Goal: Communication & Community: Answer question/provide support

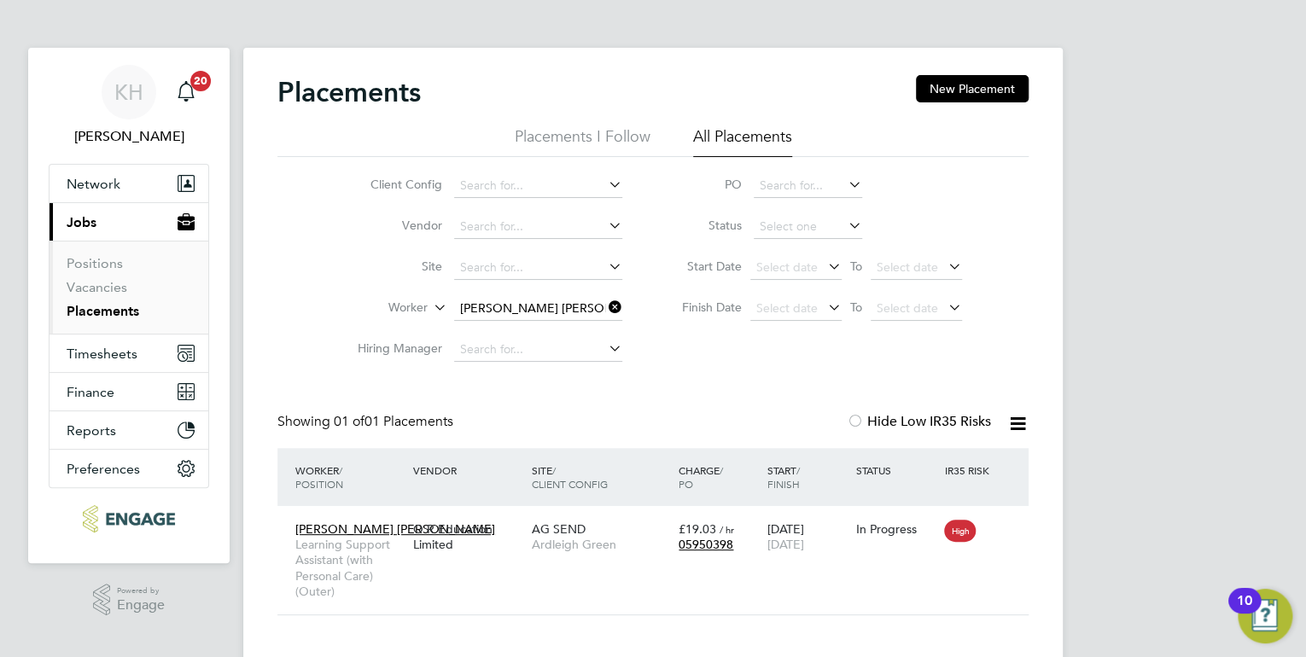
scroll to position [16, 81]
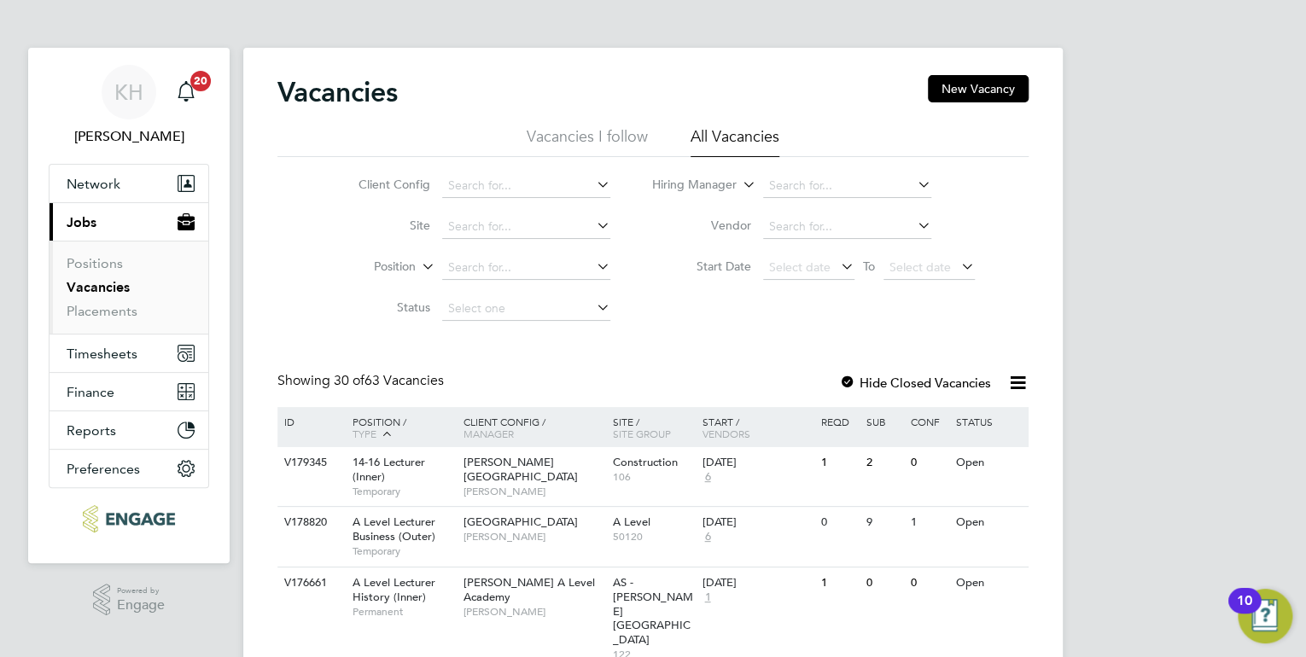
scroll to position [68, 0]
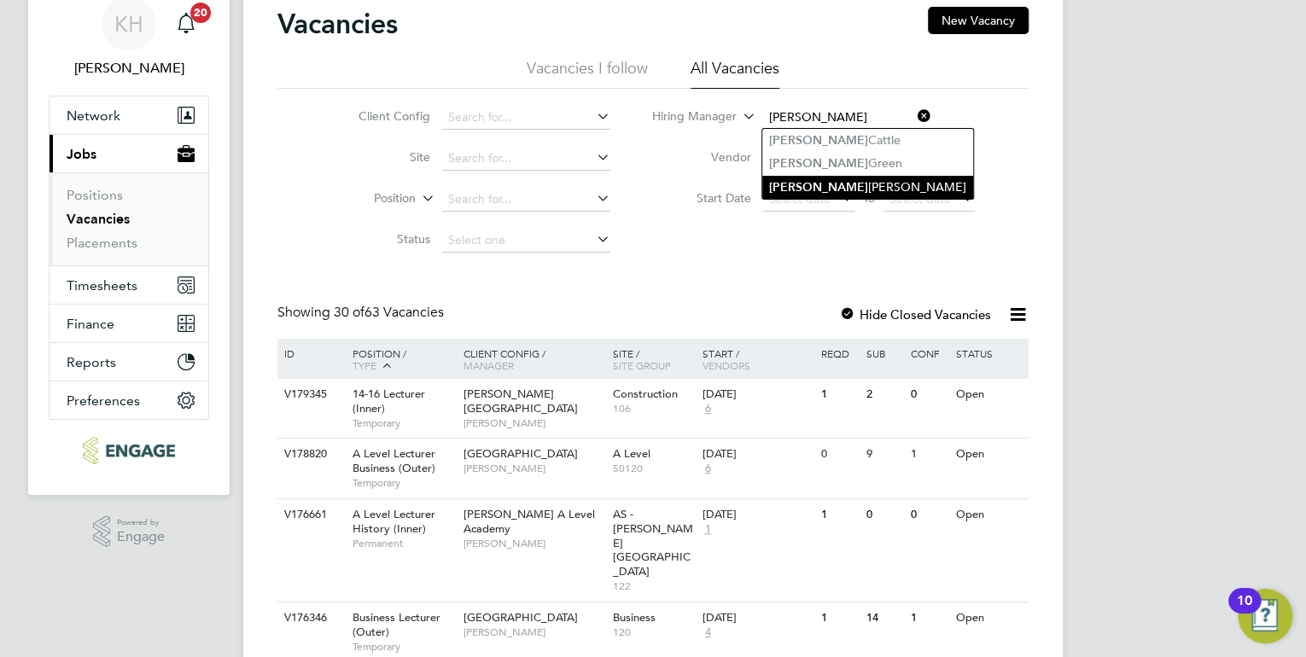
click at [838, 186] on li "[PERSON_NAME]" at bounding box center [867, 187] width 211 height 23
type input "[PERSON_NAME]"
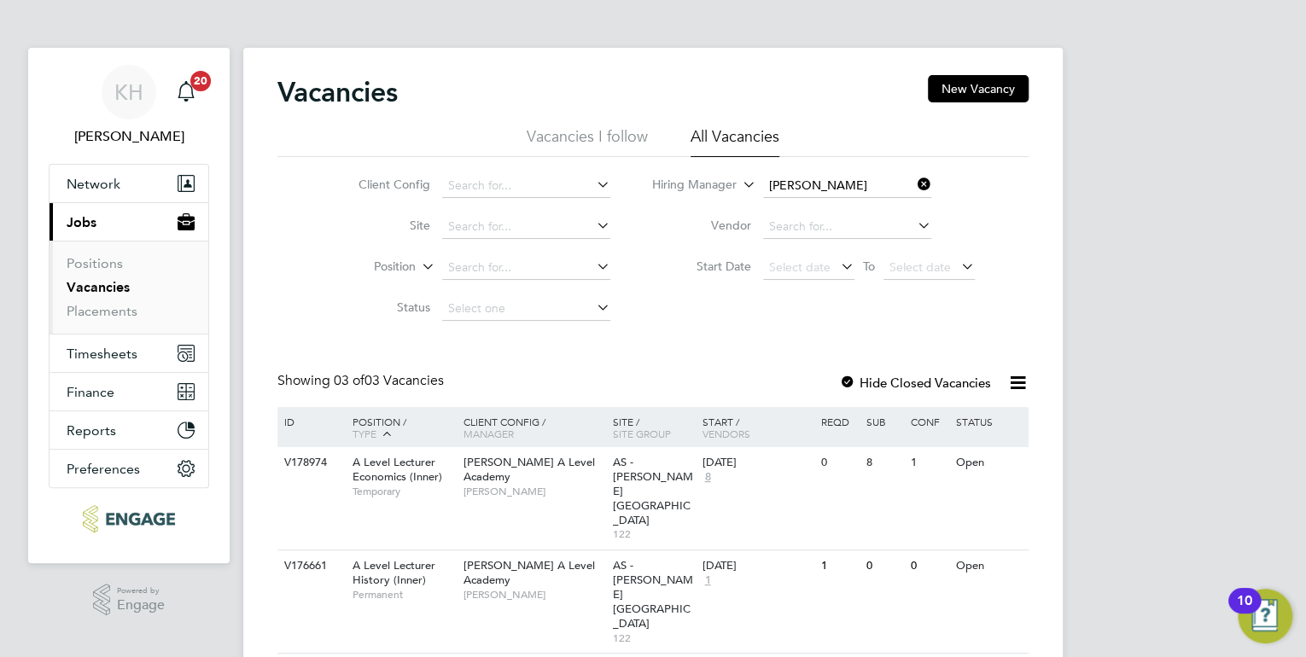
scroll to position [45, 0]
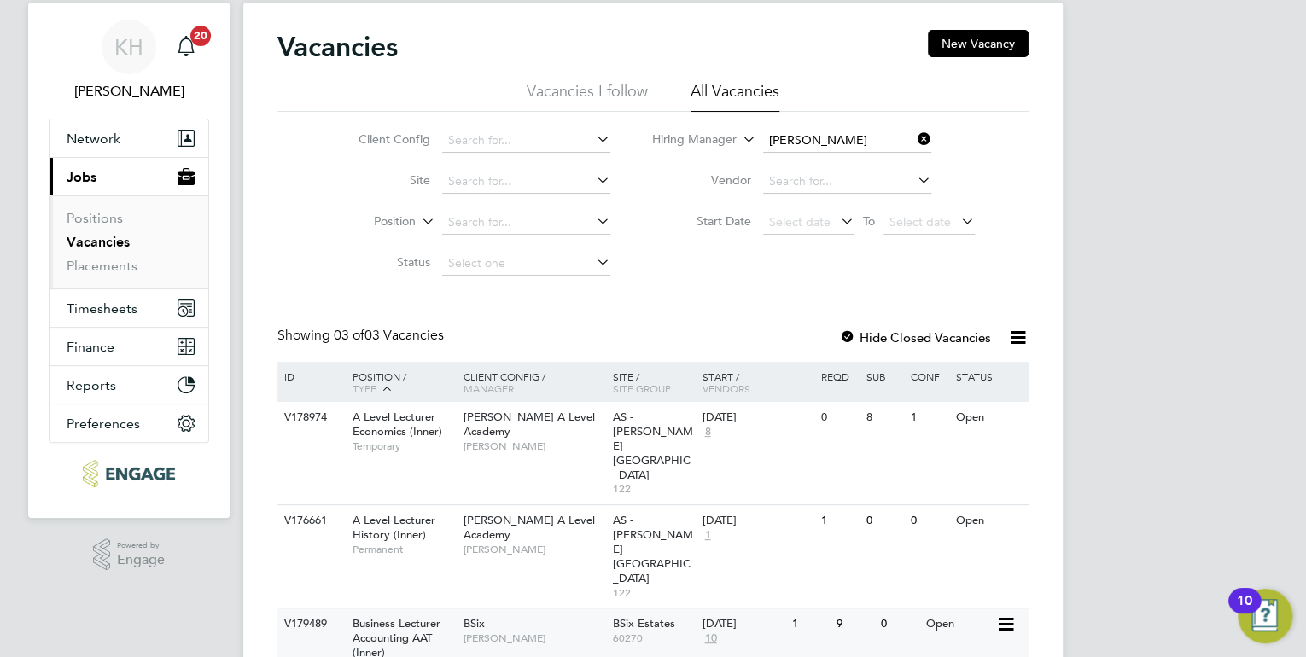
click at [512, 609] on div "BSix Kerry Baker" at bounding box center [533, 631] width 149 height 44
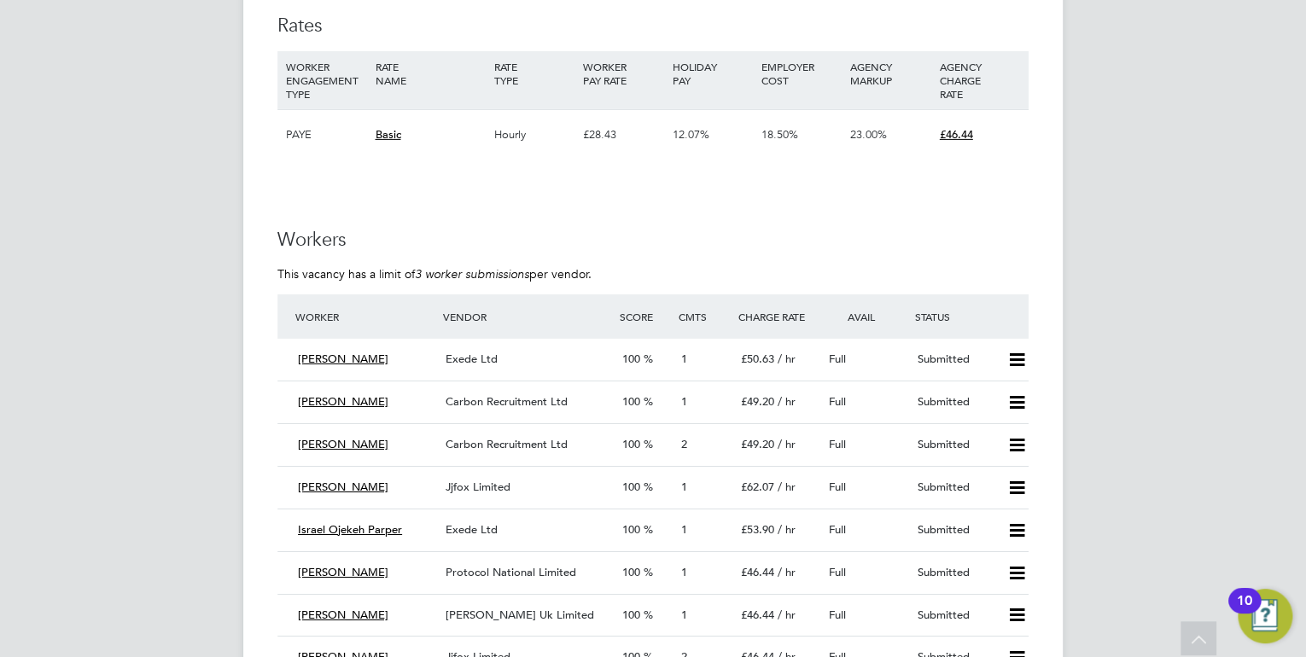
scroll to position [2800, 0]
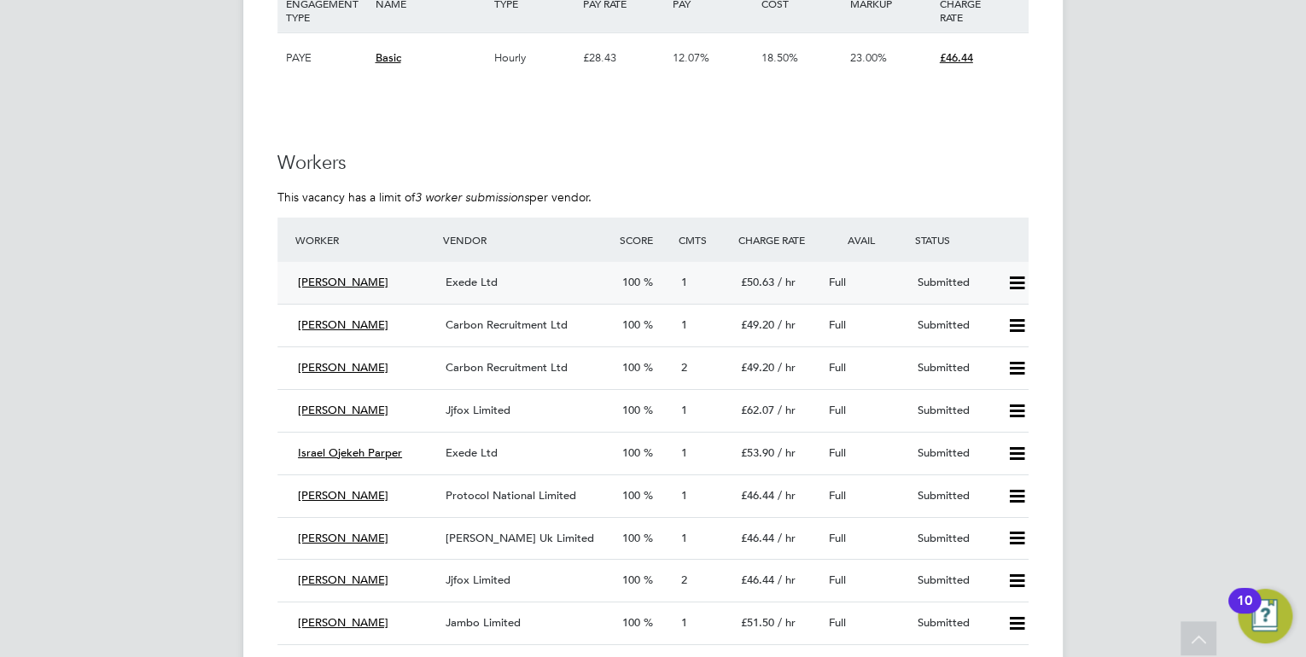
click at [465, 286] on span "Exede Ltd" at bounding box center [472, 282] width 52 height 15
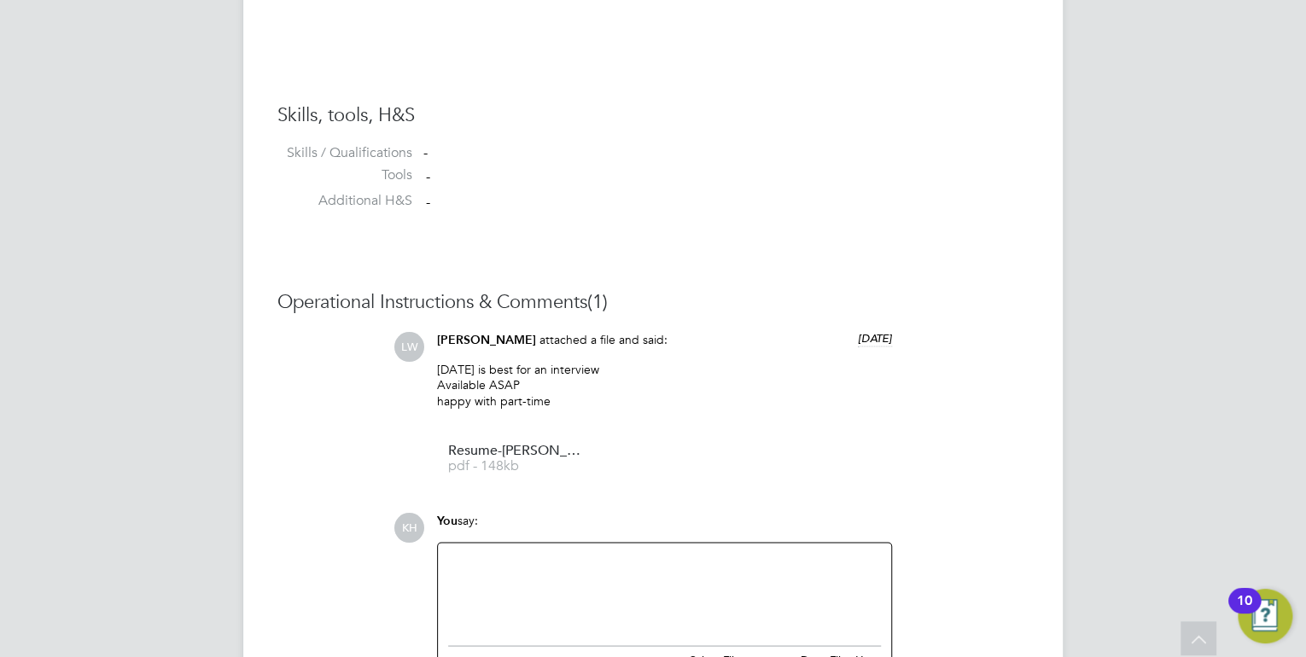
scroll to position [1434, 0]
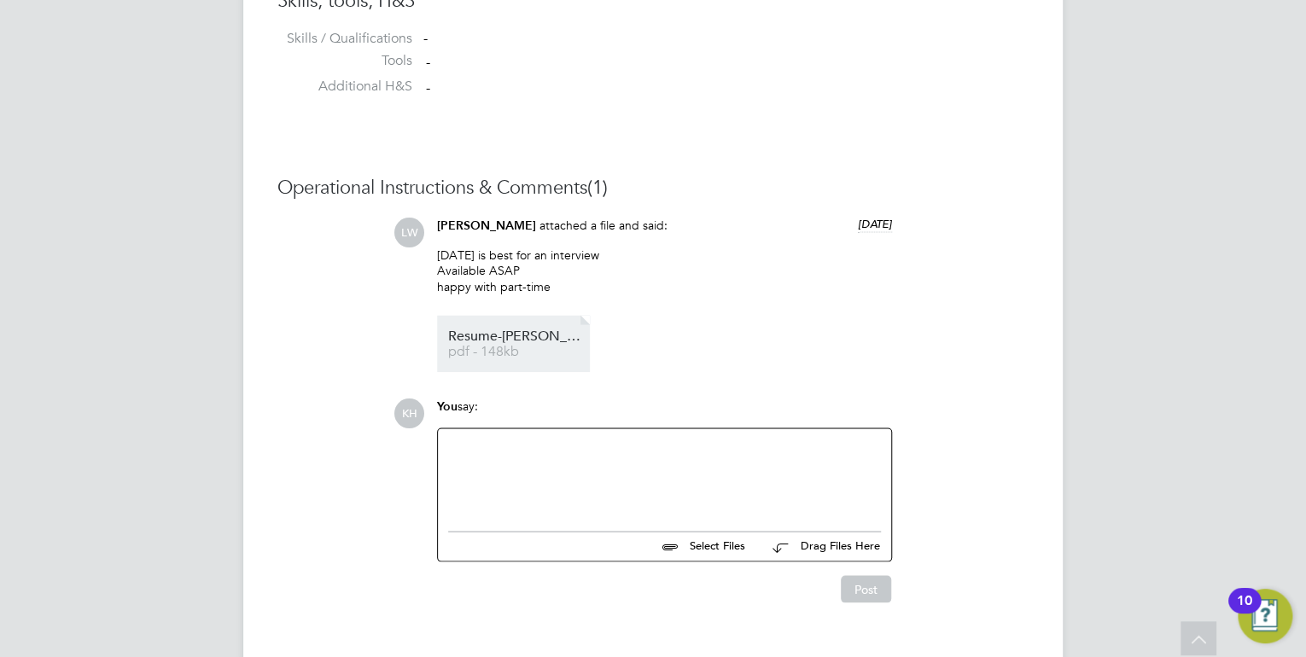
click at [495, 338] on span "Resume-ABDULLAH-KHAN%20-%20LinkedIn" at bounding box center [516, 336] width 137 height 13
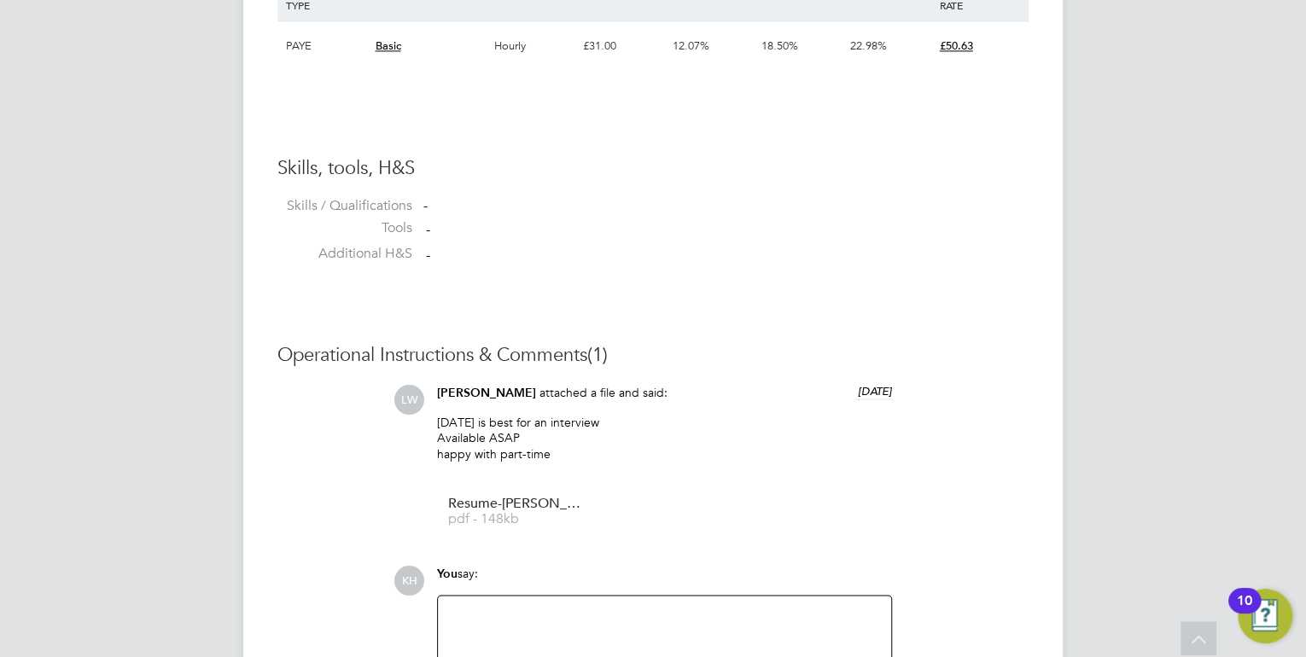
scroll to position [1366, 0]
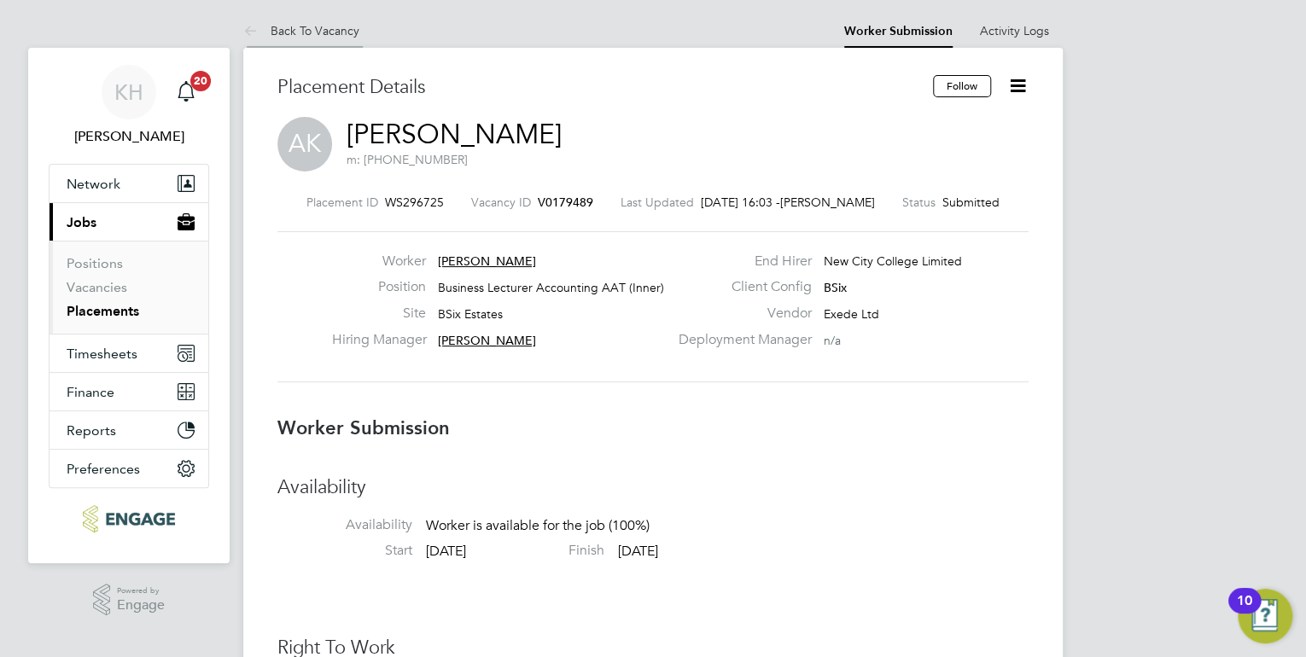
click at [306, 35] on link "Back To Vacancy" at bounding box center [301, 30] width 116 height 15
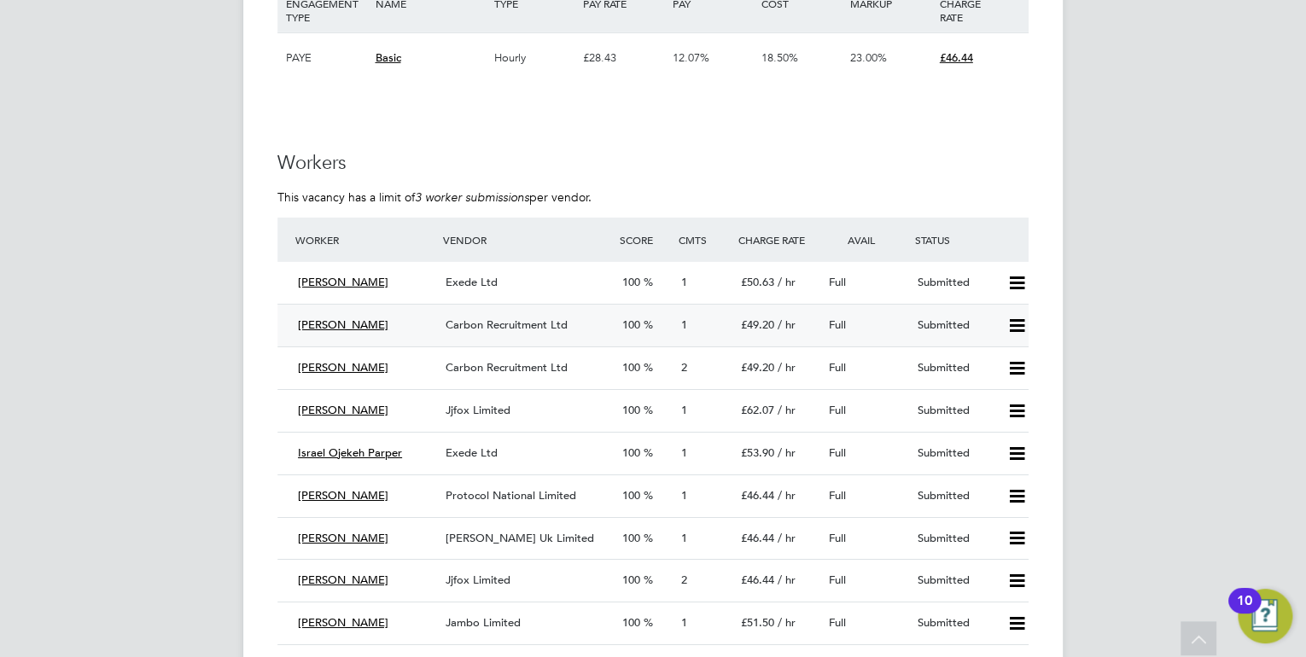
click at [476, 318] on span "Carbon Recruitment Ltd" at bounding box center [507, 325] width 122 height 15
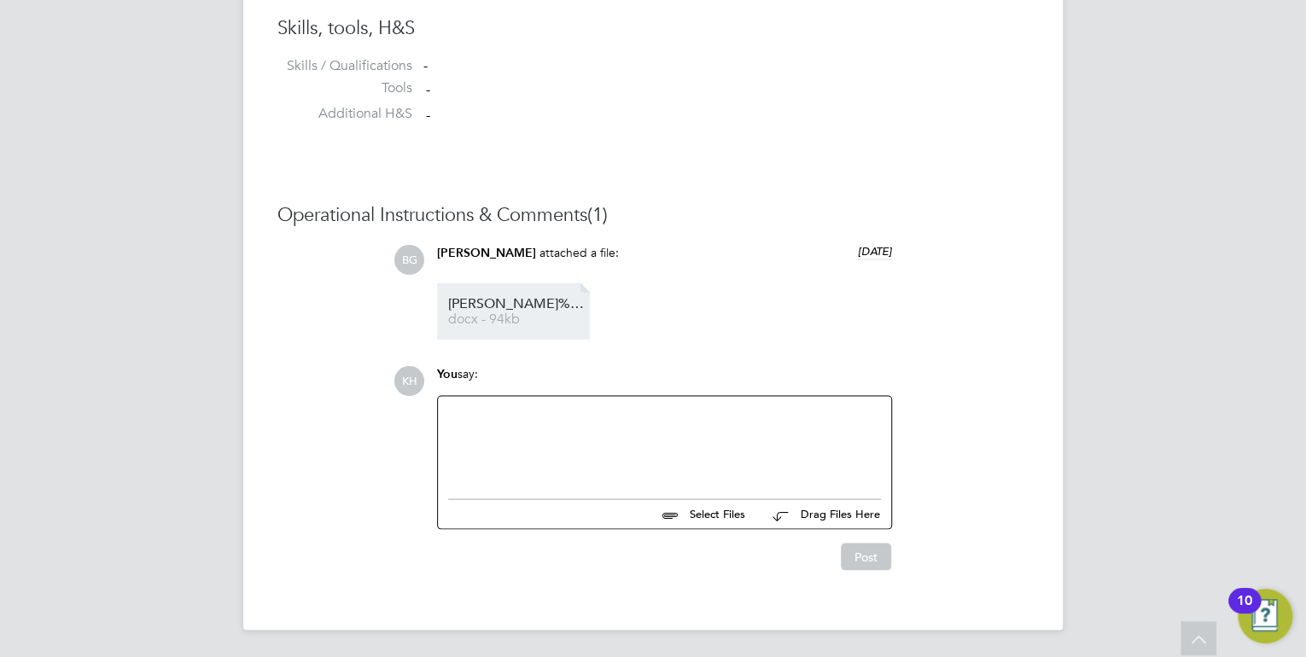
click at [487, 307] on span "Abdullah-Khan_CV%20111" at bounding box center [516, 303] width 137 height 13
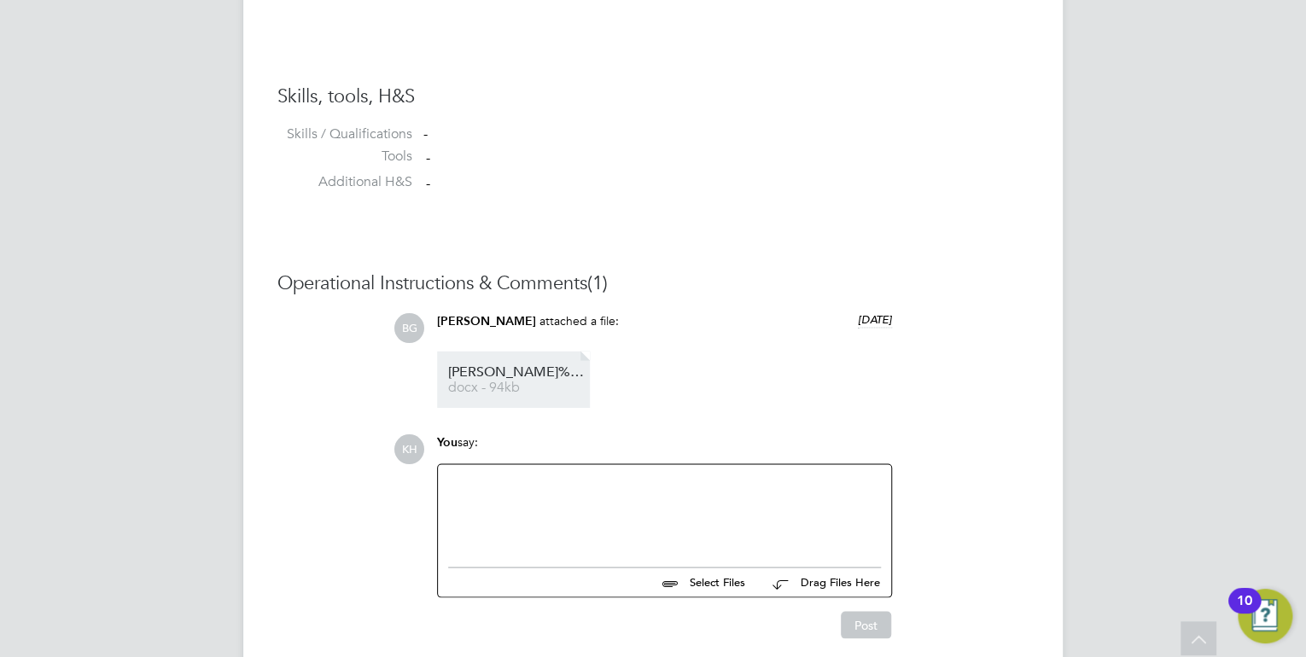
click at [510, 382] on span "docx - 94kb" at bounding box center [516, 387] width 137 height 13
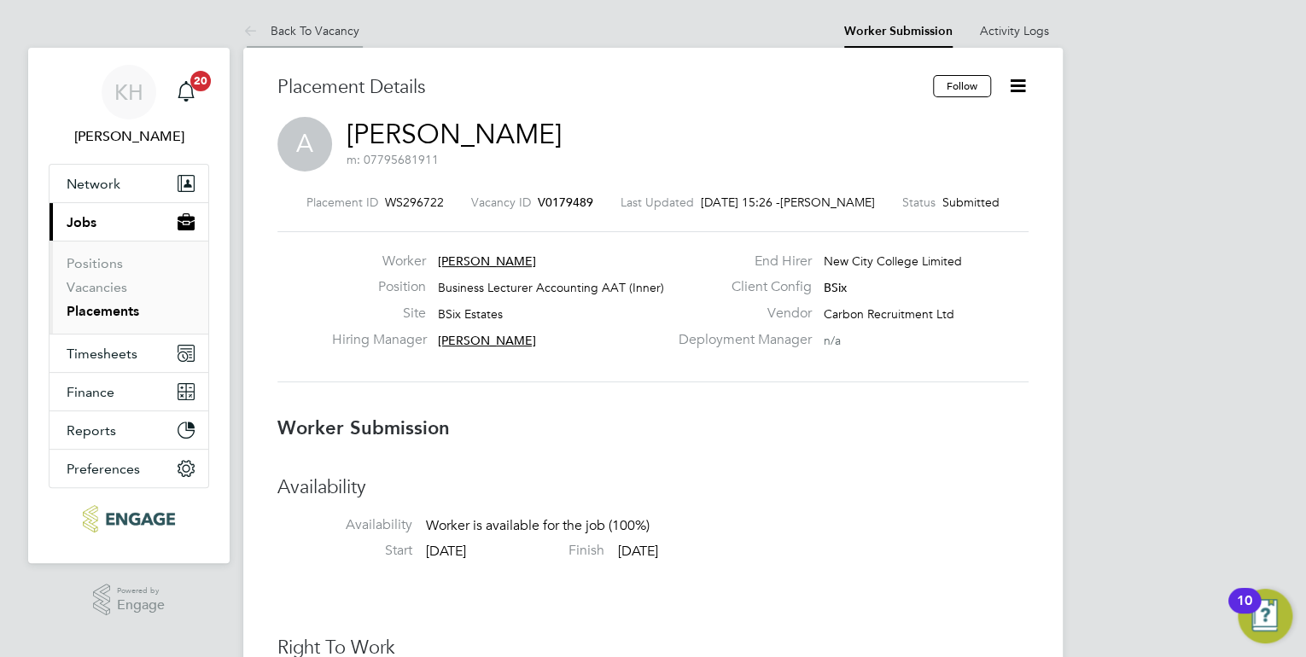
click at [344, 34] on link "Back To Vacancy" at bounding box center [301, 30] width 116 height 15
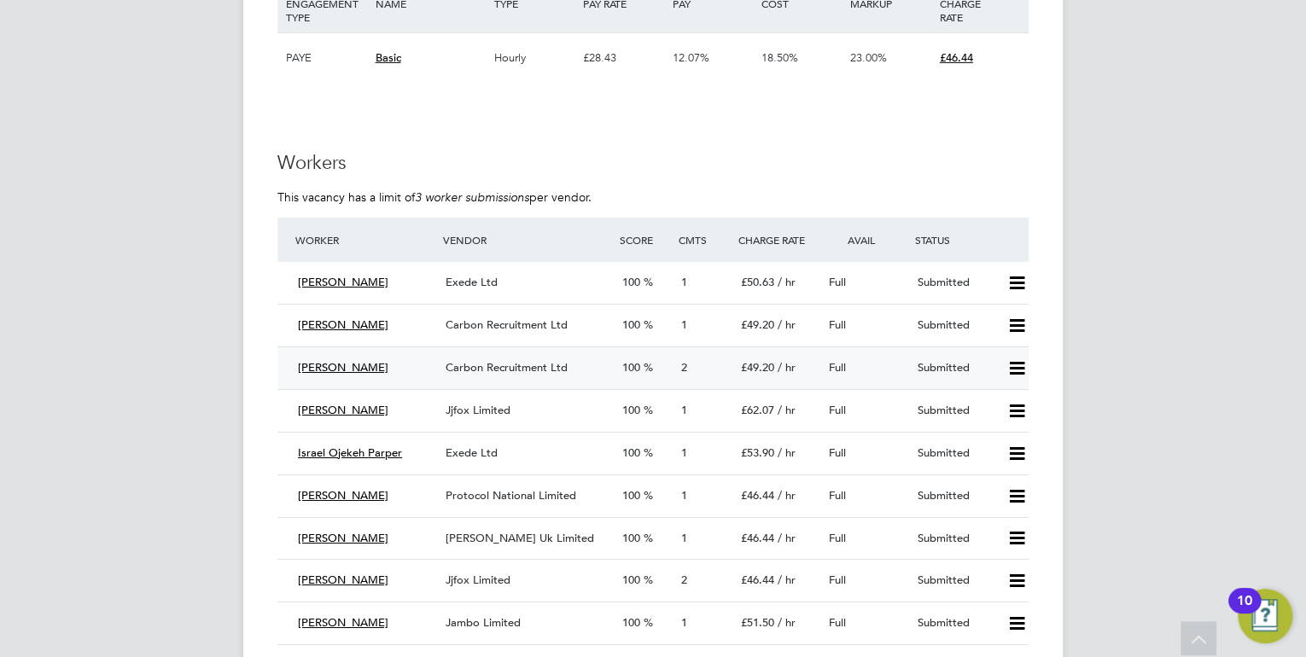
click at [493, 365] on span "Carbon Recruitment Ltd" at bounding box center [507, 367] width 122 height 15
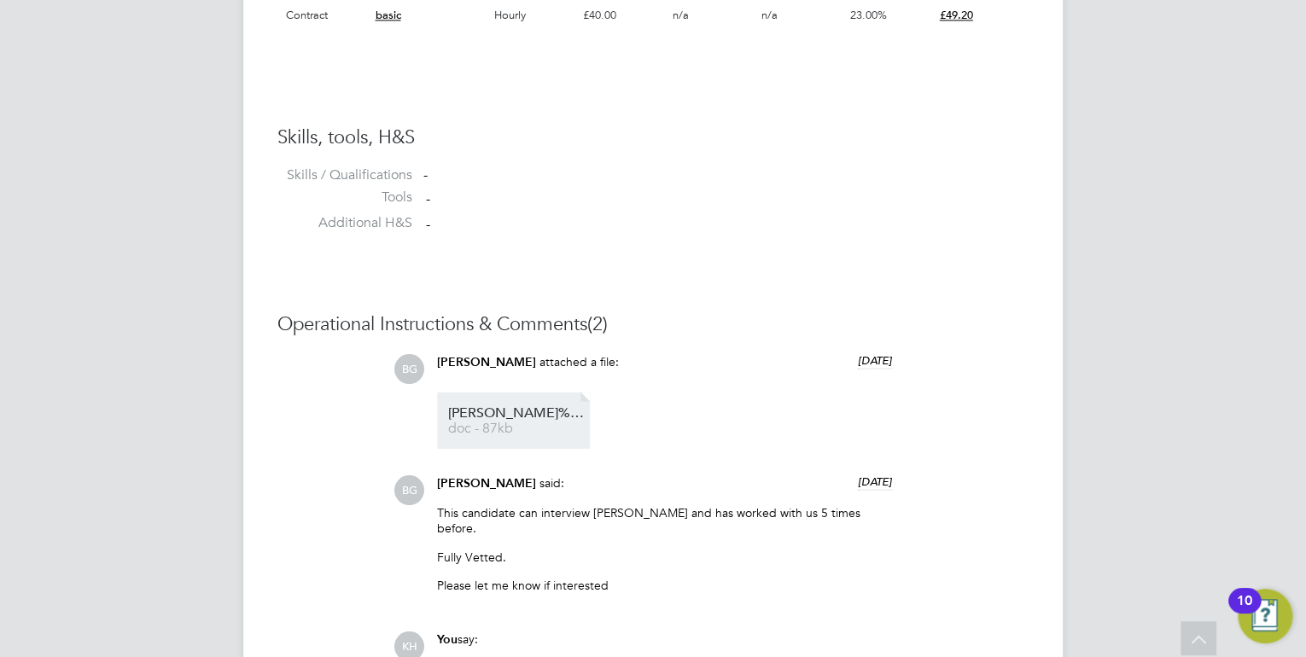
click at [551, 429] on span "doc - 87kb" at bounding box center [516, 428] width 137 height 13
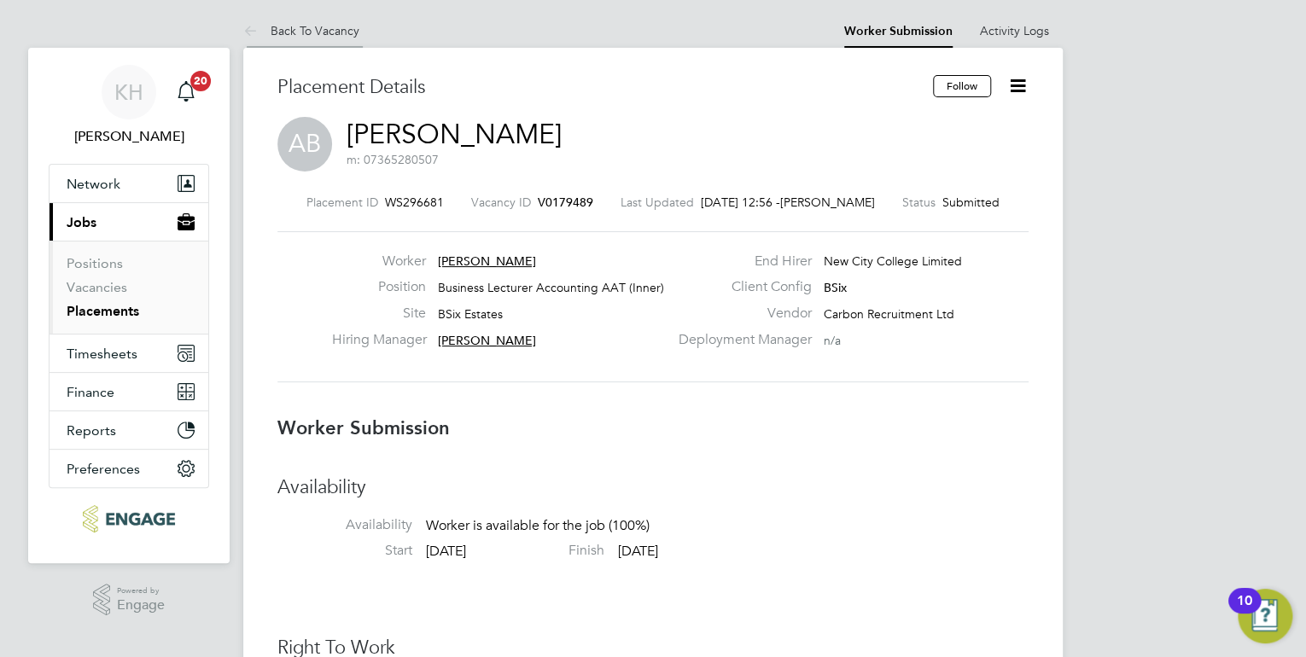
click at [324, 20] on li "Back To Vacancy" at bounding box center [301, 31] width 116 height 34
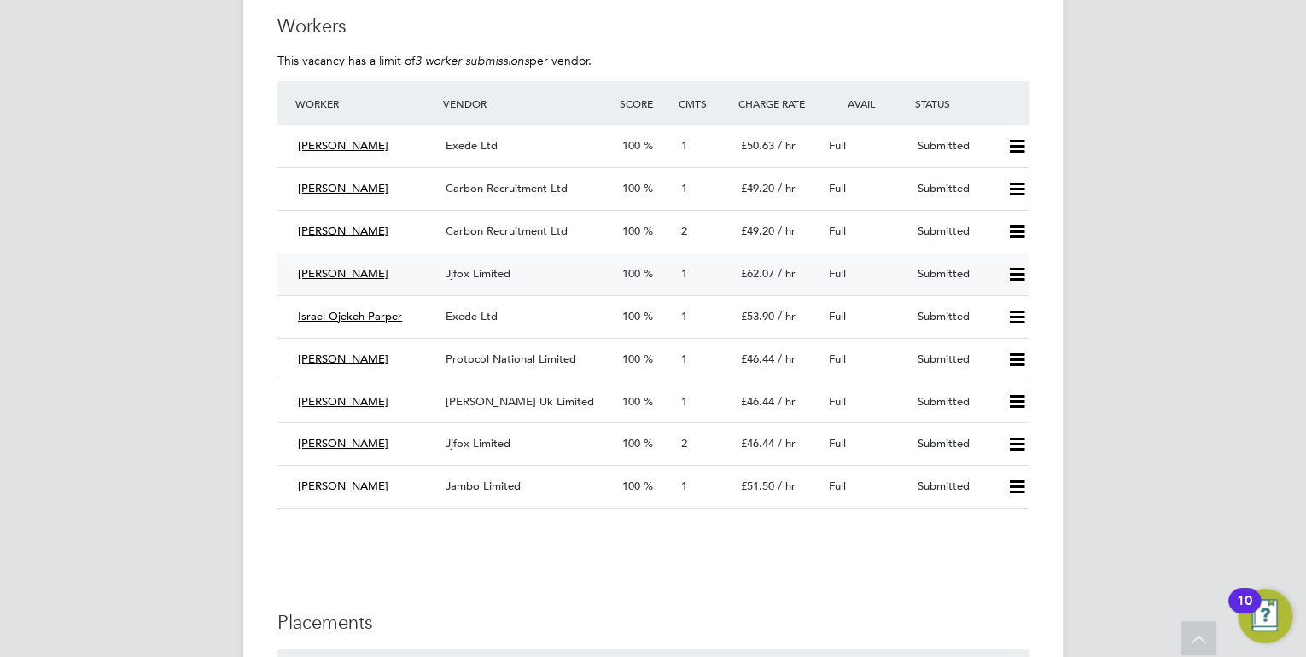
click at [488, 272] on span "Jjfox Limited" at bounding box center [478, 273] width 65 height 15
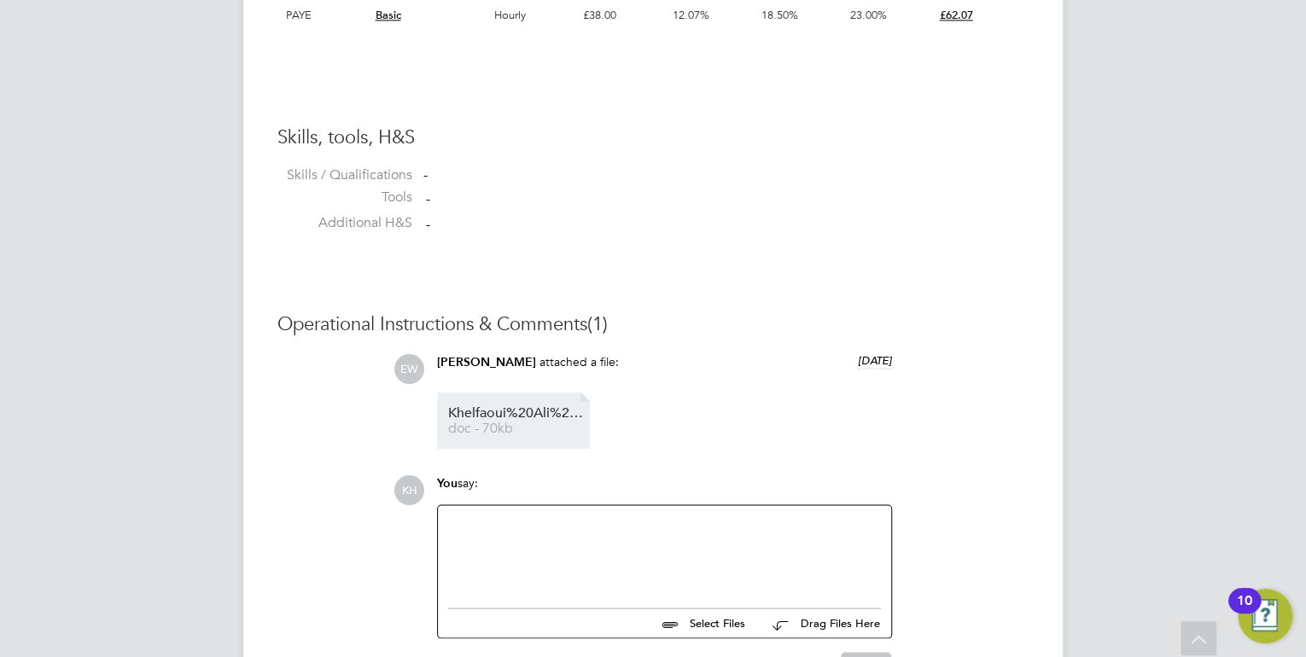
click at [543, 417] on span "Khelfaoui%20Ali%20HQ00641822" at bounding box center [516, 412] width 137 height 13
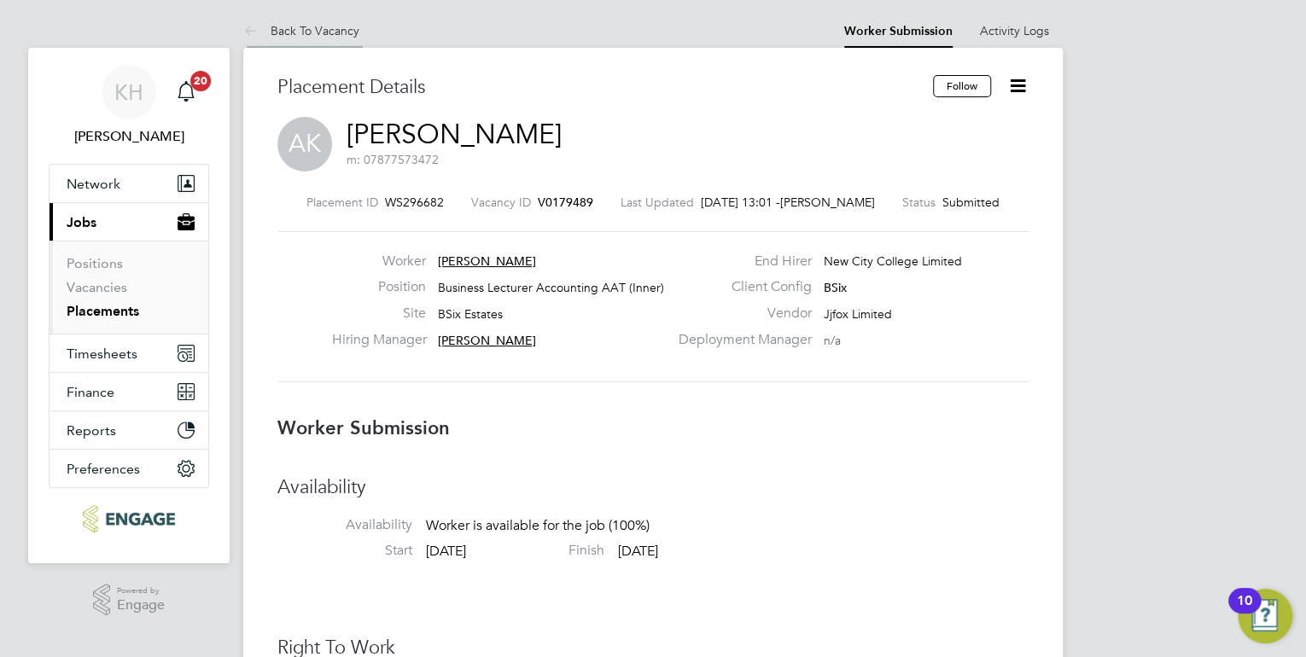
click at [318, 30] on link "Back To Vacancy" at bounding box center [301, 30] width 116 height 15
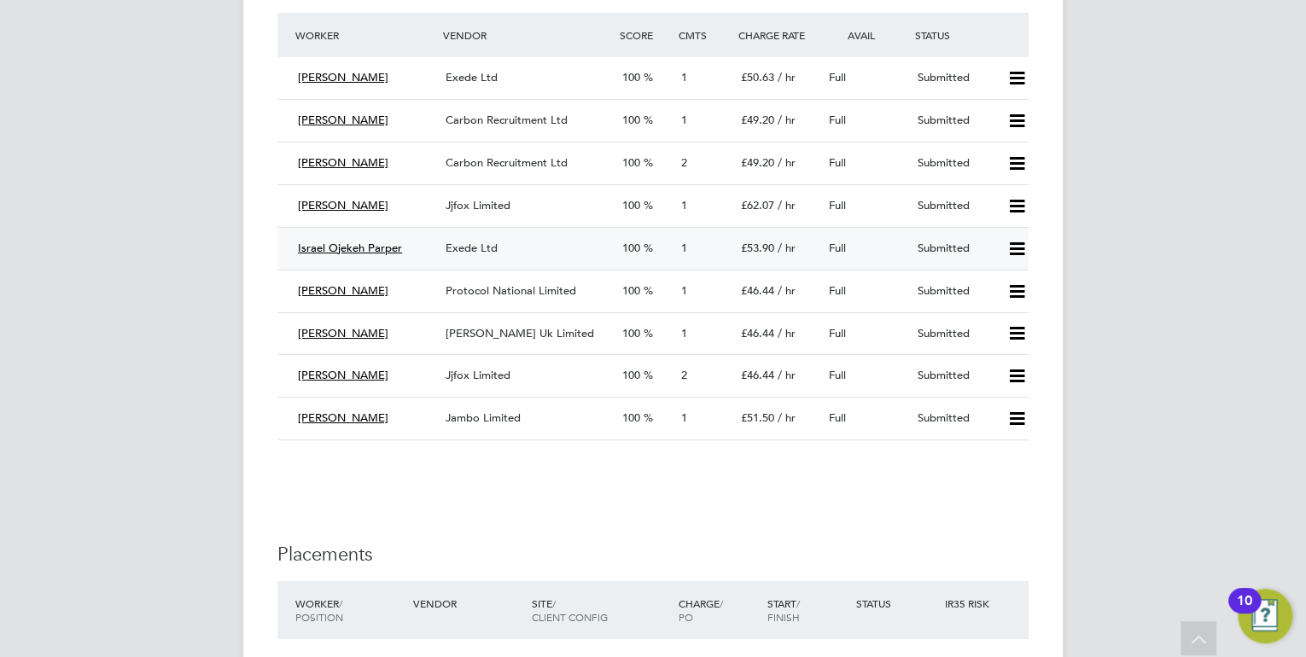
click at [470, 238] on div "Exede Ltd" at bounding box center [527, 249] width 177 height 28
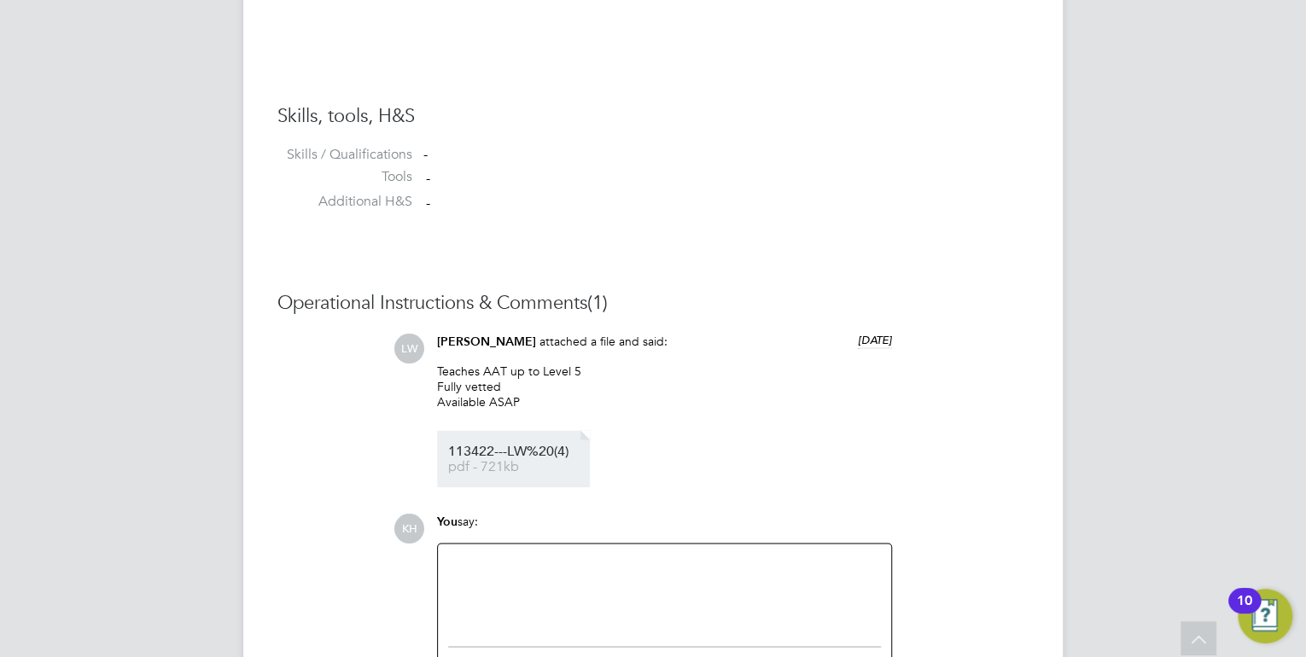
click at [515, 462] on span "pdf - 721kb" at bounding box center [516, 466] width 137 height 13
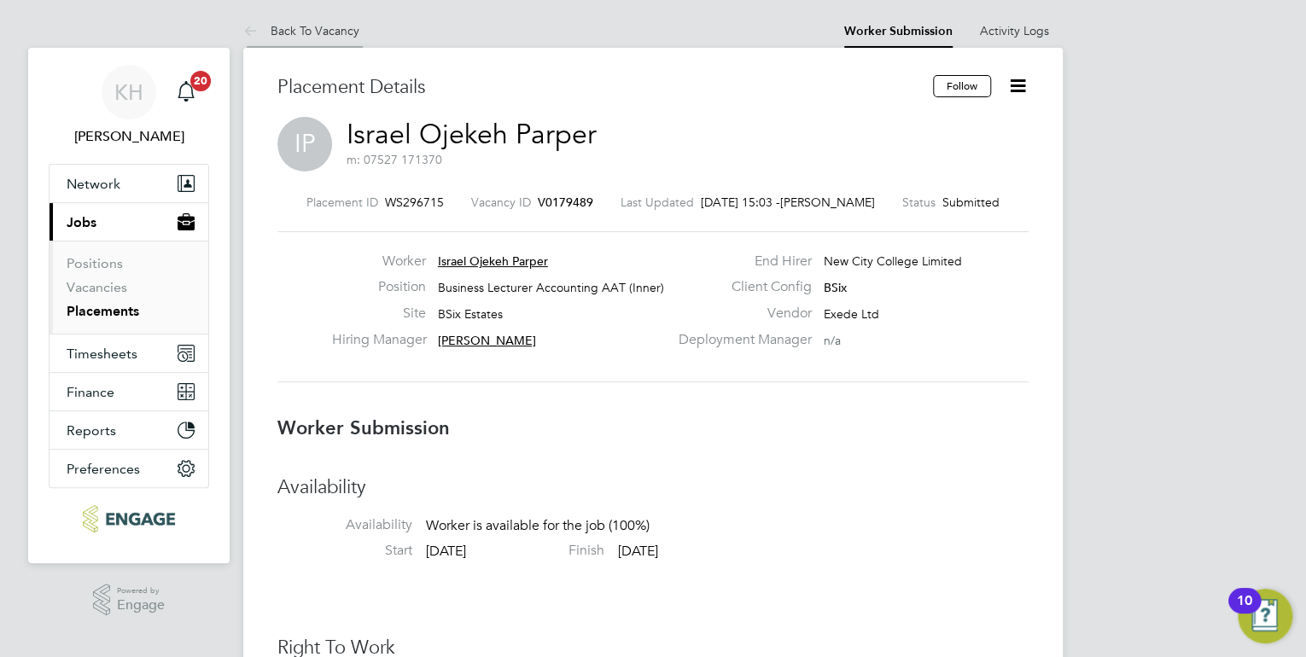
click at [309, 26] on link "Back To Vacancy" at bounding box center [301, 30] width 116 height 15
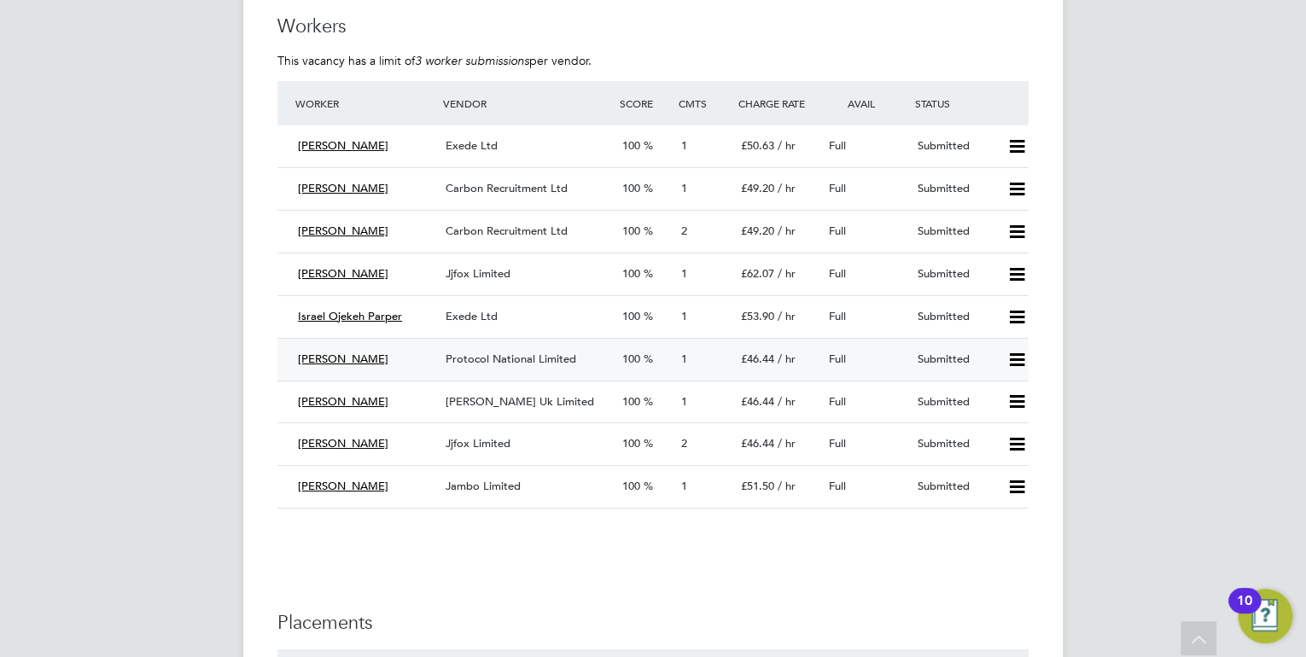
click at [532, 362] on span "Protocol National Limited" at bounding box center [511, 359] width 131 height 15
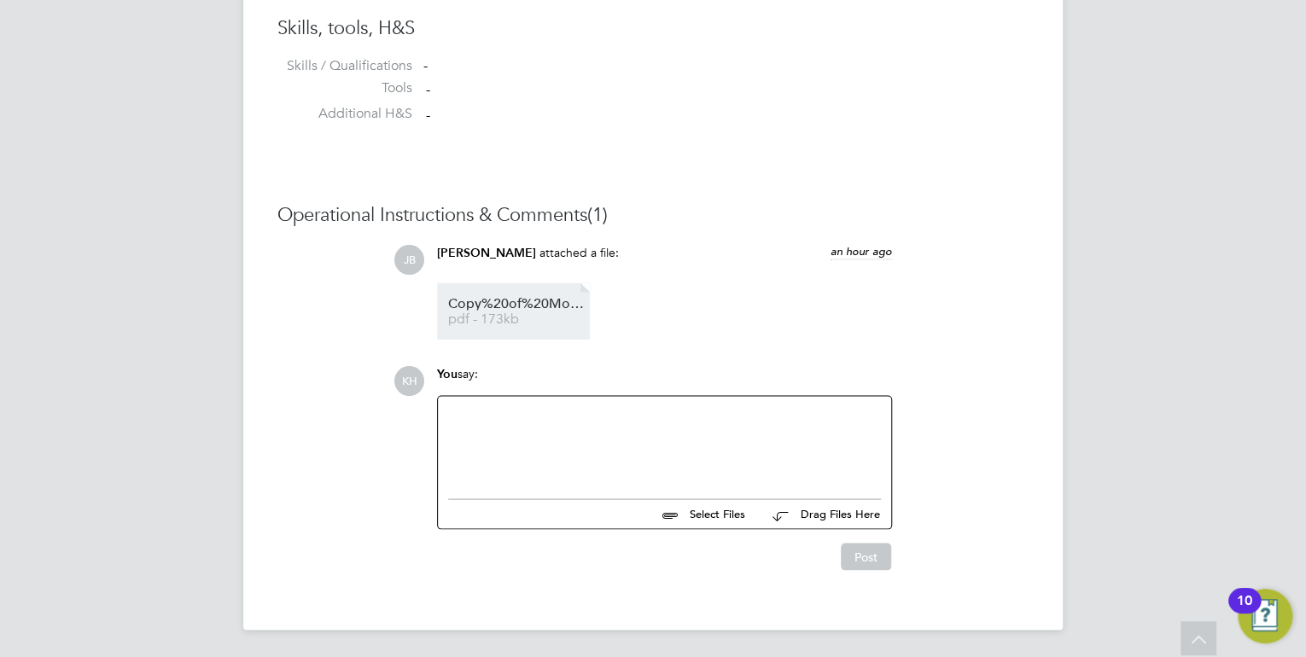
click at [505, 313] on span "pdf - 173kb" at bounding box center [516, 318] width 137 height 13
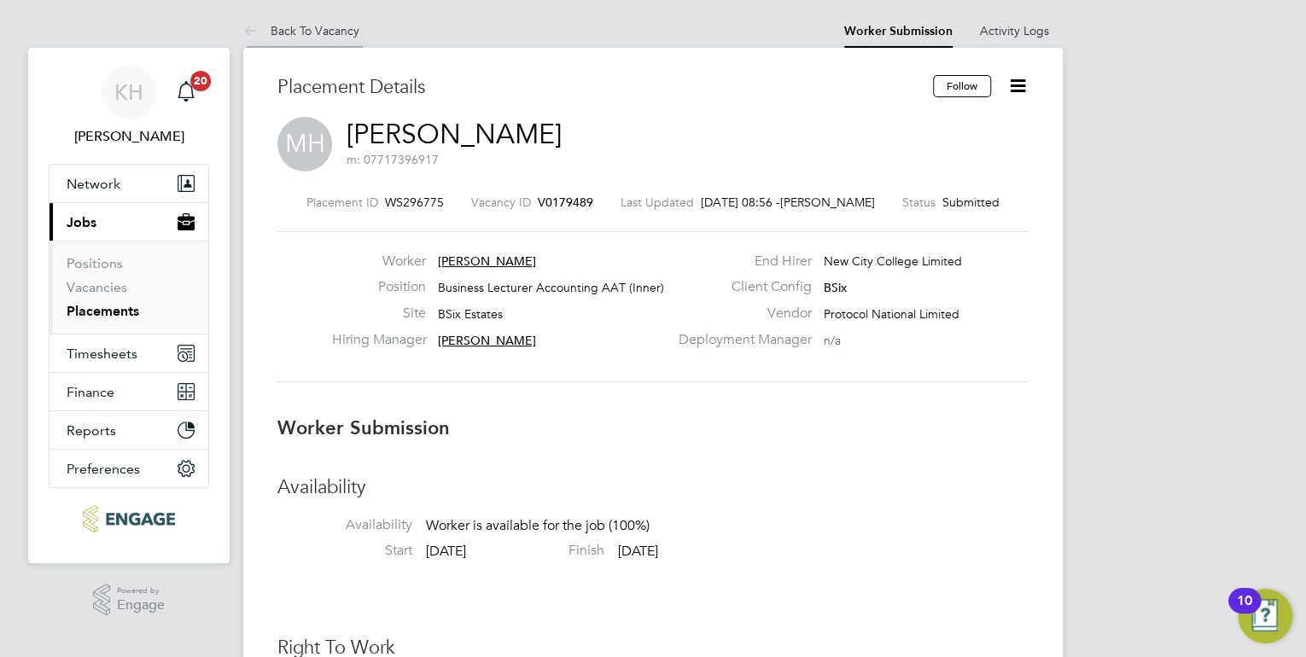
click at [345, 31] on link "Back To Vacancy" at bounding box center [301, 30] width 116 height 15
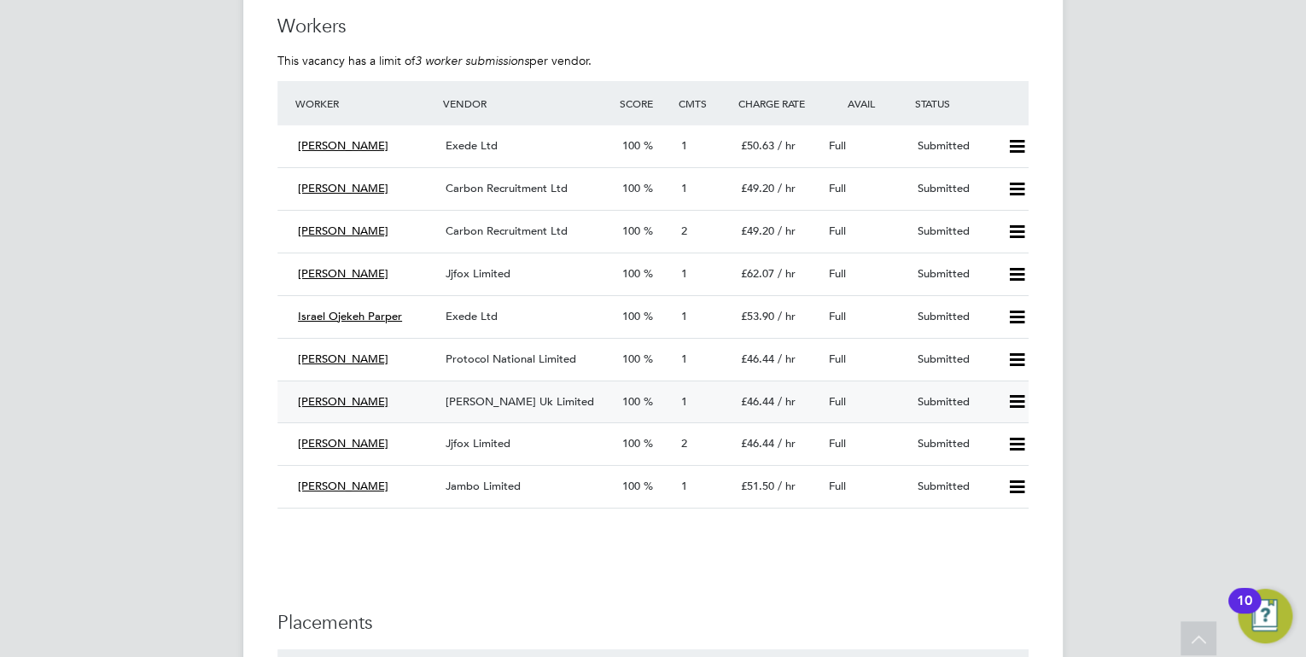
click at [468, 403] on span "Morgan Hunt Uk Limited" at bounding box center [520, 401] width 149 height 15
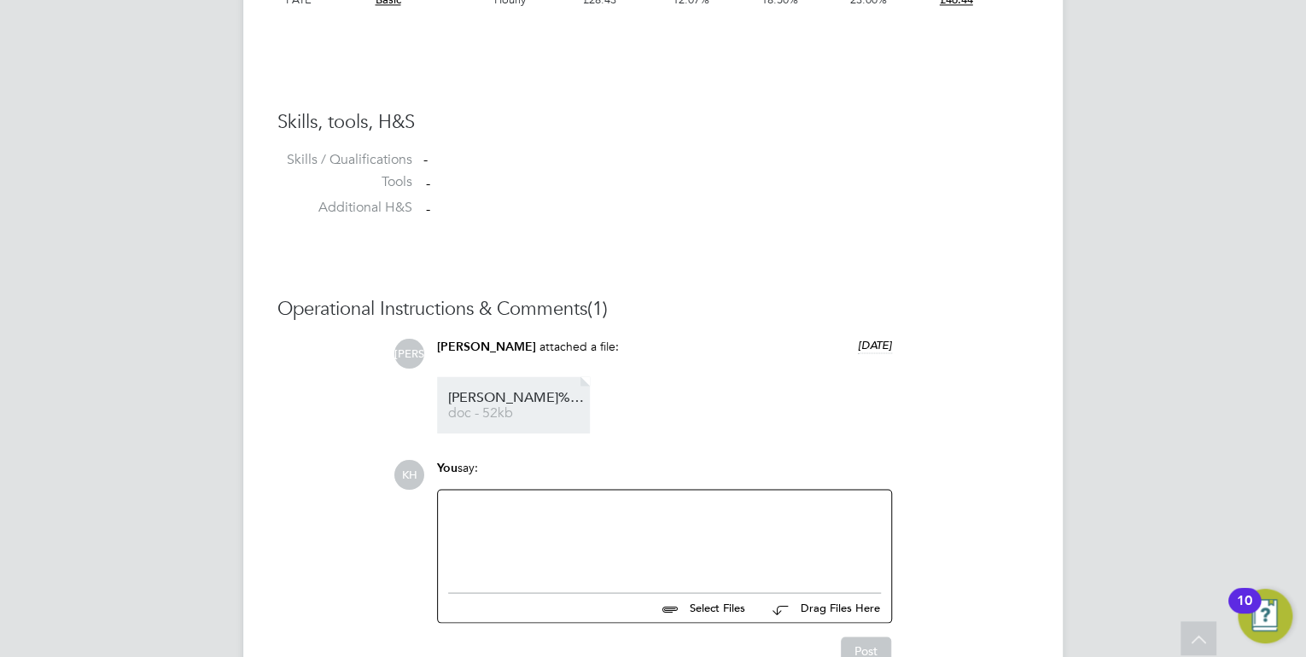
click at [529, 393] on span "Mudassar%20Zafar%20-%20CV" at bounding box center [516, 397] width 137 height 13
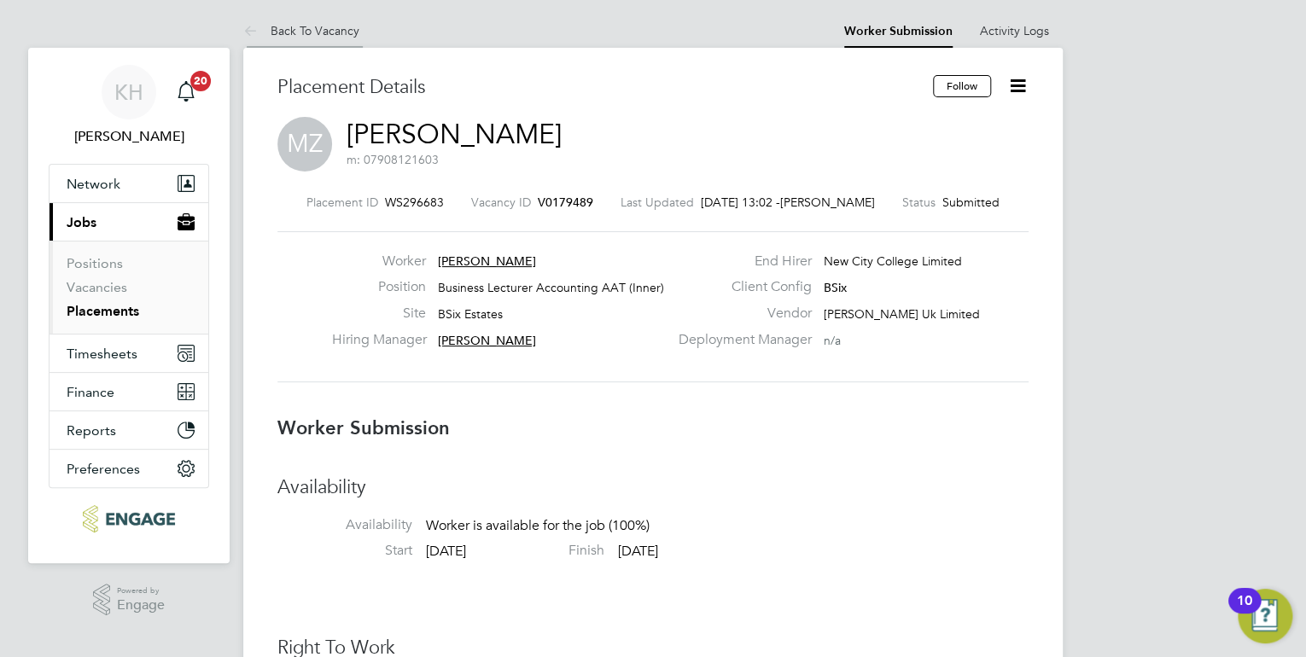
click at [334, 20] on li "Back To Vacancy" at bounding box center [301, 31] width 116 height 34
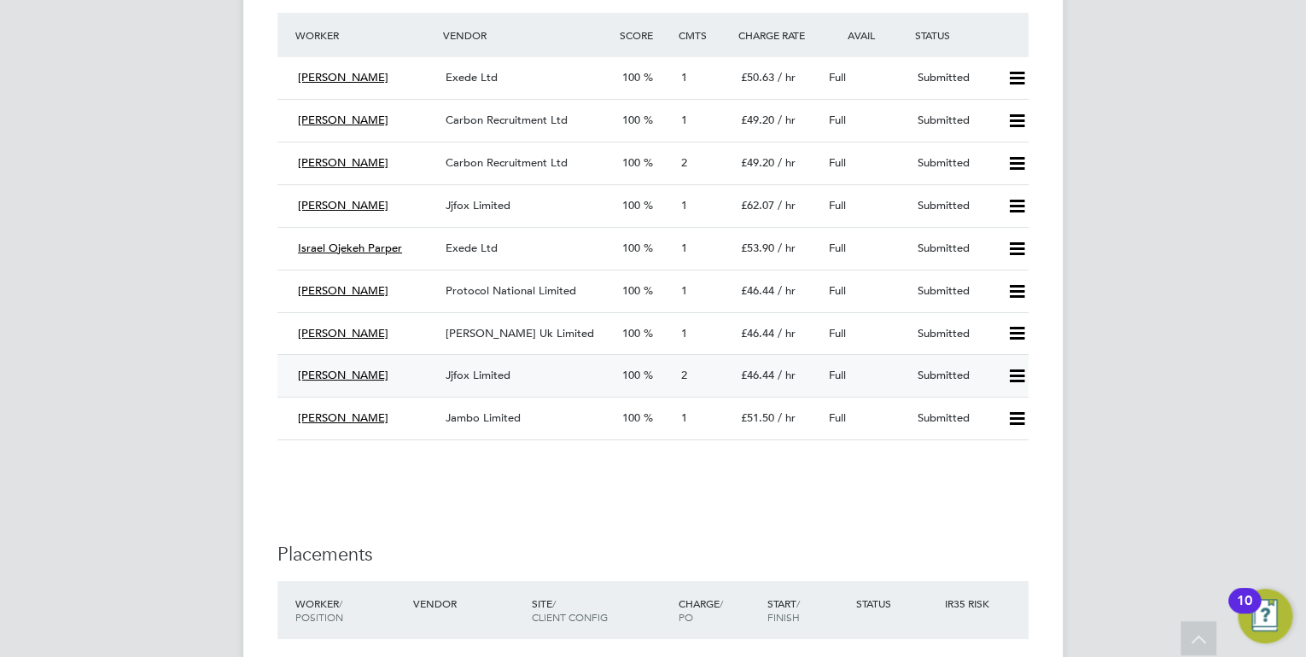
click at [453, 379] on span "Jjfox Limited" at bounding box center [478, 375] width 65 height 15
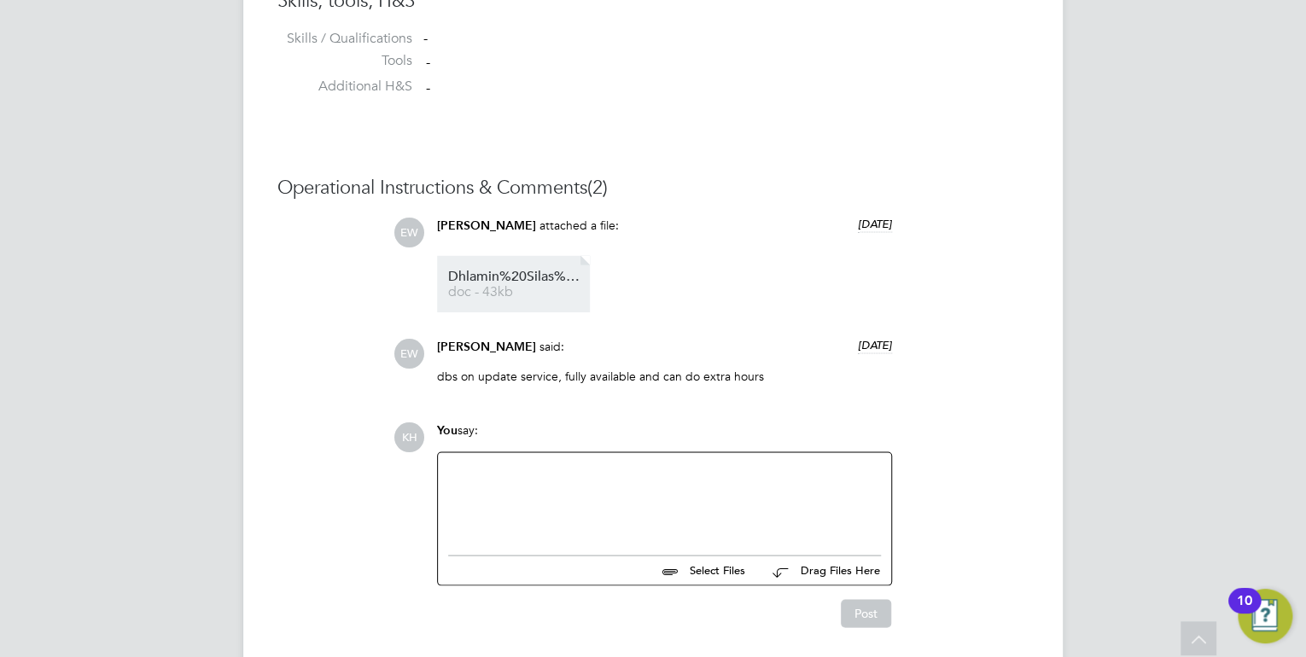
click at [510, 291] on span "doc - 43kb" at bounding box center [516, 291] width 137 height 13
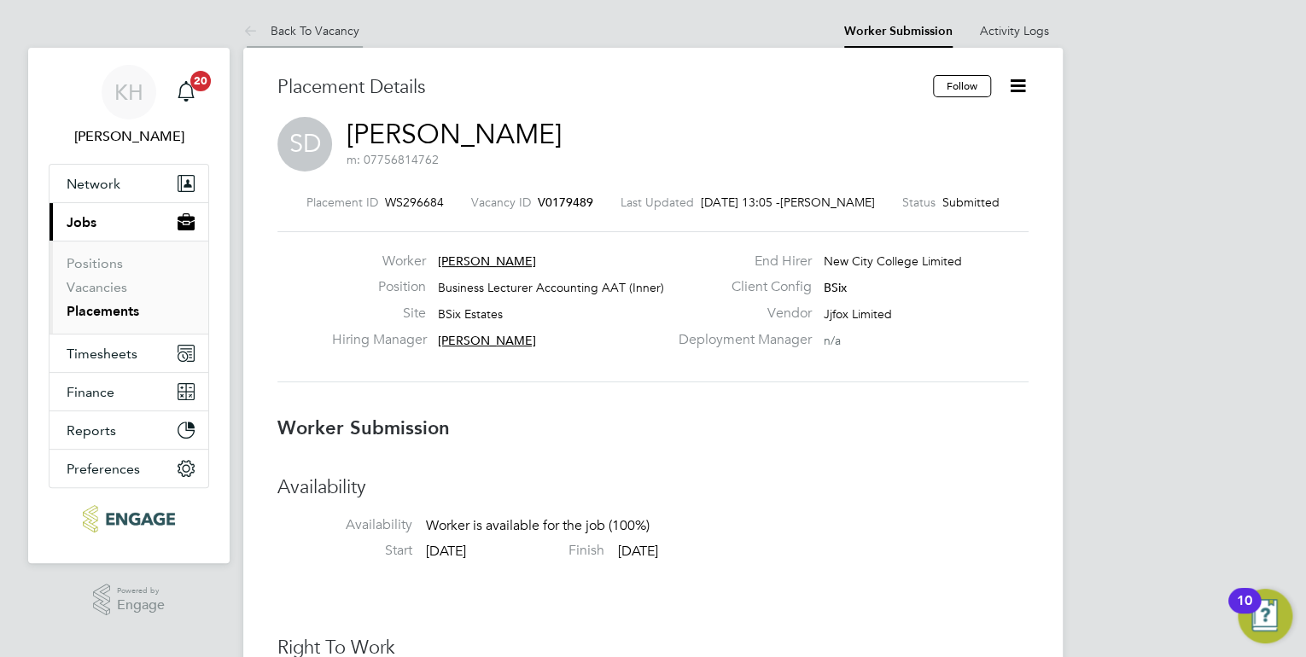
click at [342, 27] on link "Back To Vacancy" at bounding box center [301, 30] width 116 height 15
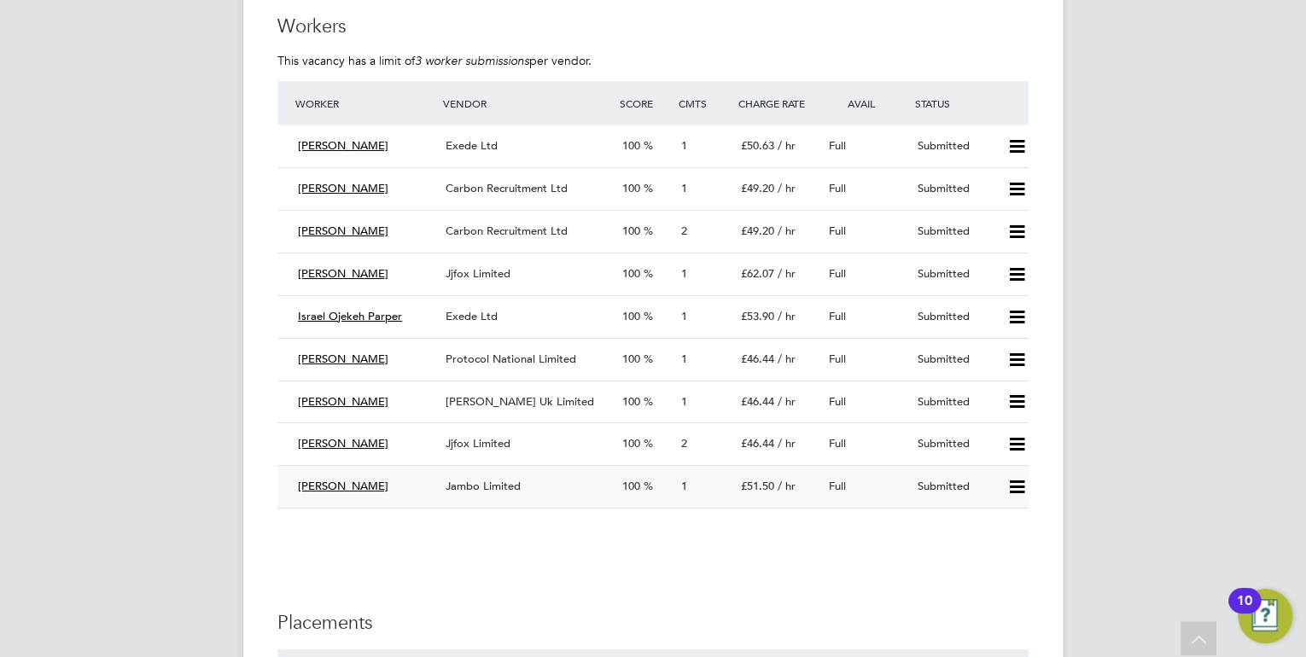
click at [516, 493] on div "Jambo Limited" at bounding box center [527, 487] width 177 height 28
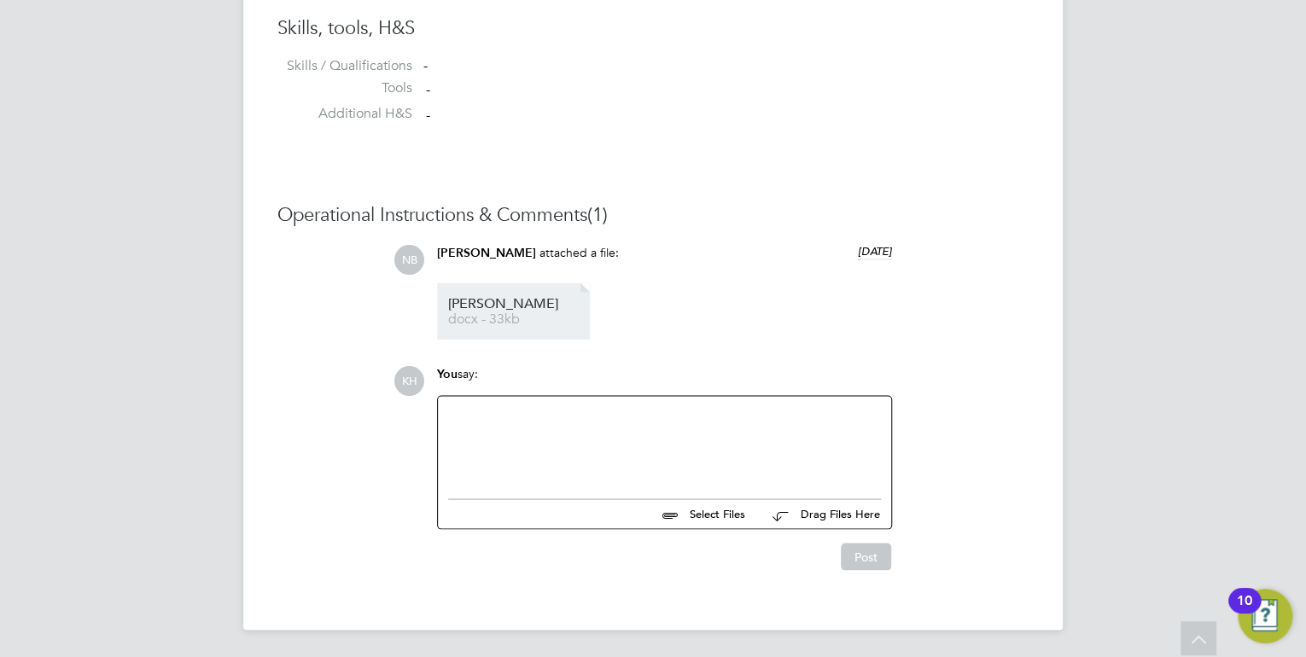
click at [500, 311] on link "Thomas docx - 33kb" at bounding box center [516, 311] width 137 height 28
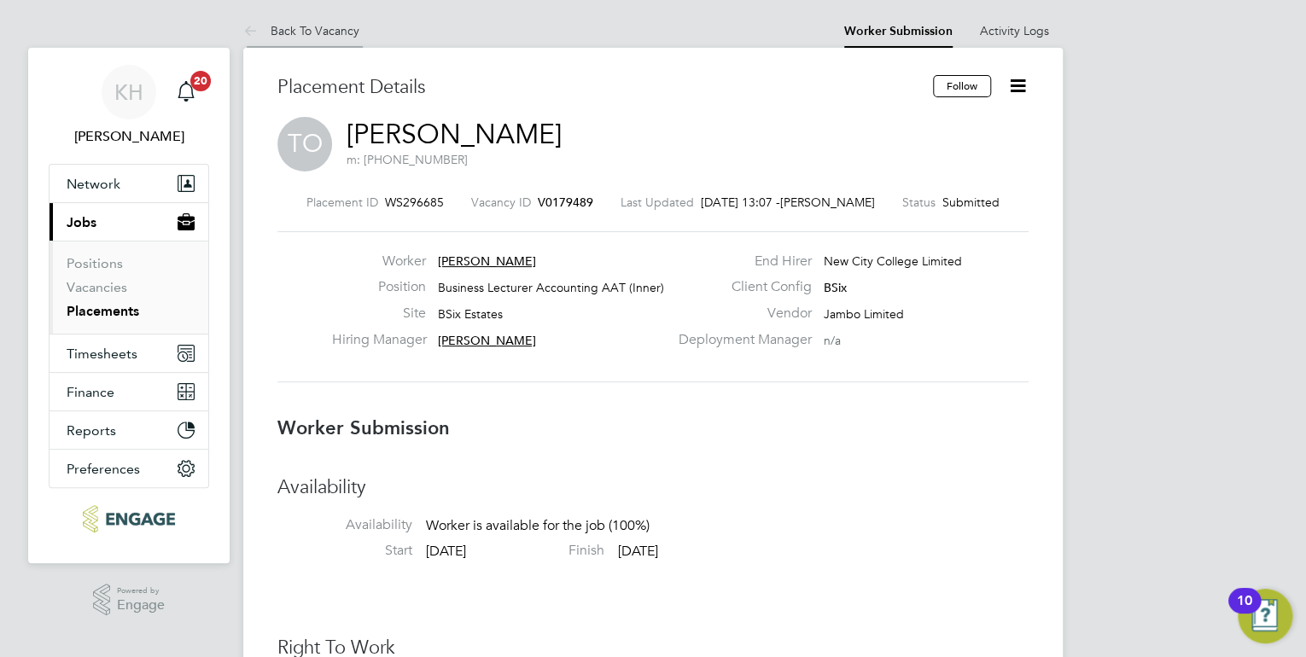
click at [324, 26] on link "Back To Vacancy" at bounding box center [301, 30] width 116 height 15
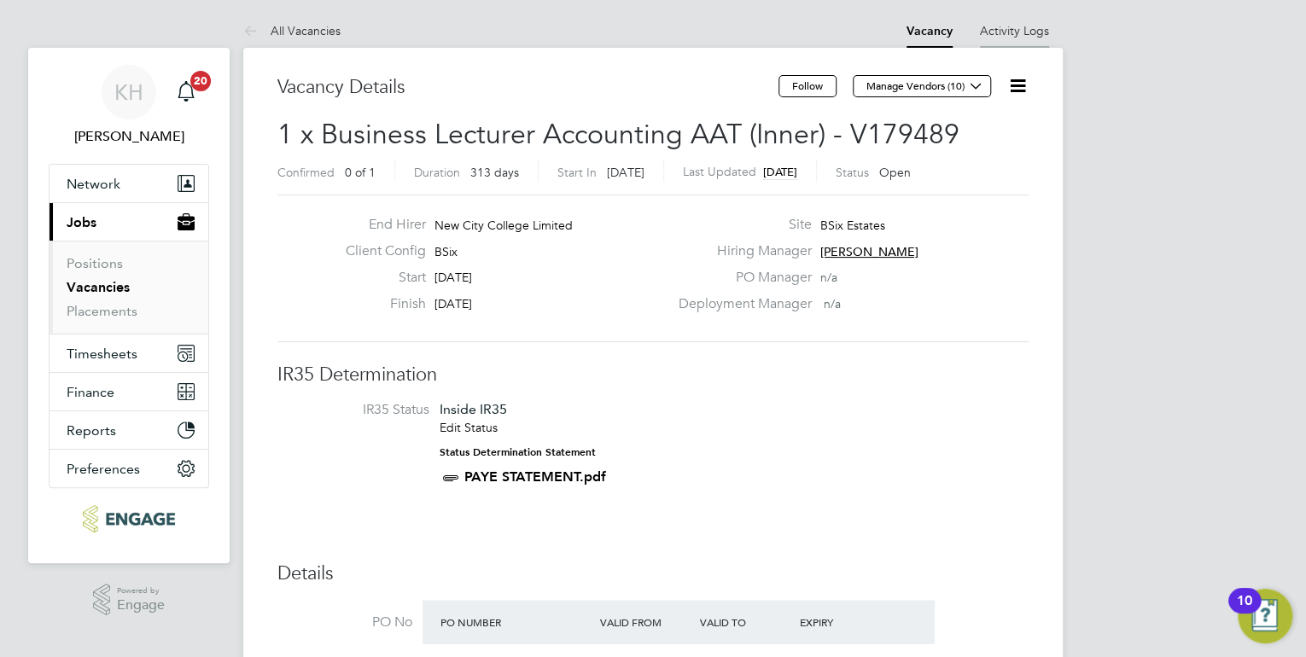
click at [1013, 34] on link "Activity Logs" at bounding box center [1014, 30] width 69 height 15
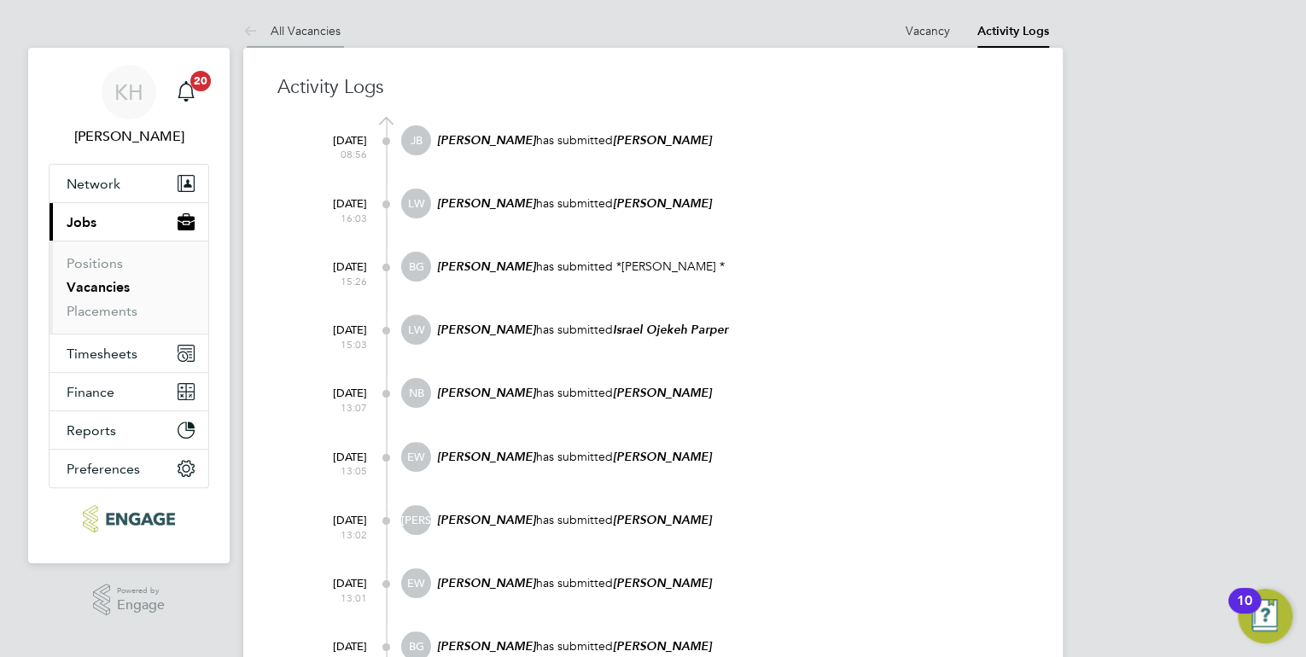
click at [312, 24] on link "All Vacancies" at bounding box center [291, 30] width 97 height 15
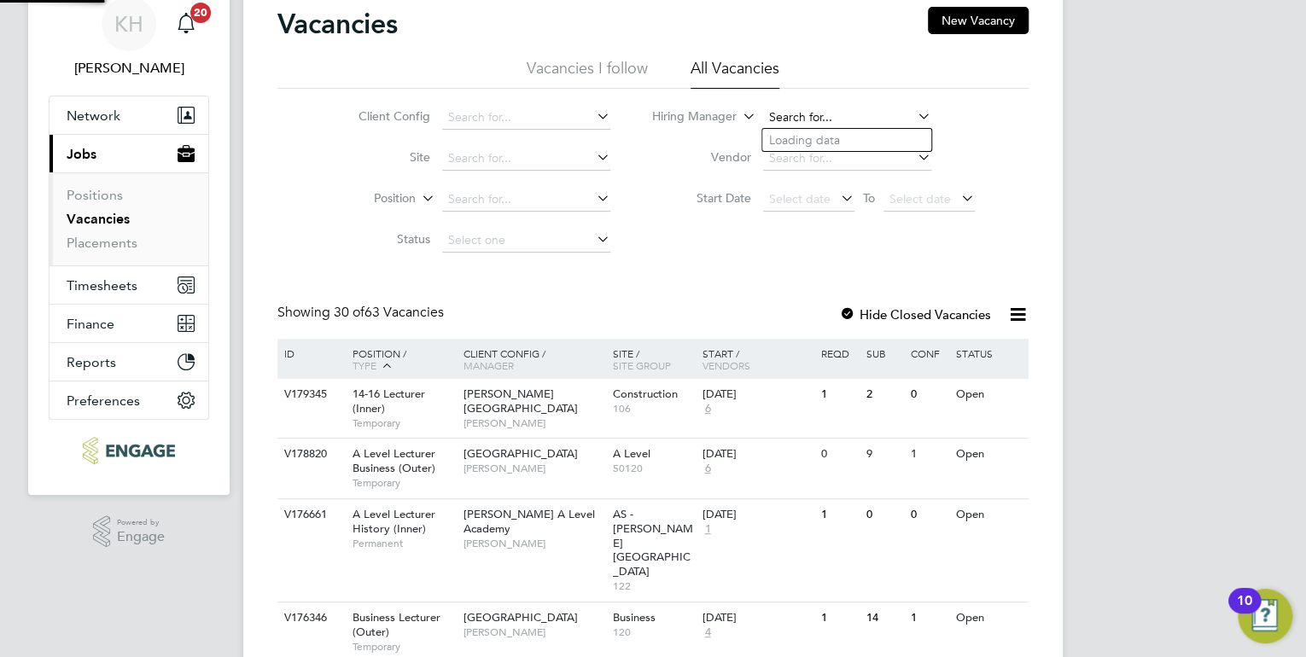
click at [799, 114] on input at bounding box center [847, 118] width 168 height 24
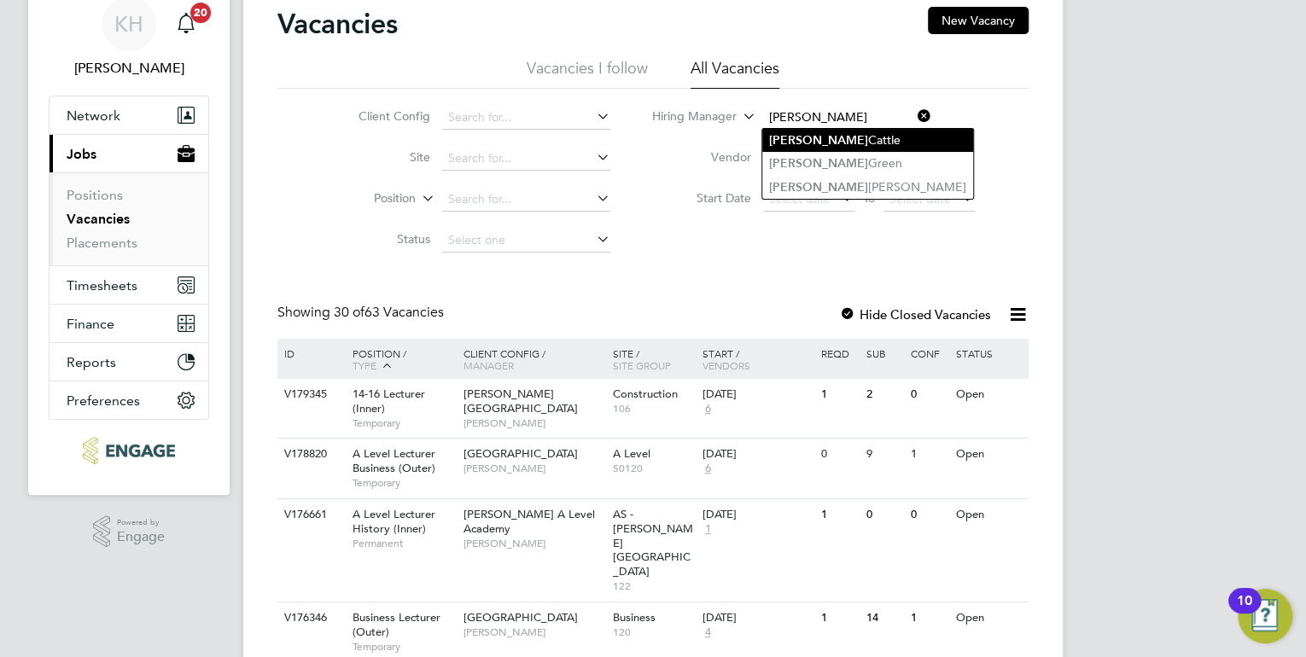
click at [820, 184] on li "Kerry Baker" at bounding box center [867, 187] width 211 height 23
type input "[PERSON_NAME]"
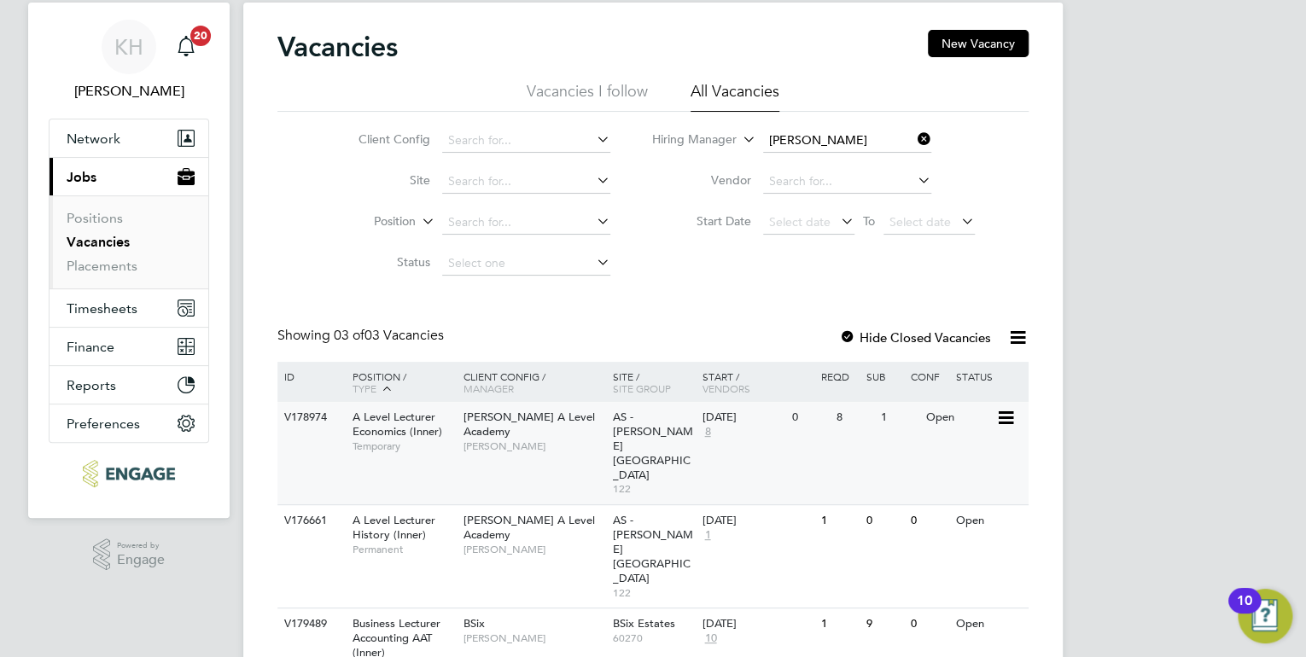
click at [562, 440] on span "[PERSON_NAME]" at bounding box center [534, 447] width 141 height 14
click at [914, 137] on icon at bounding box center [914, 139] width 0 height 24
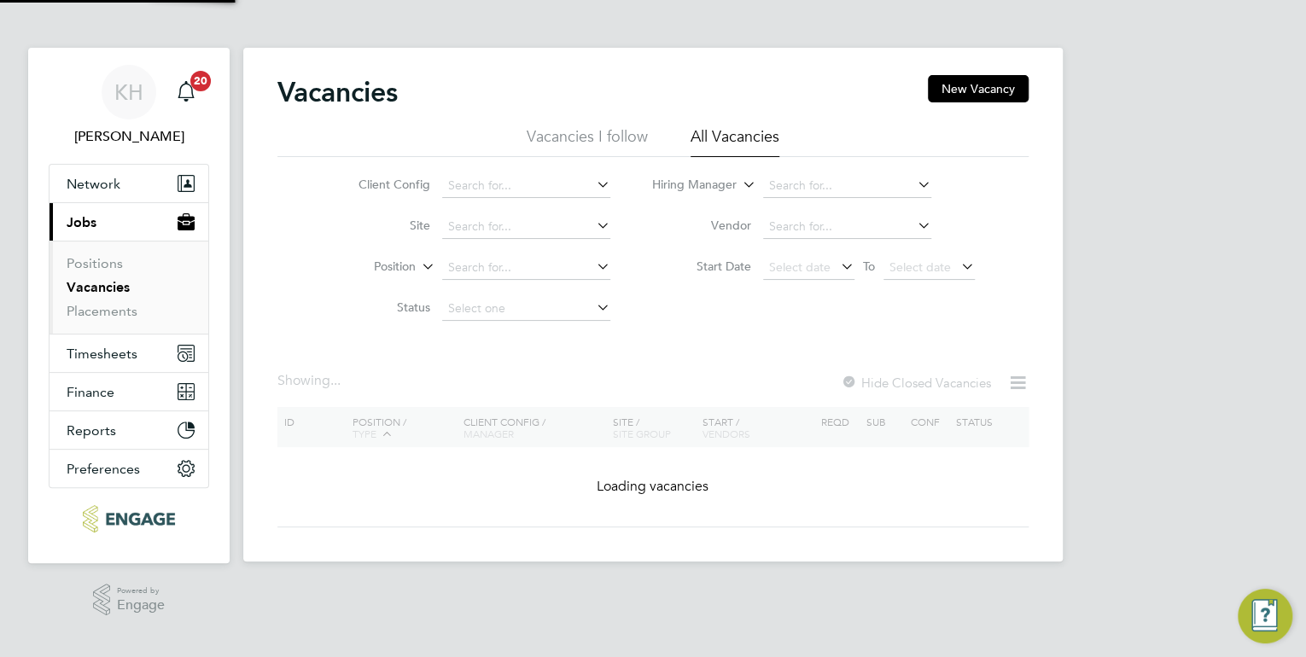
click at [867, 169] on li "Hiring Manager" at bounding box center [814, 186] width 365 height 41
click at [855, 183] on input at bounding box center [847, 186] width 168 height 24
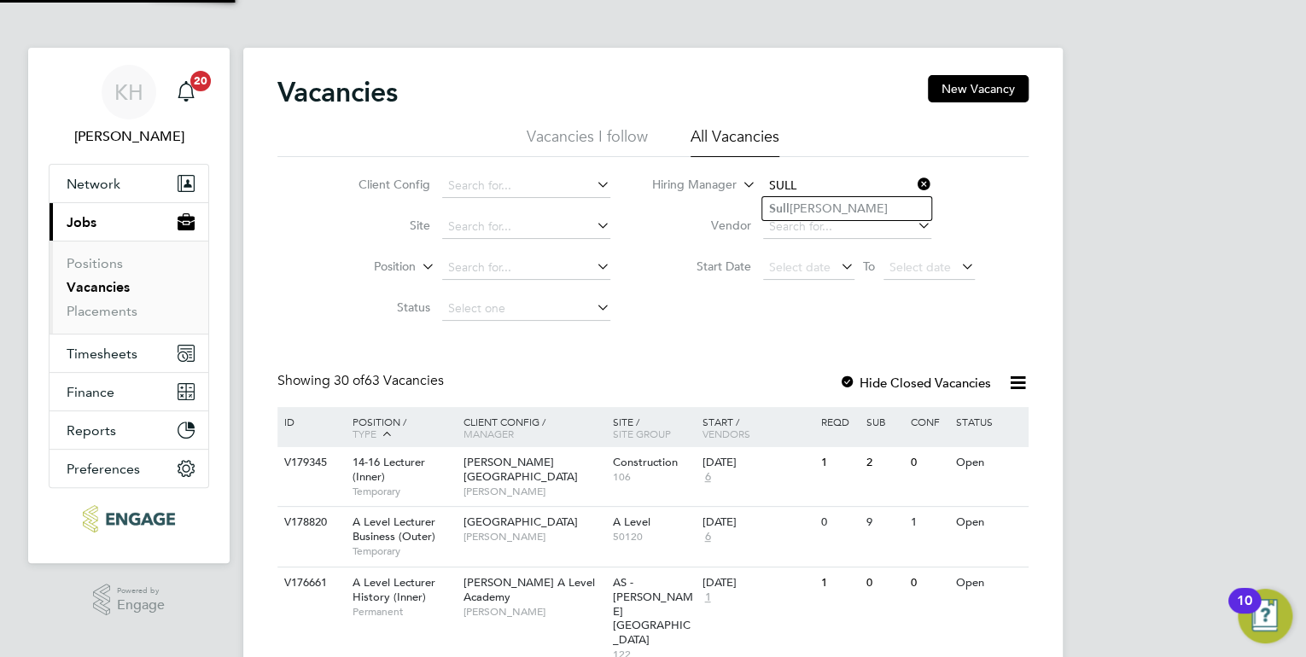
click at [865, 201] on li "Sull iman Peerbacos" at bounding box center [846, 208] width 169 height 23
type input "Sulliman Peerbacos"
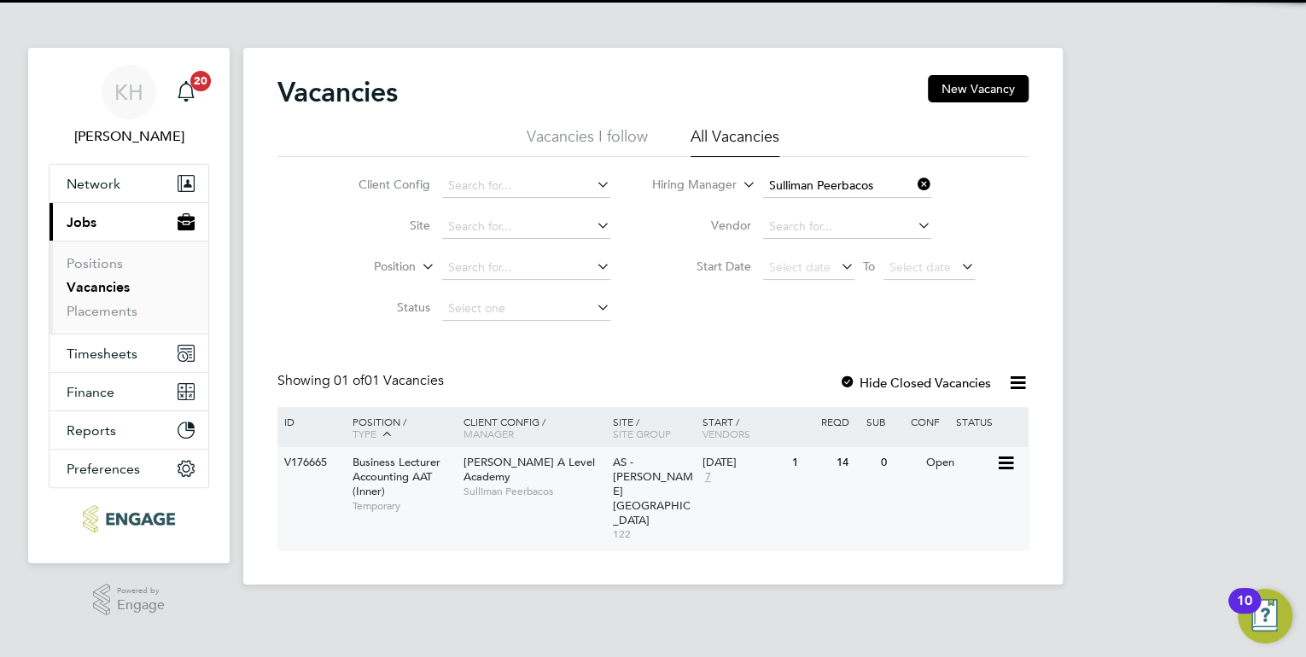
click at [539, 486] on div "Attlee A Level Academy Sulliman Peerbacos" at bounding box center [533, 476] width 149 height 59
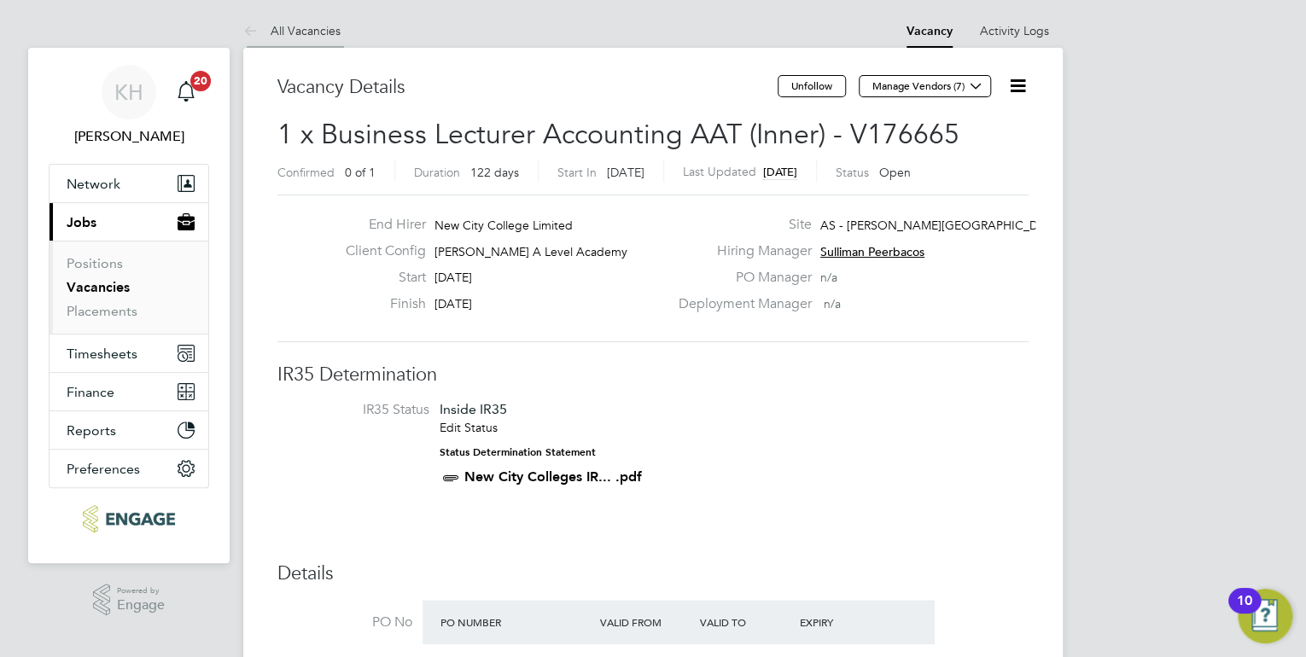
click at [301, 24] on link "All Vacancies" at bounding box center [291, 30] width 97 height 15
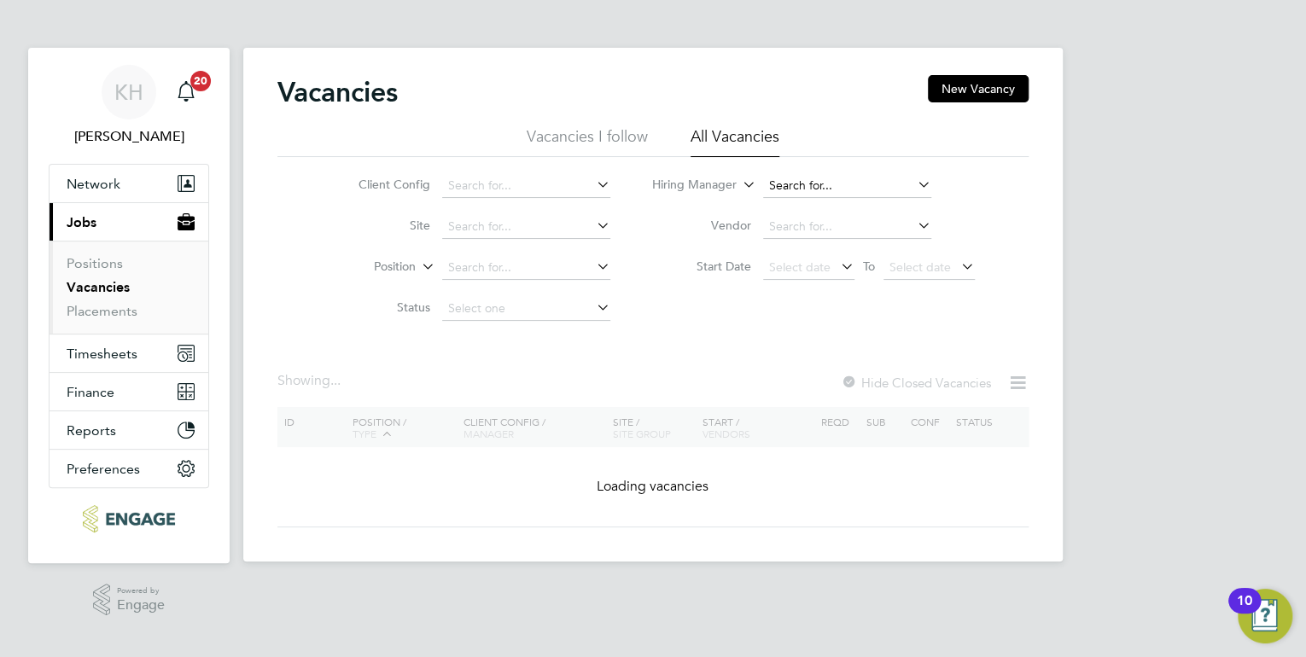
click at [854, 180] on input at bounding box center [847, 186] width 168 height 24
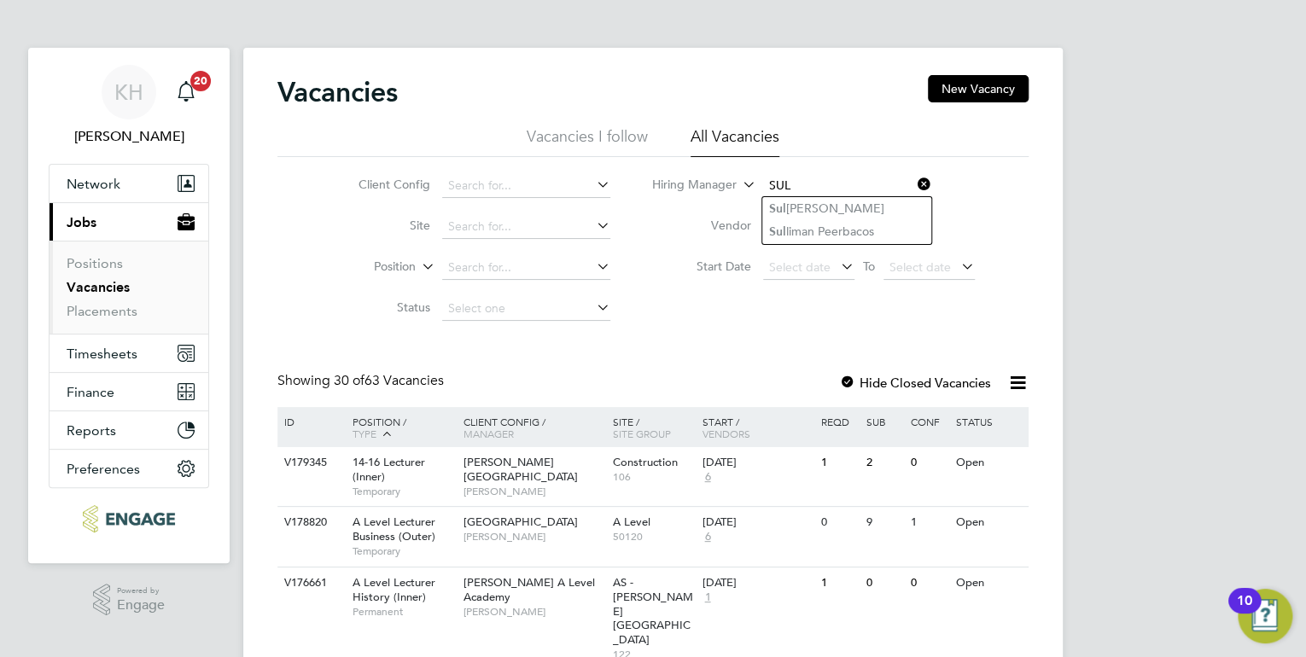
drag, startPoint x: 844, startPoint y: 232, endPoint x: 771, endPoint y: 295, distance: 96.9
click at [845, 233] on li "Sul liman Peerbacos" at bounding box center [846, 231] width 169 height 23
type input "Sulliman Peerbacos"
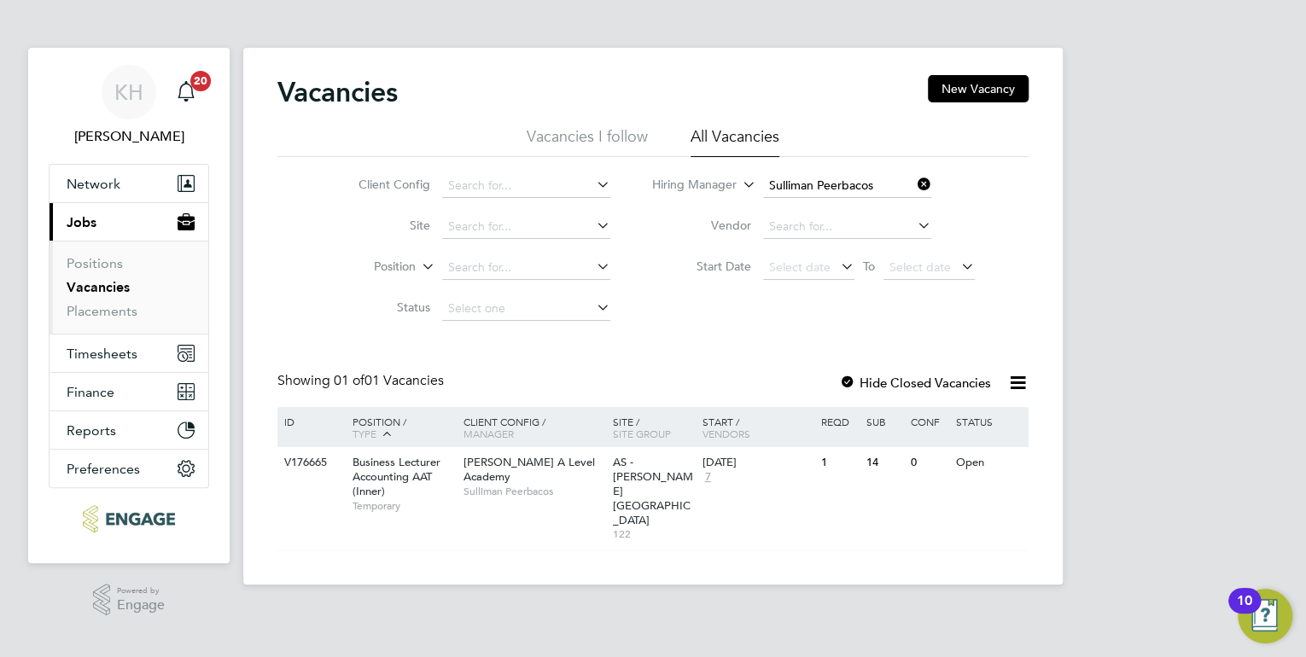
drag, startPoint x: 847, startPoint y: 374, endPoint x: 872, endPoint y: 374, distance: 24.8
click at [848, 376] on div at bounding box center [847, 384] width 17 height 17
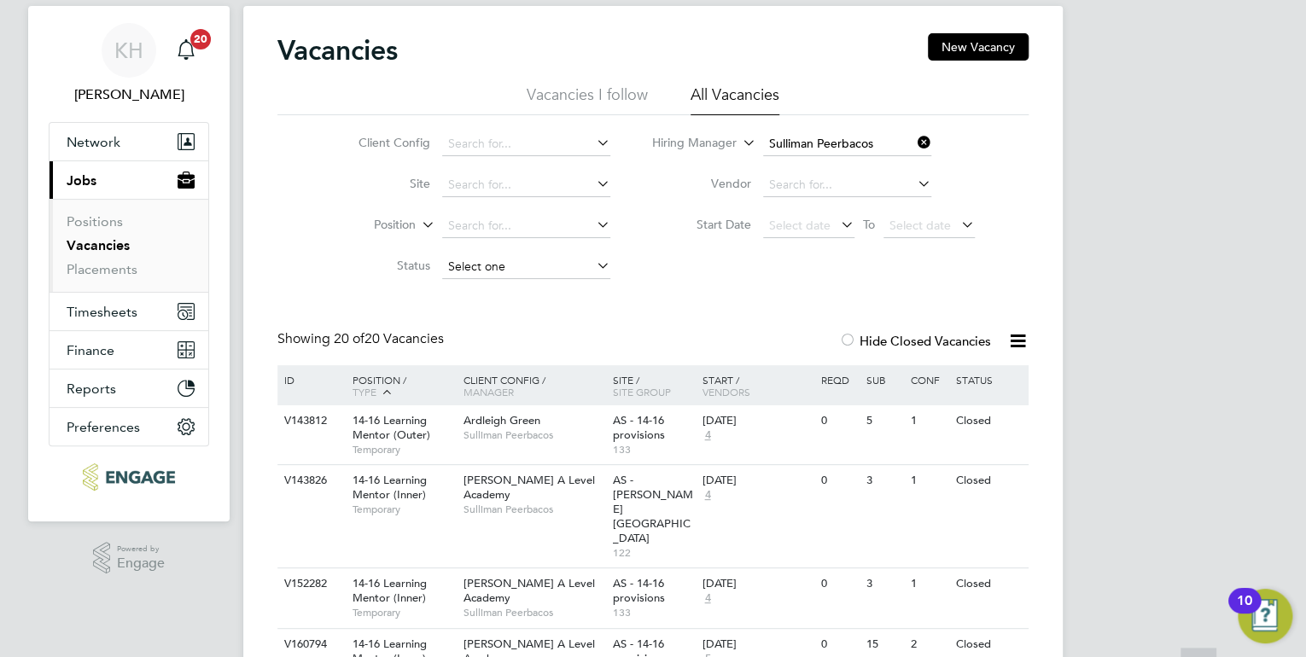
scroll to position [40, 0]
click at [932, 140] on li "Hiring Manager Sulliman Peerbacos" at bounding box center [814, 146] width 365 height 41
click at [914, 144] on icon at bounding box center [914, 144] width 0 height 24
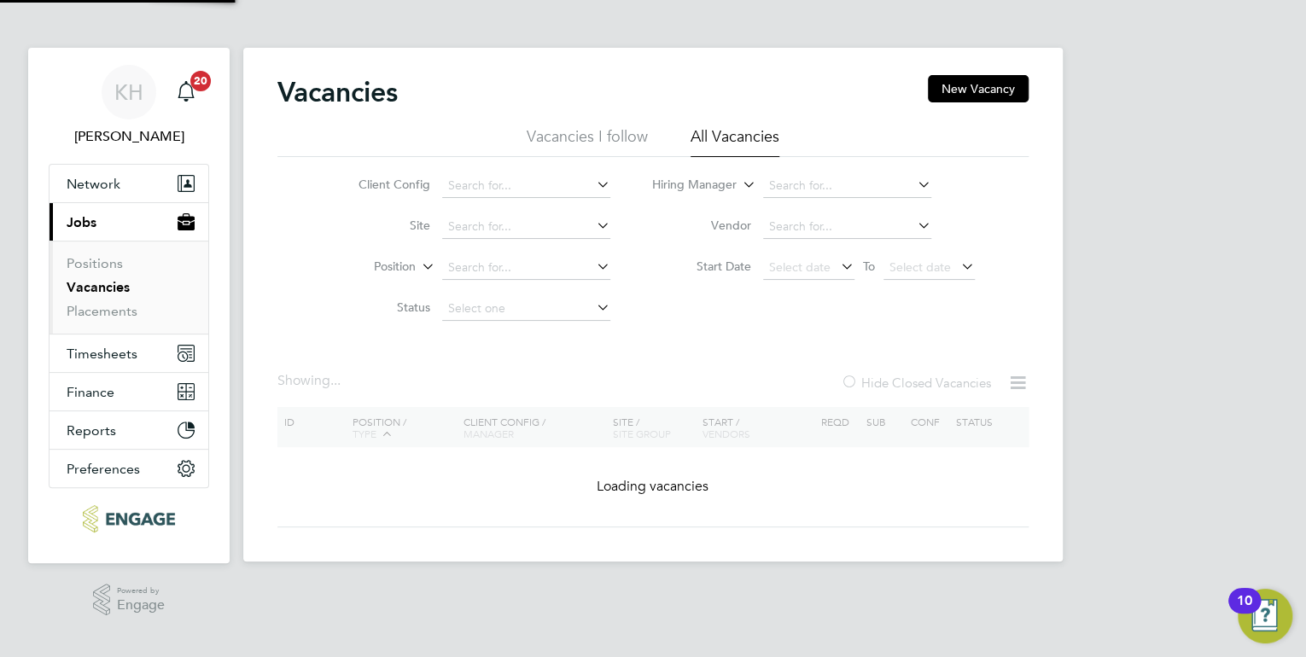
click at [920, 143] on ul "Vacancies I follow All Vacancies" at bounding box center [652, 141] width 751 height 31
click at [861, 173] on li "Hiring Manager" at bounding box center [814, 186] width 365 height 41
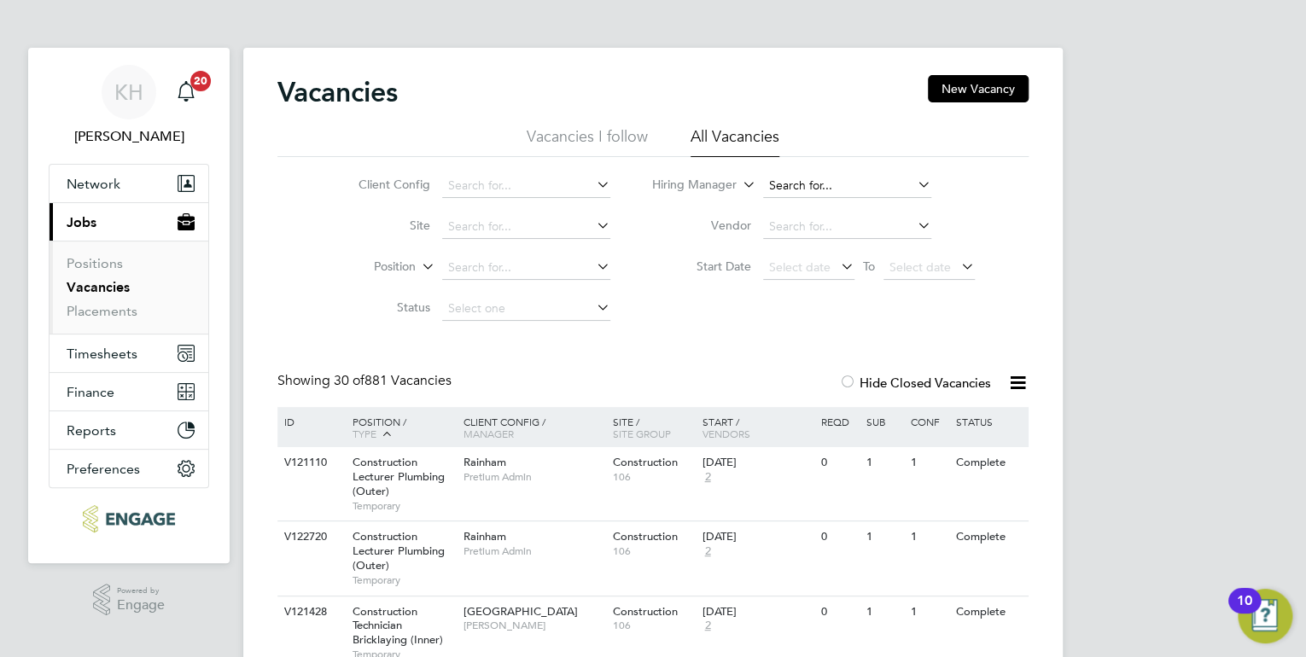
click at [820, 180] on input at bounding box center [847, 186] width 168 height 24
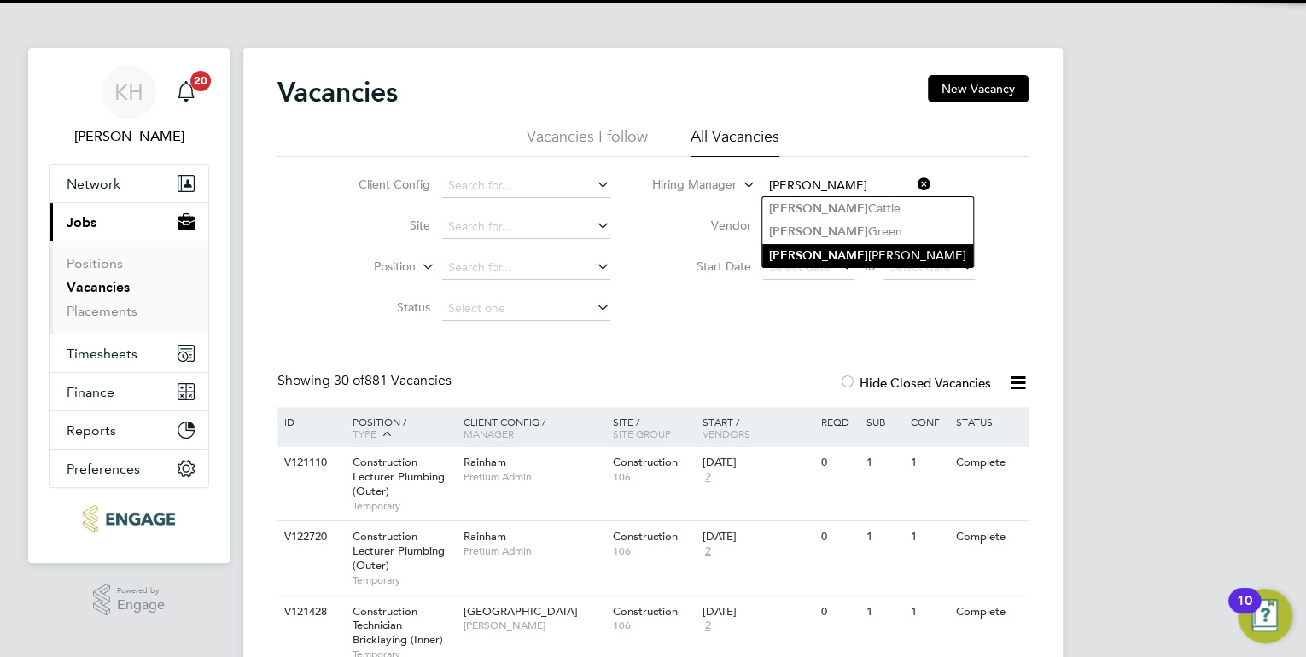
click at [806, 259] on li "Kerry Baker" at bounding box center [867, 255] width 211 height 23
type input "Kerry Baker"
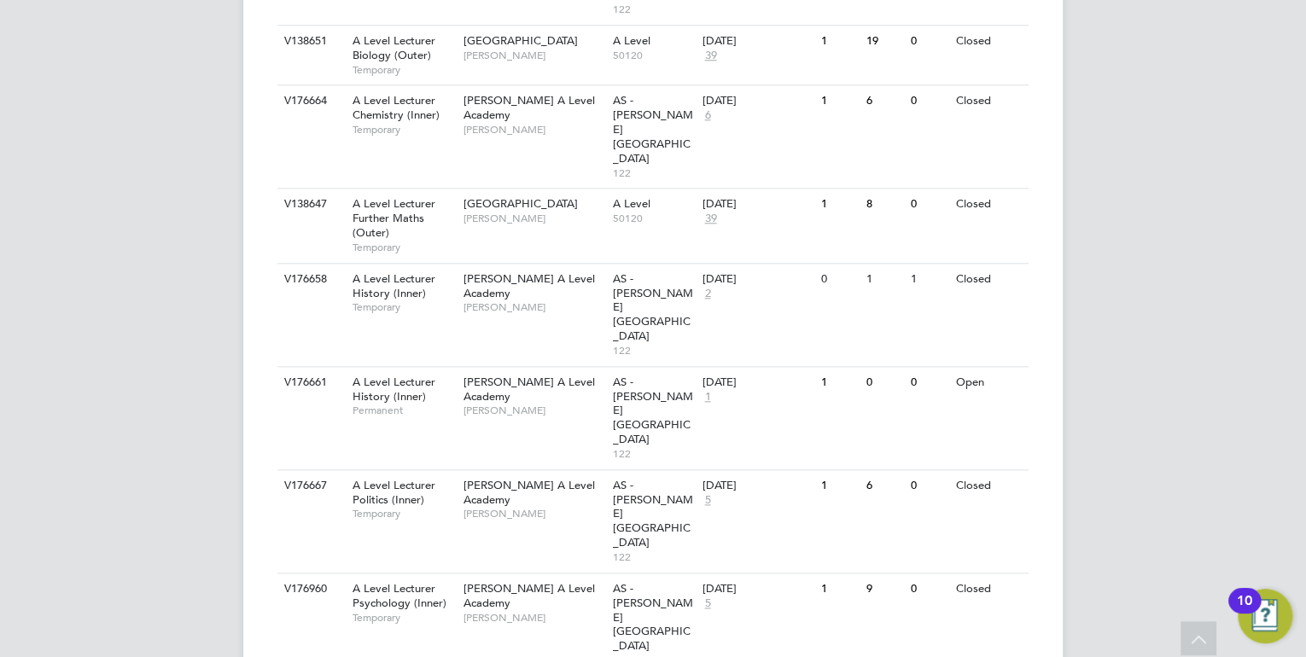
scroll to position [840, 0]
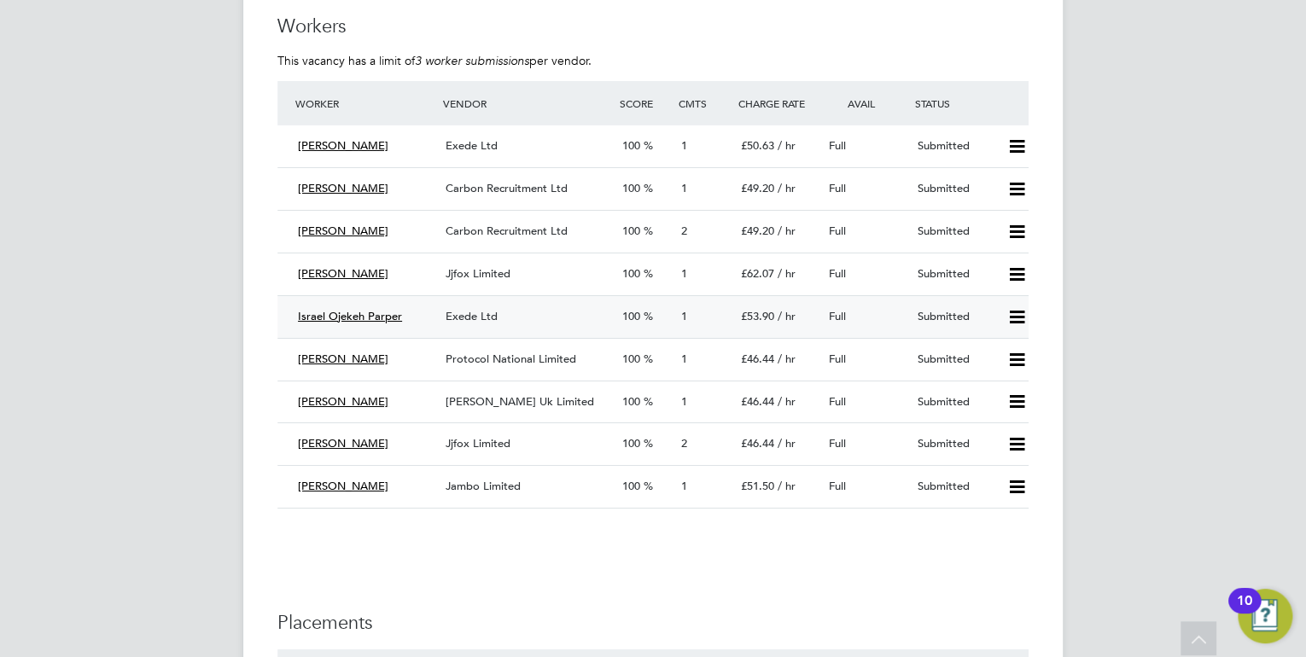
drag, startPoint x: 318, startPoint y: 314, endPoint x: 300, endPoint y: 318, distance: 18.3
click at [318, 314] on span "Israel Ojekeh Parper" at bounding box center [350, 316] width 104 height 15
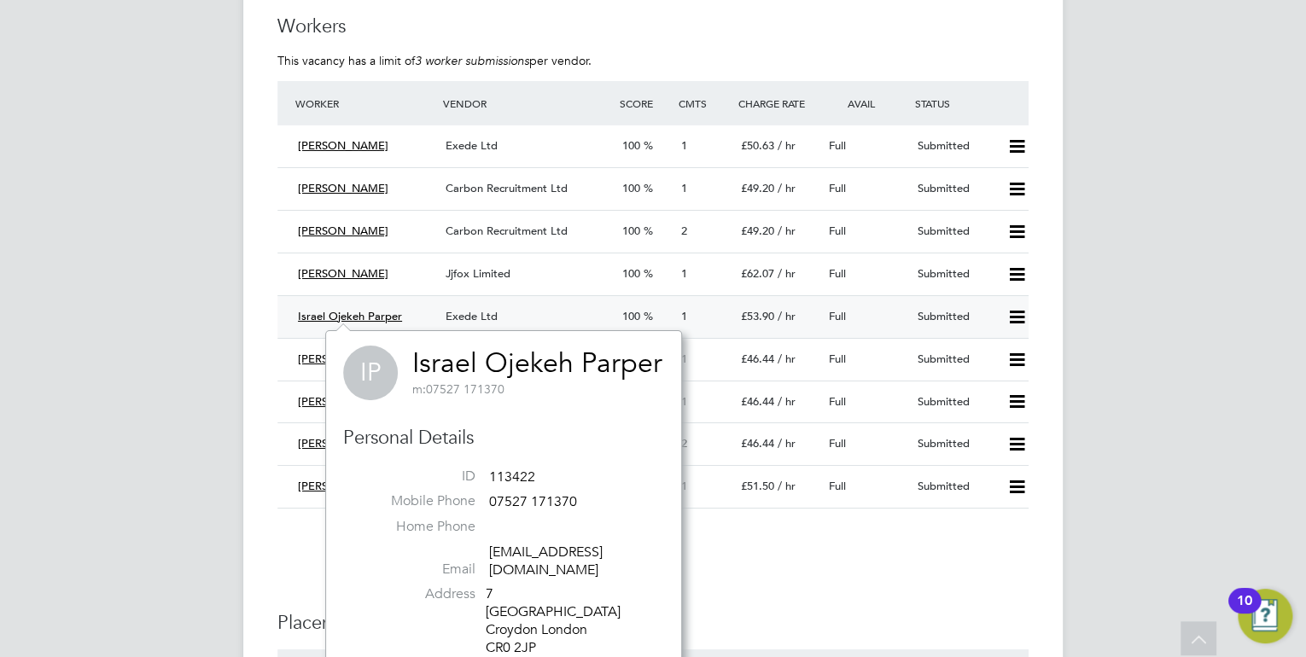
click at [496, 303] on div "Exede Ltd" at bounding box center [527, 317] width 177 height 28
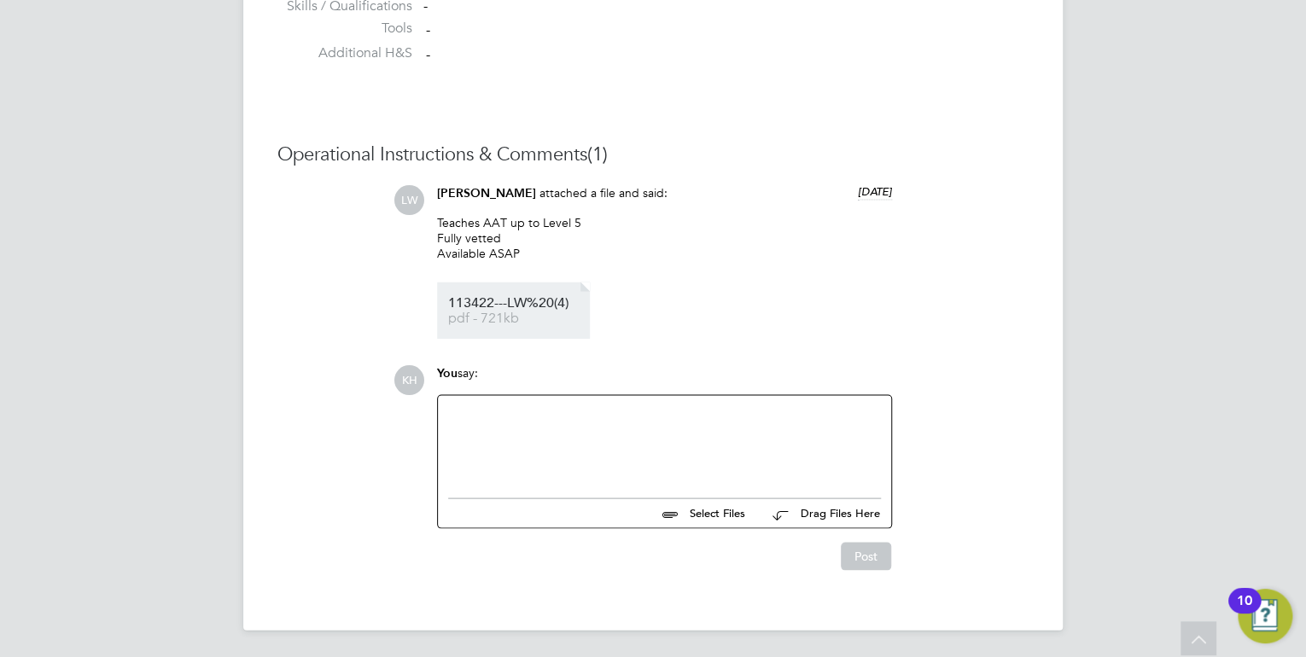
click at [539, 321] on span "pdf - 721kb" at bounding box center [516, 318] width 137 height 13
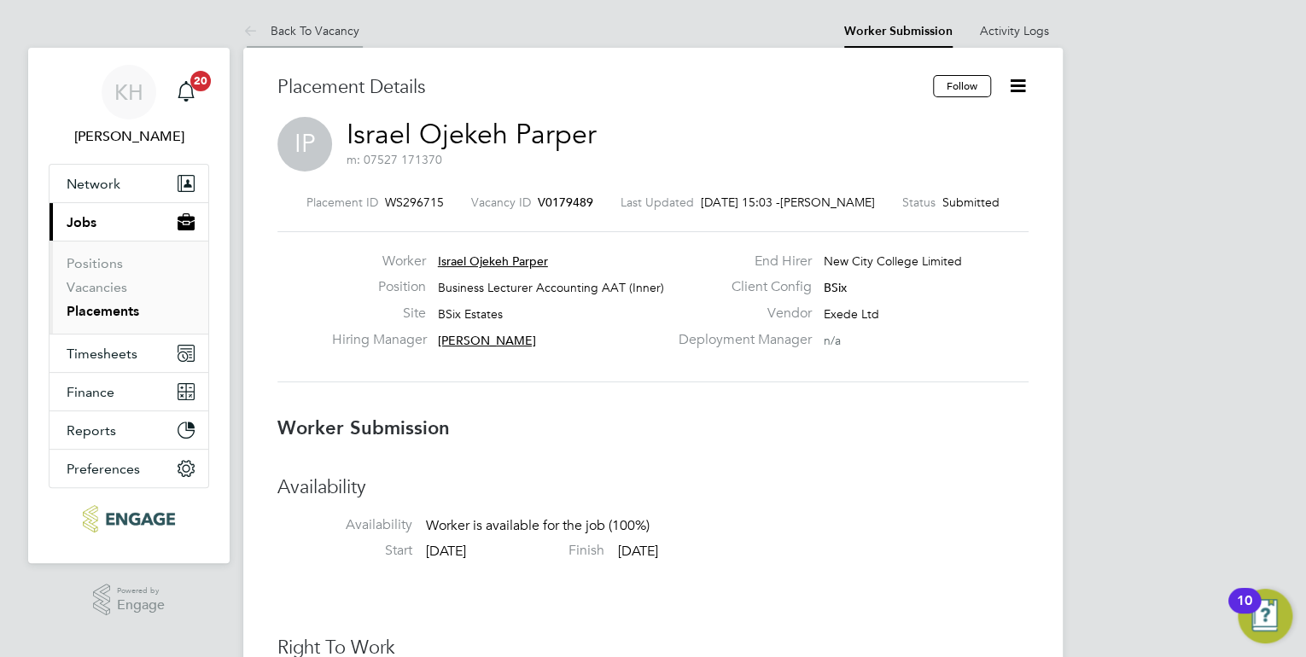
click at [324, 26] on link "Back To Vacancy" at bounding box center [301, 30] width 116 height 15
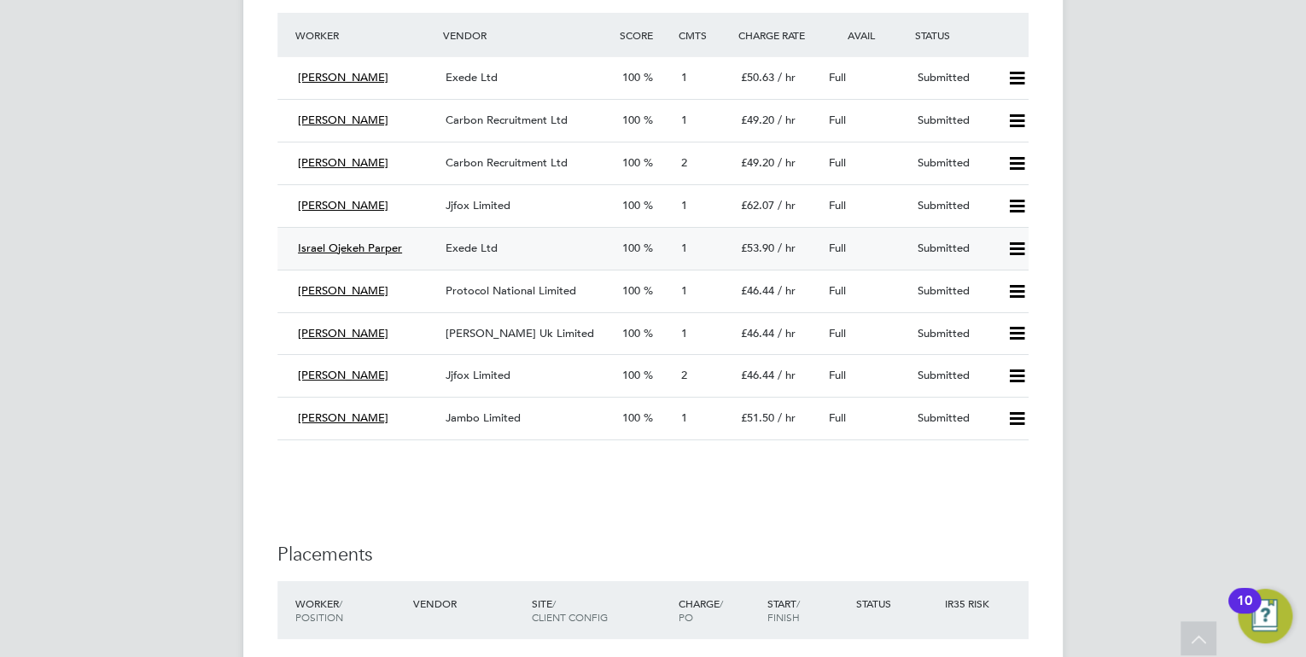
click at [1019, 254] on icon at bounding box center [1016, 249] width 21 height 14
click at [998, 308] on li "Reject" at bounding box center [995, 308] width 60 height 24
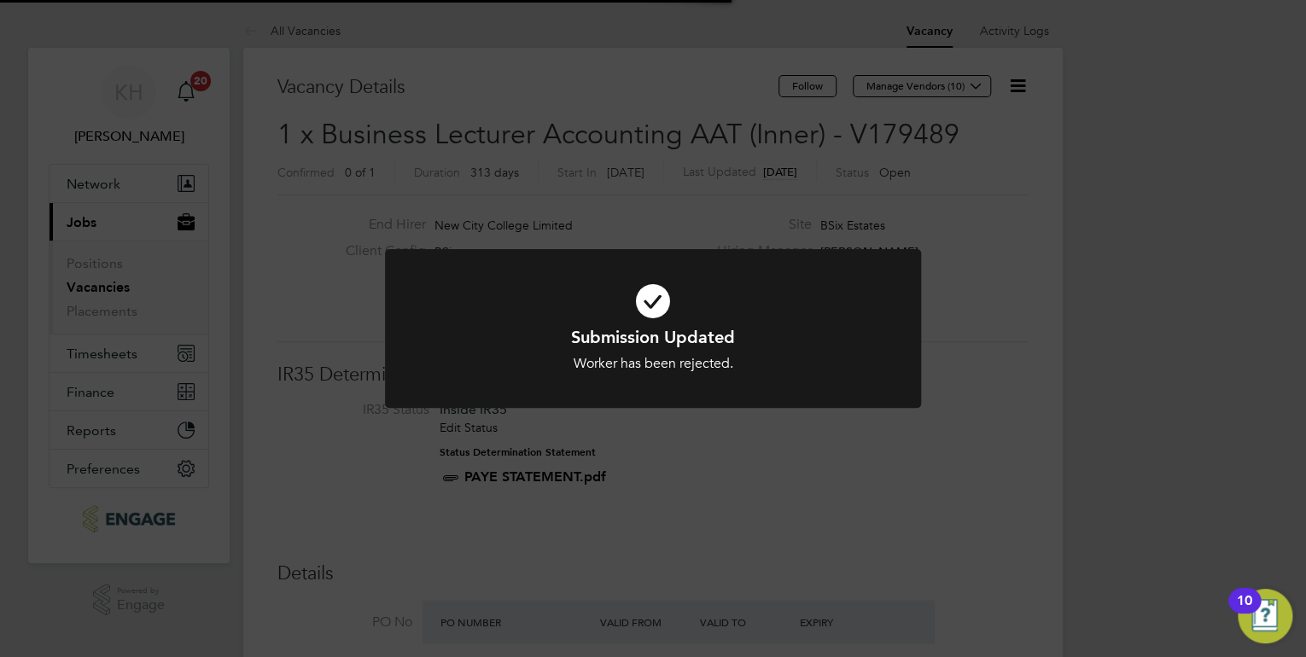
click at [1154, 330] on div "Submission Updated Worker has been rejected. Cancel Okay" at bounding box center [653, 328] width 1306 height 657
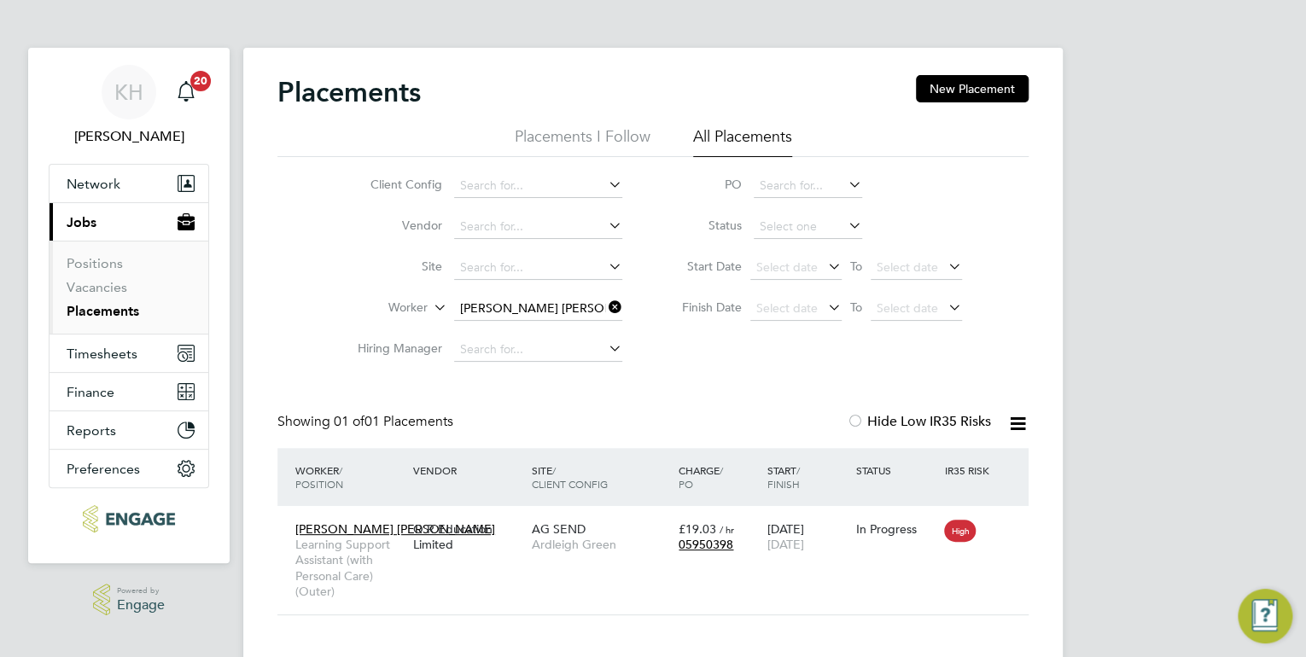
scroll to position [16, 81]
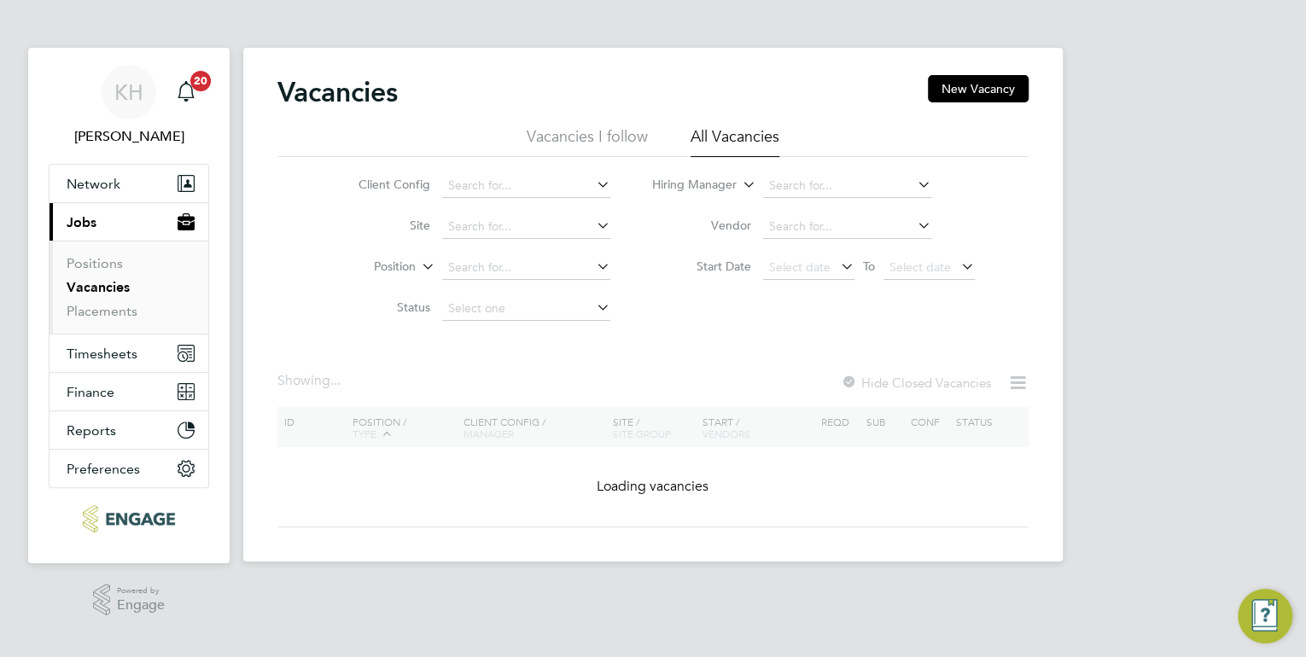
click at [97, 300] on li "Vacancies" at bounding box center [131, 291] width 128 height 24
click at [96, 306] on link "Placements" at bounding box center [102, 311] width 71 height 16
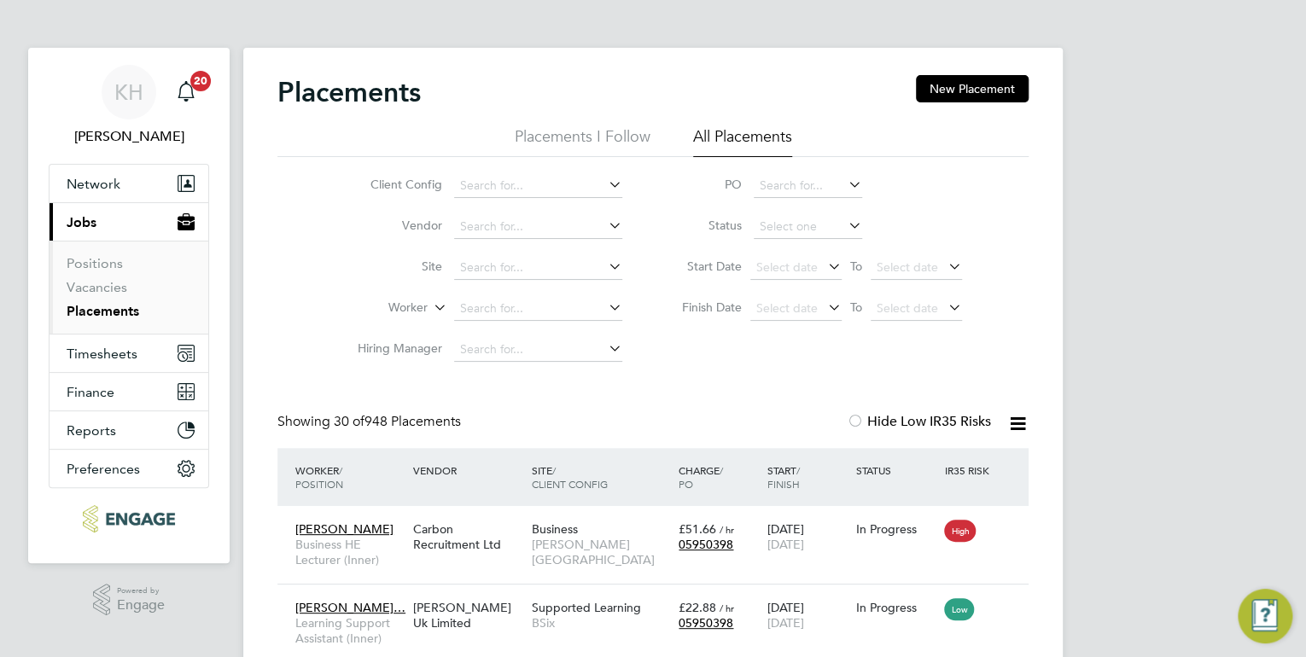
click at [488, 304] on input at bounding box center [538, 309] width 168 height 24
type input "FIT"
click at [490, 301] on input at bounding box center [538, 309] width 168 height 24
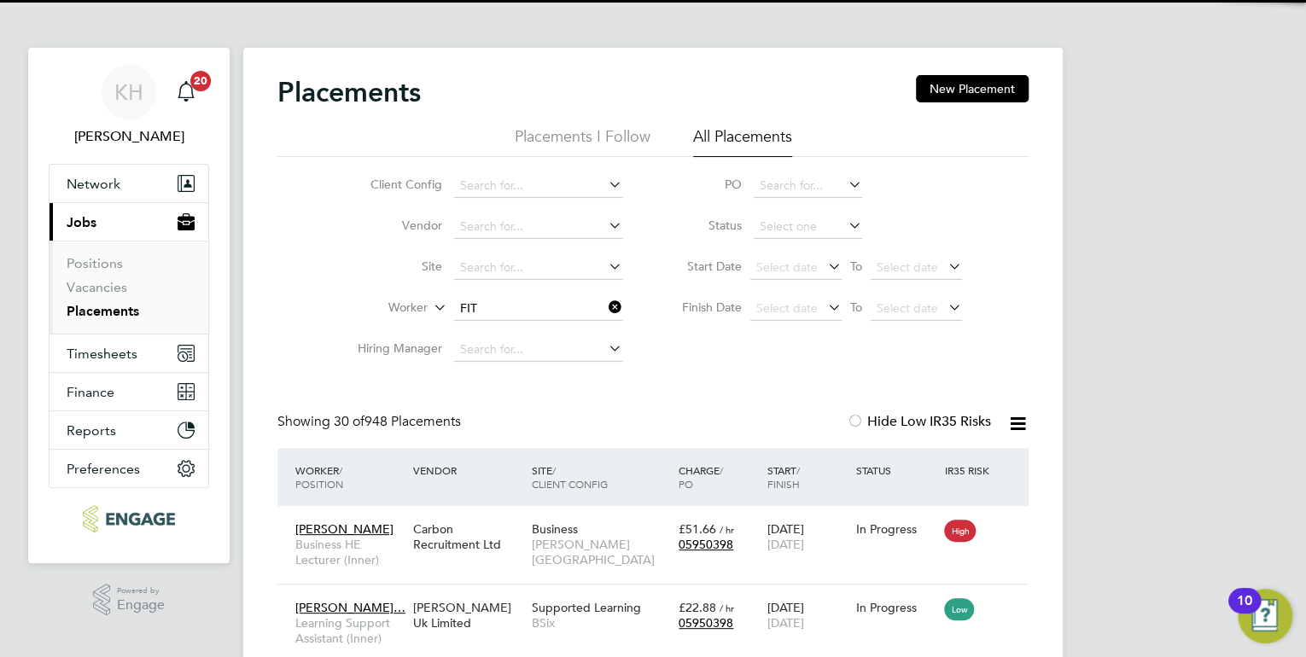
click at [509, 328] on li "Fit zroy Sutherland" at bounding box center [538, 331] width 169 height 23
type input "Fitzroy Sutherland"
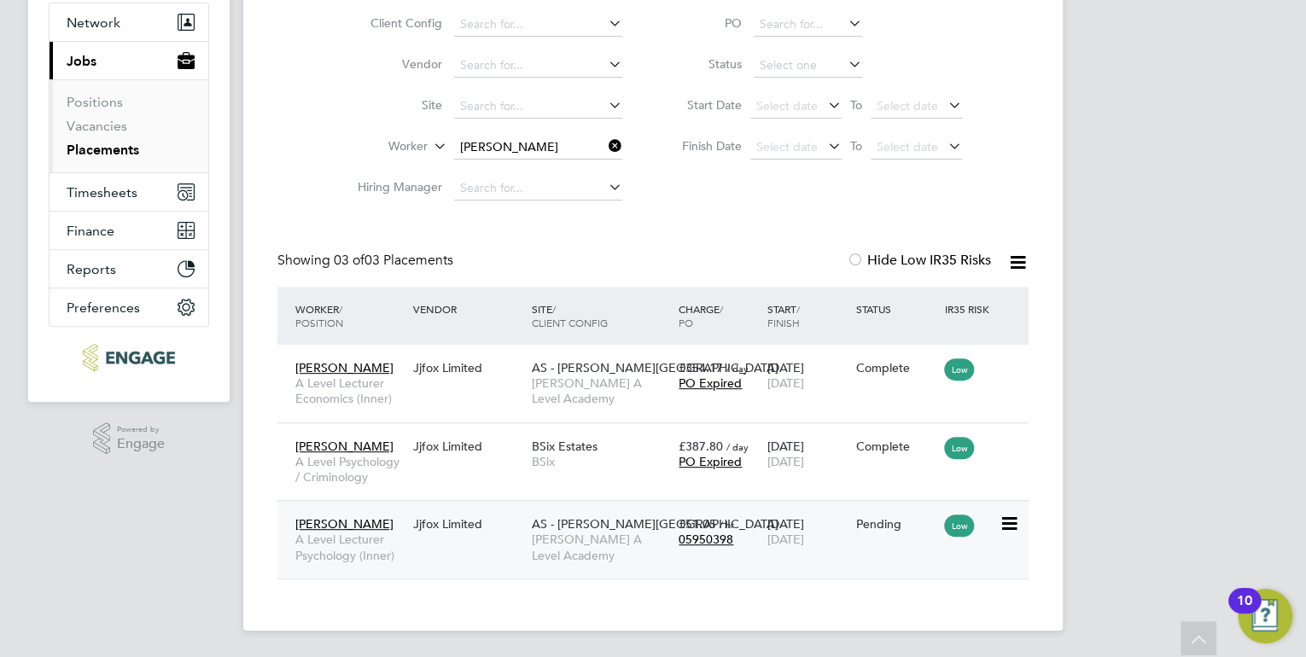
click at [626, 517] on span "AS - [PERSON_NAME][GEOGRAPHIC_DATA]" at bounding box center [654, 524] width 247 height 15
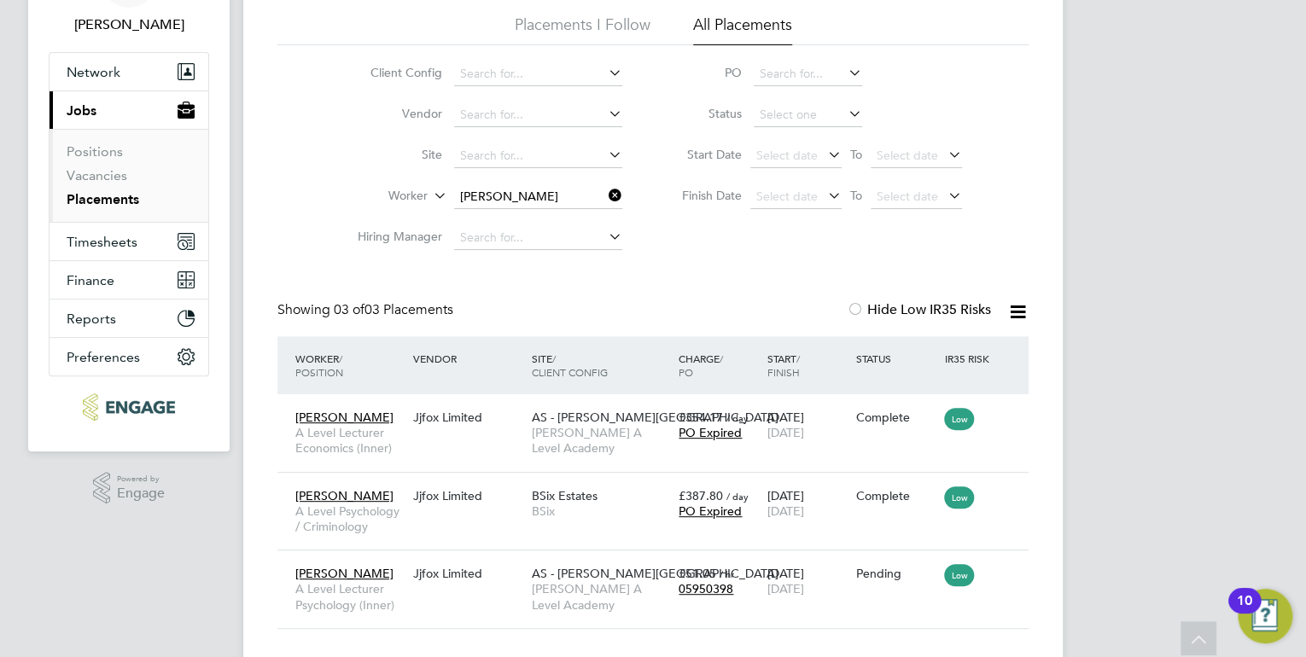
scroll to position [25, 0]
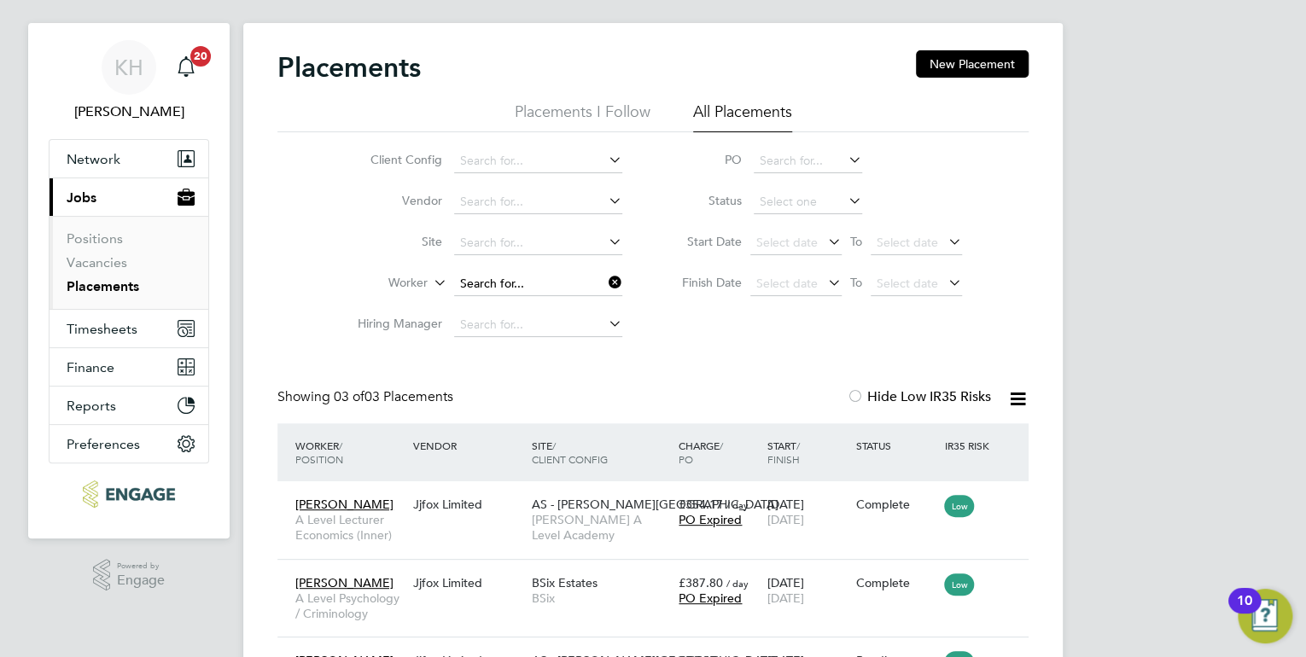
click at [569, 277] on ul "Client Config Vendor Site Worker Hiring Manager" at bounding box center [483, 243] width 321 height 205
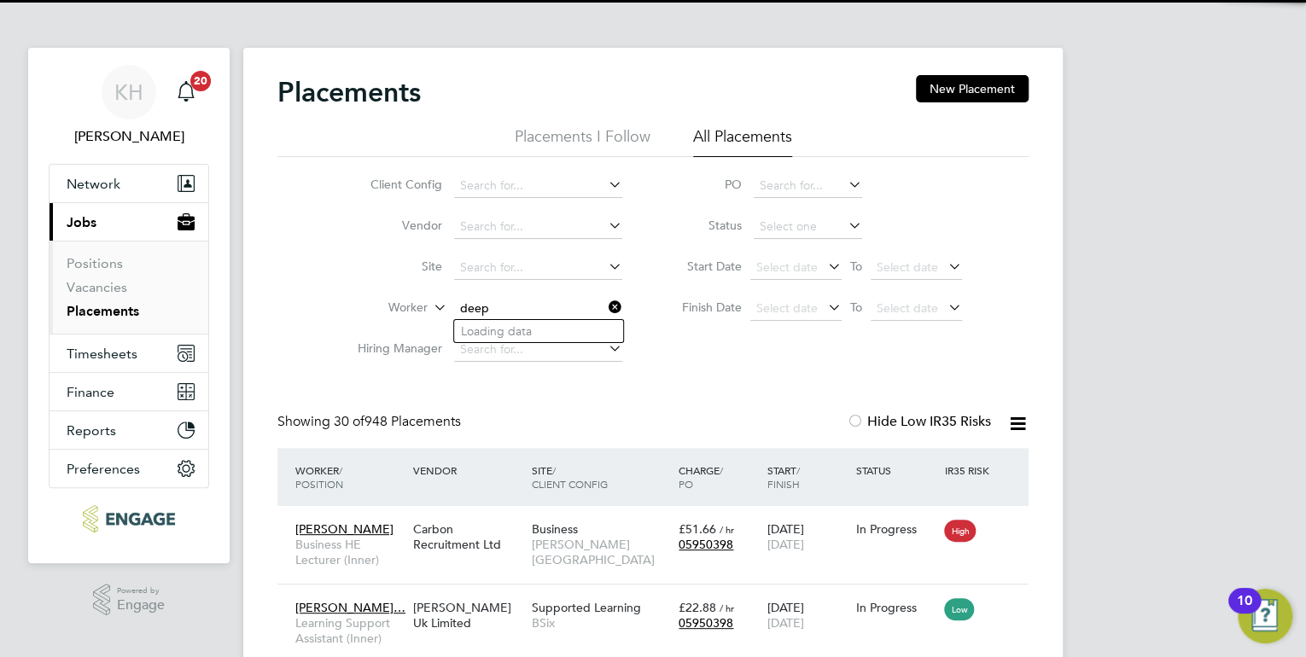
scroll to position [49, 149]
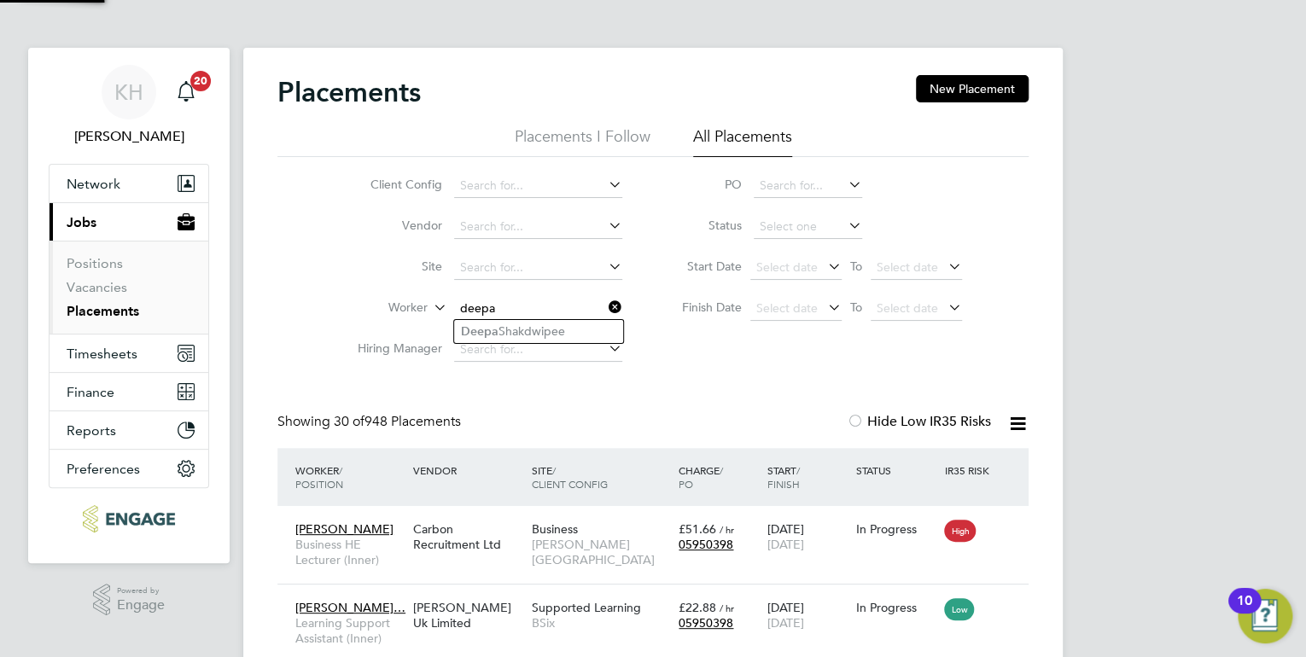
click at [547, 331] on li "Deepa Shakdwipee" at bounding box center [538, 331] width 169 height 23
type input "Deepa Shakdwipee"
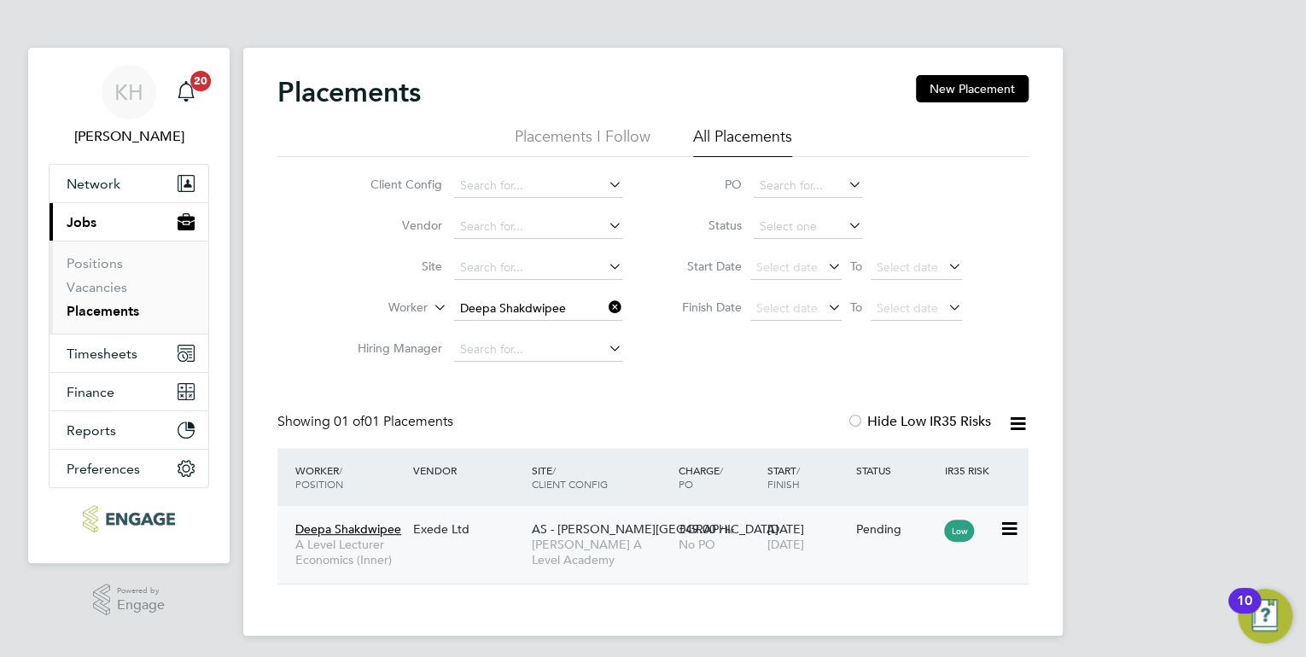
click at [599, 542] on span "[PERSON_NAME] A Level Academy" at bounding box center [600, 552] width 139 height 31
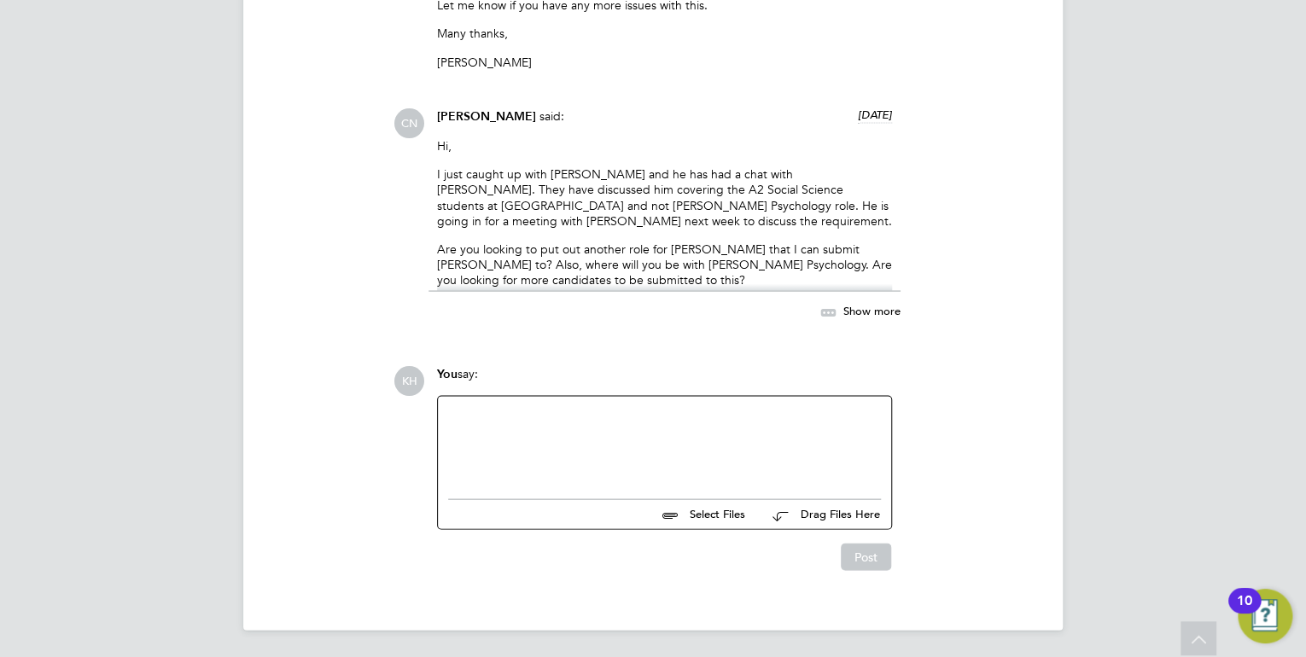
click at [575, 448] on div at bounding box center [664, 442] width 433 height 73
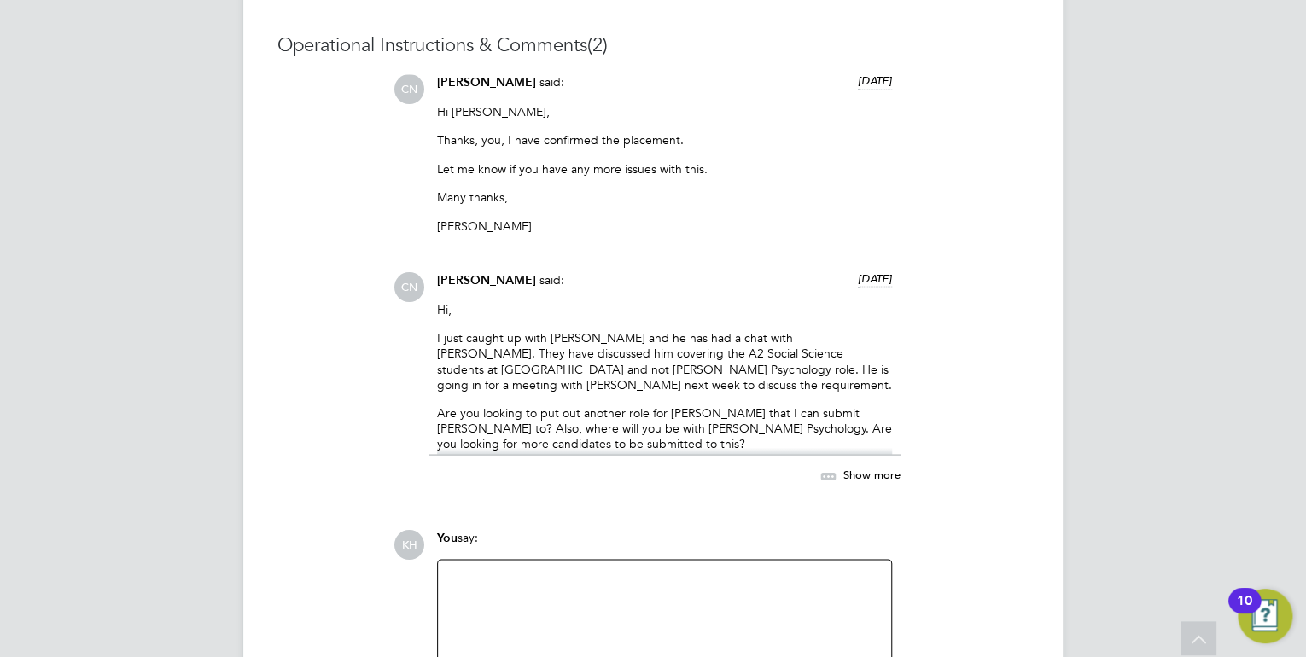
scroll to position [1243, 0]
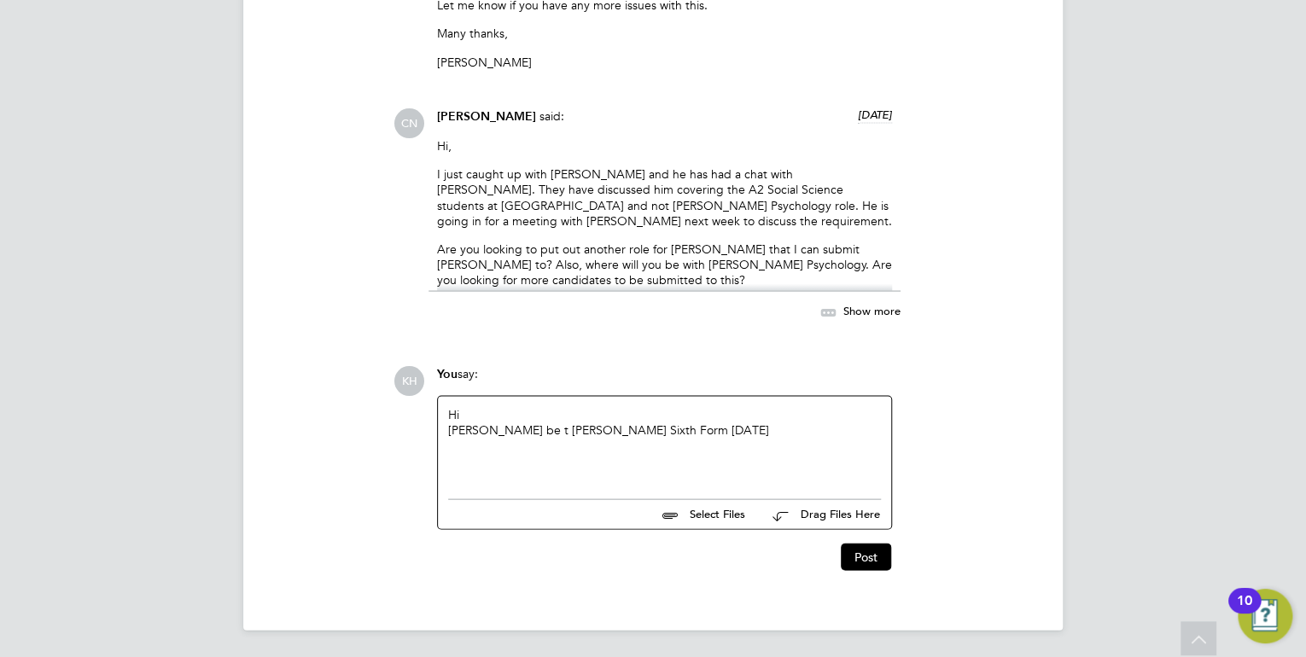
click at [482, 429] on div "Will Fotzroy be t Hackney Sixth Form tomorrow" at bounding box center [664, 429] width 433 height 15
click at [530, 430] on div "Will Fitzroy be t Hackney Sixth Form tomorrow" at bounding box center [664, 429] width 433 height 15
click at [709, 427] on div "Will Fitzroy be at Hackney Sixth Form tomorrow" at bounding box center [664, 429] width 433 height 15
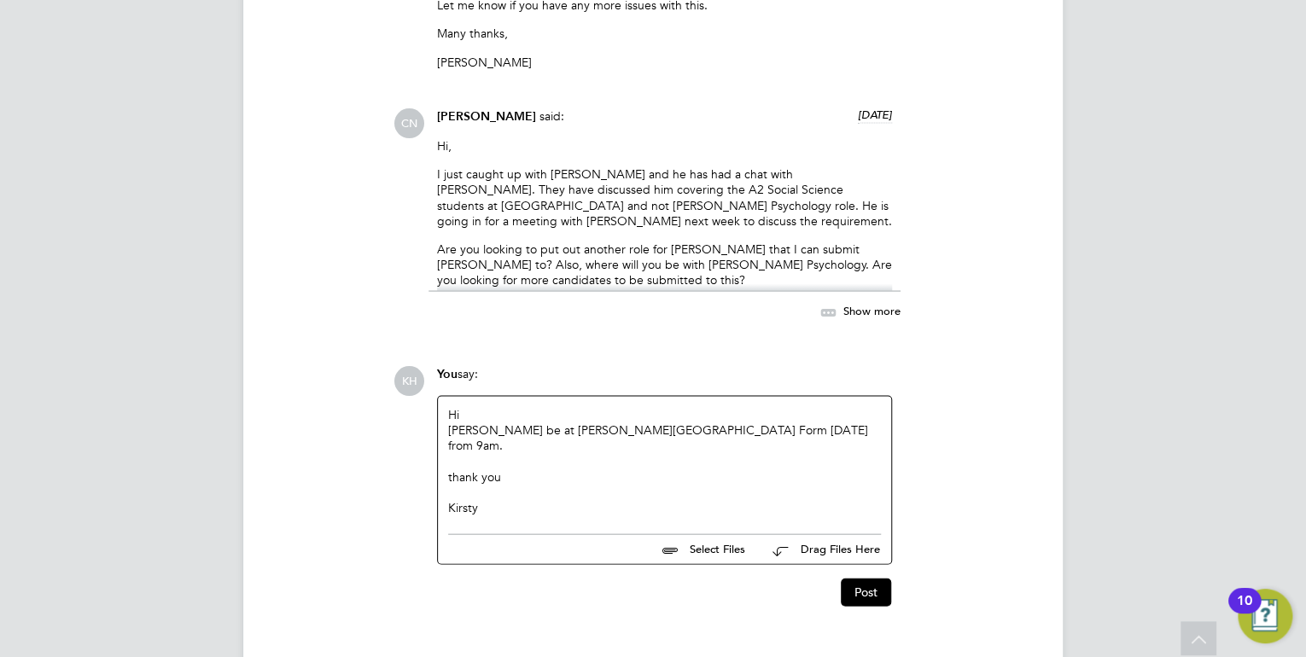
click at [528, 404] on div "Hi Will Fitzroy be at Hackney Sixth Form tomorrow from 9am. thank you Kirsty" at bounding box center [664, 460] width 453 height 129
click at [525, 409] on div "Hi Will Fitzroy be at Hackney Sixth Form tomorrow from 9am. thank you Kirsty" at bounding box center [664, 460] width 433 height 108
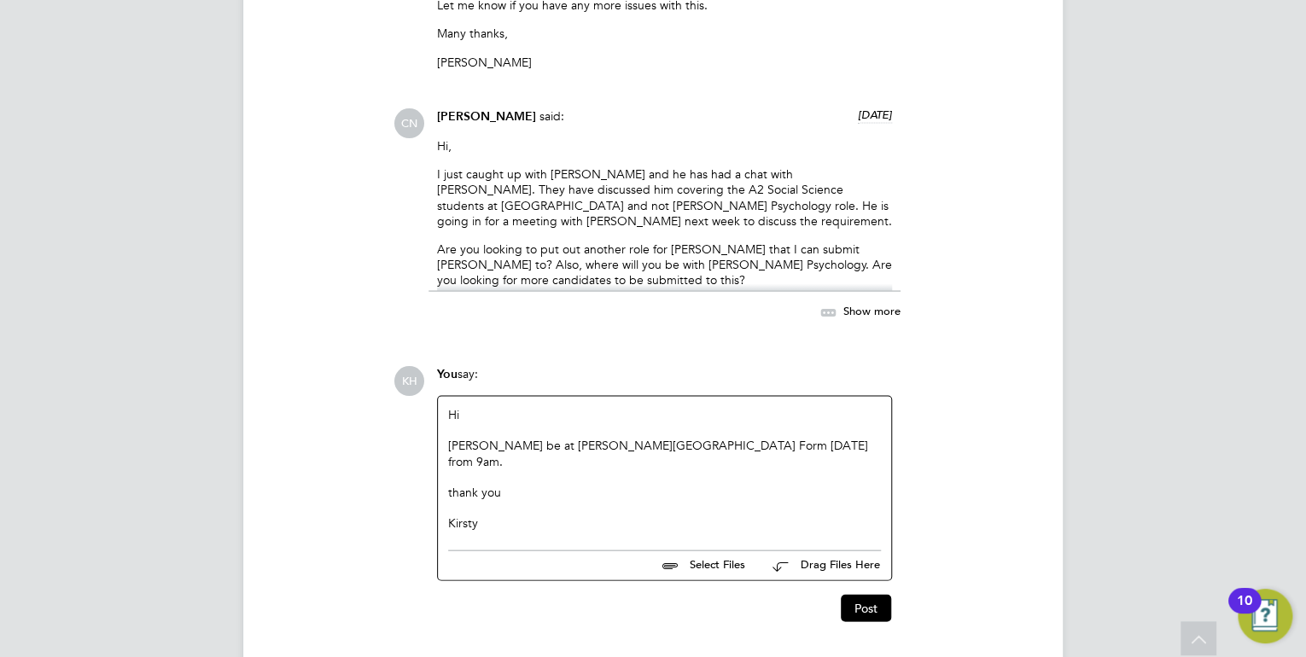
click at [785, 447] on div "Will Fitzroy be at Hackney Sixth Form tomorrow from 9am." at bounding box center [664, 452] width 433 height 31
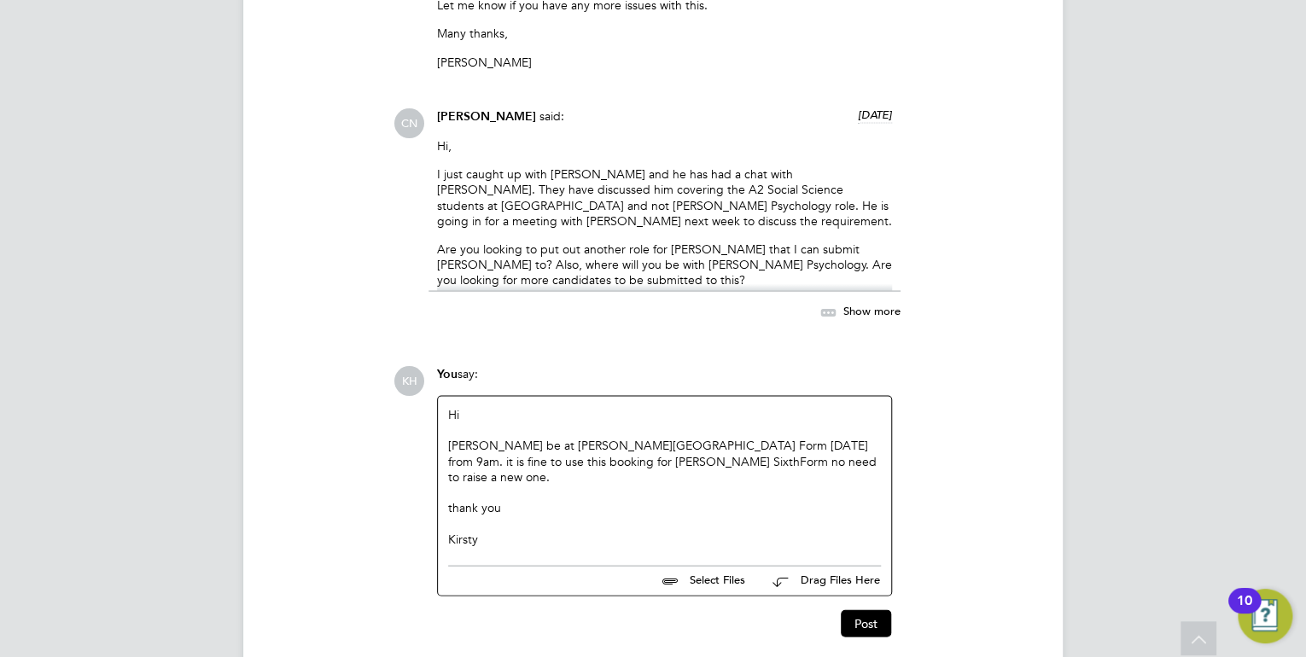
click at [588, 456] on div "Will Fitzroy be at Hackney Sixth Form tomorrow from 9am. it is fine to use this…" at bounding box center [664, 460] width 433 height 47
click at [858, 610] on button "Post" at bounding box center [866, 623] width 50 height 27
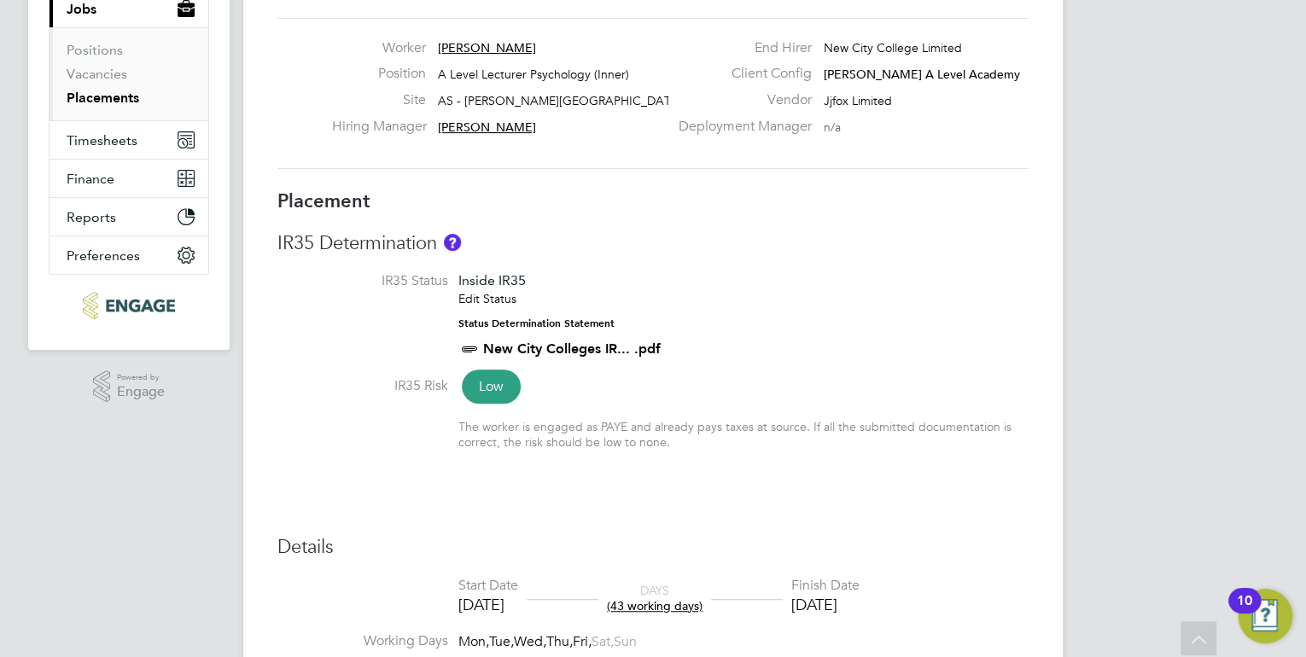
scroll to position [198, 0]
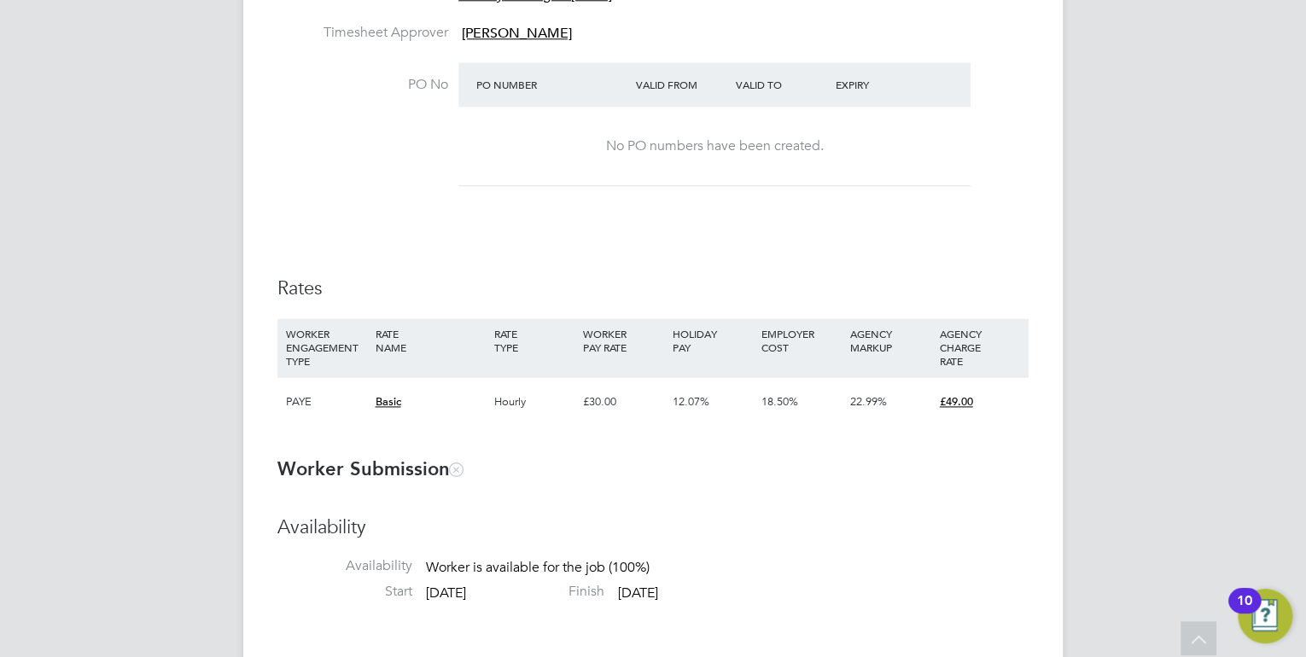
scroll to position [1093, 0]
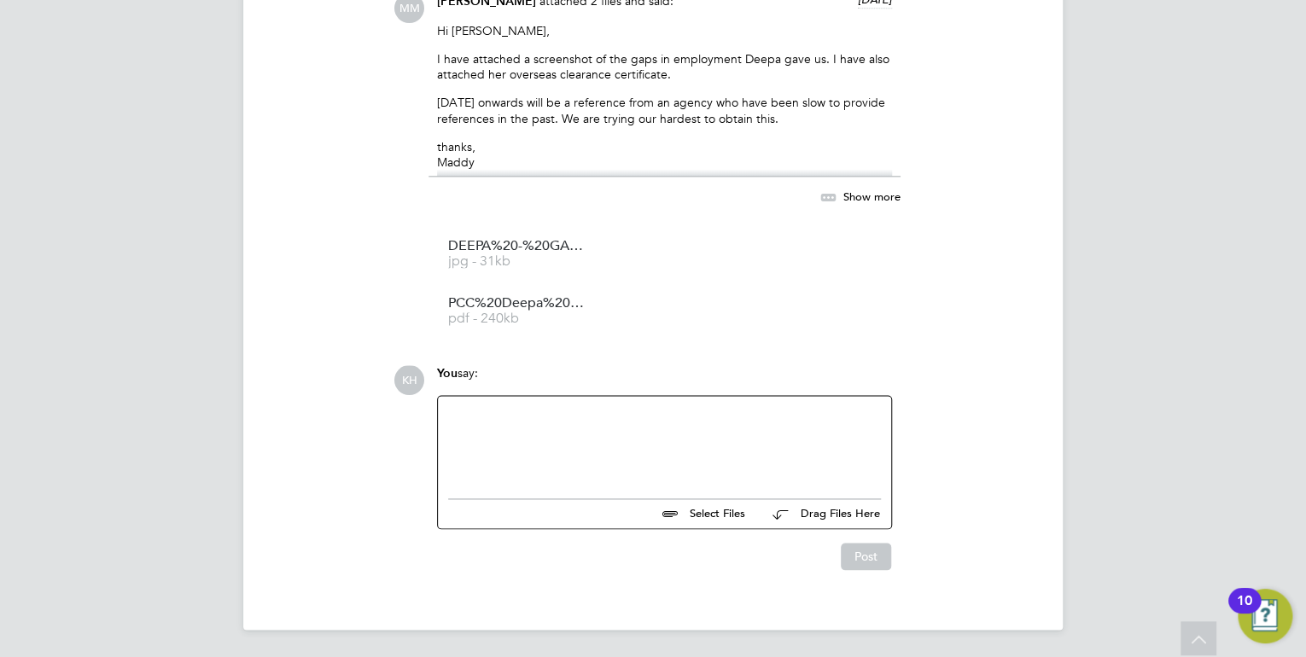
click at [563, 414] on div at bounding box center [664, 442] width 433 height 73
click at [833, 427] on div at bounding box center [664, 442] width 433 height 73
drag, startPoint x: 600, startPoint y: 436, endPoint x: 858, endPoint y: 406, distance: 259.6
click at [908, 388] on div "KH You say: Hi Will Deepa be at [PERSON_NAME] Sicth Form Select Files Drag File…" at bounding box center [711, 467] width 635 height 205
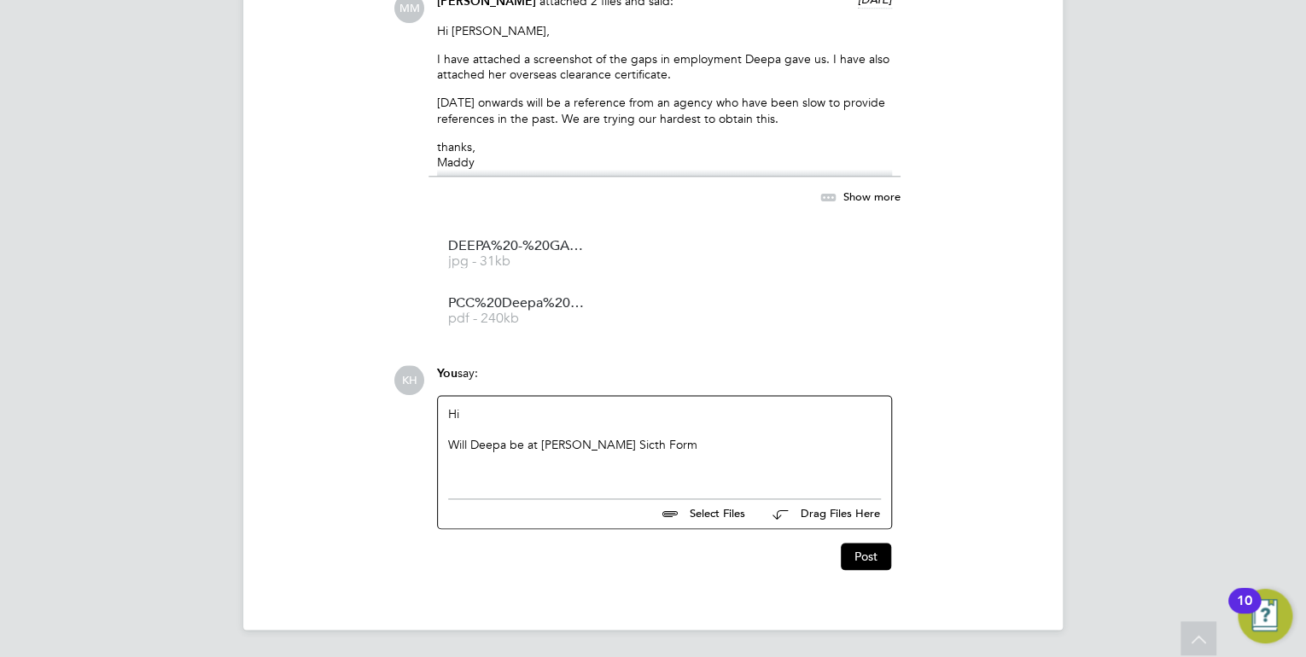
click at [602, 447] on div "Will Deepa be at [PERSON_NAME] Sicth Form" at bounding box center [664, 444] width 433 height 15
click at [673, 458] on div "Hi Will Deepa be at [PERSON_NAME][GEOGRAPHIC_DATA]" at bounding box center [664, 442] width 433 height 73
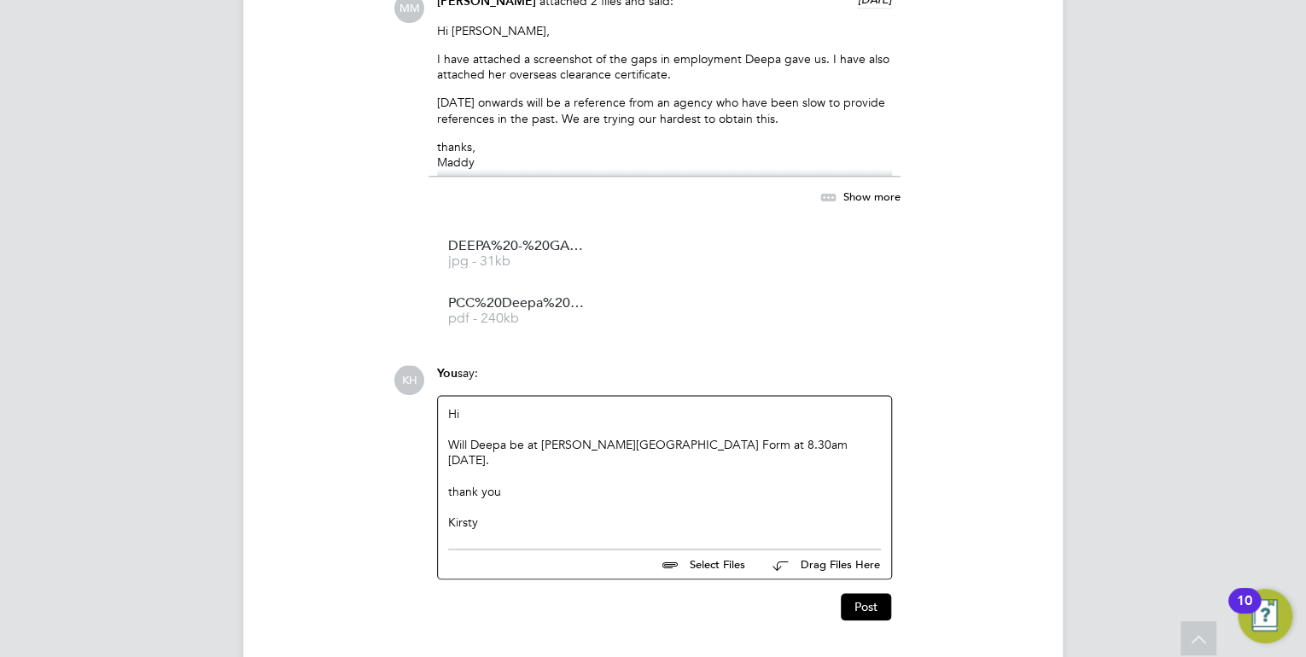
click at [813, 451] on div "Will Deepa be at [PERSON_NAME][GEOGRAPHIC_DATA] Form at 8.30am [DATE]." at bounding box center [664, 452] width 433 height 31
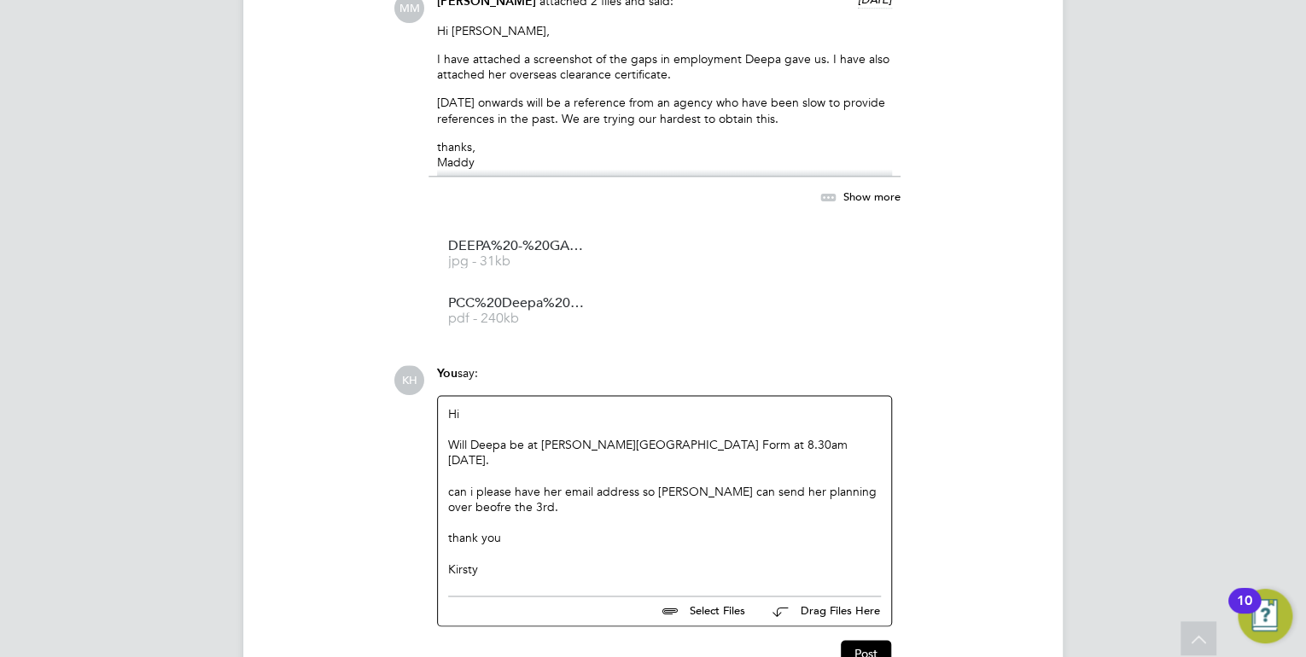
drag, startPoint x: 457, startPoint y: 500, endPoint x: 495, endPoint y: 513, distance: 40.5
click at [532, 563] on div "Hi Will Deepa be at [PERSON_NAME][GEOGRAPHIC_DATA] Form at 8.30am [DATE]. can i…" at bounding box center [664, 491] width 453 height 191
drag, startPoint x: 470, startPoint y: 470, endPoint x: 488, endPoint y: 475, distance: 18.4
click at [470, 484] on div "can i please have her email address so [PERSON_NAME] can send her planning over…" at bounding box center [664, 499] width 433 height 31
click at [457, 484] on div "can I please have her email address so [PERSON_NAME] can send her planning over…" at bounding box center [664, 499] width 433 height 31
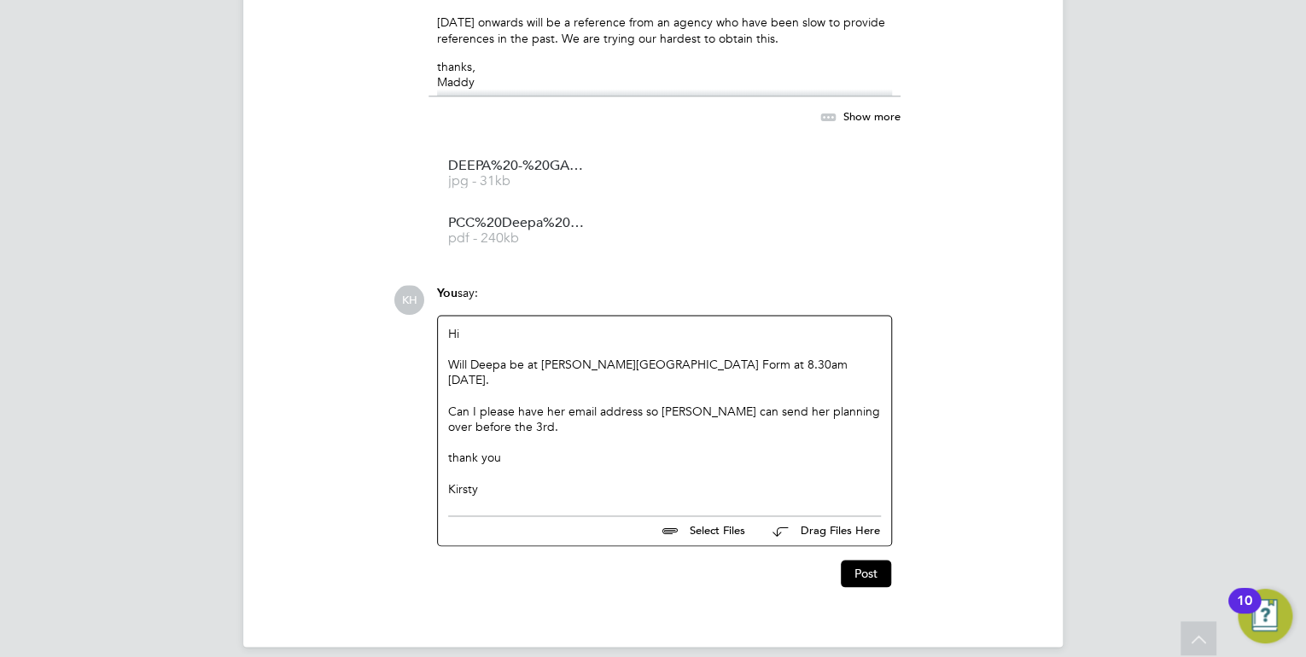
scroll to position [4298, 0]
click at [611, 362] on div "Will Deepa be at [PERSON_NAME][GEOGRAPHIC_DATA] Form at 8.30am [DATE]." at bounding box center [664, 370] width 433 height 31
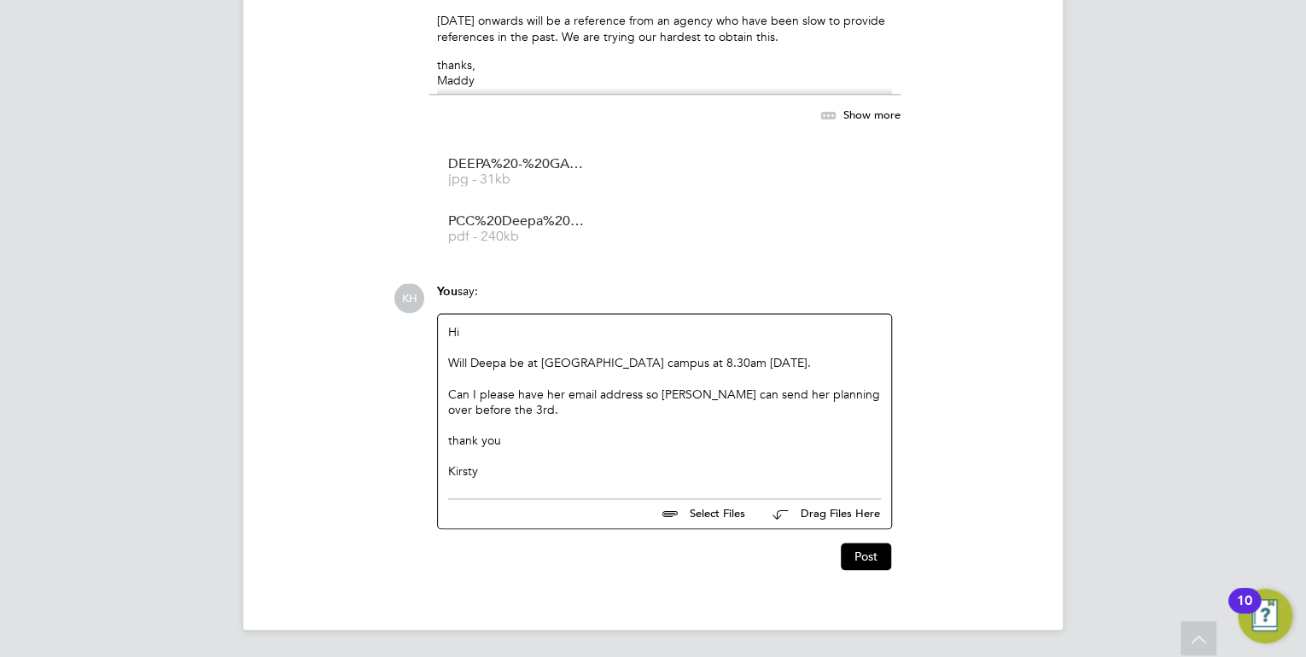
click at [617, 435] on div "thank you" at bounding box center [664, 440] width 433 height 15
click at [861, 553] on button "Post" at bounding box center [866, 556] width 50 height 27
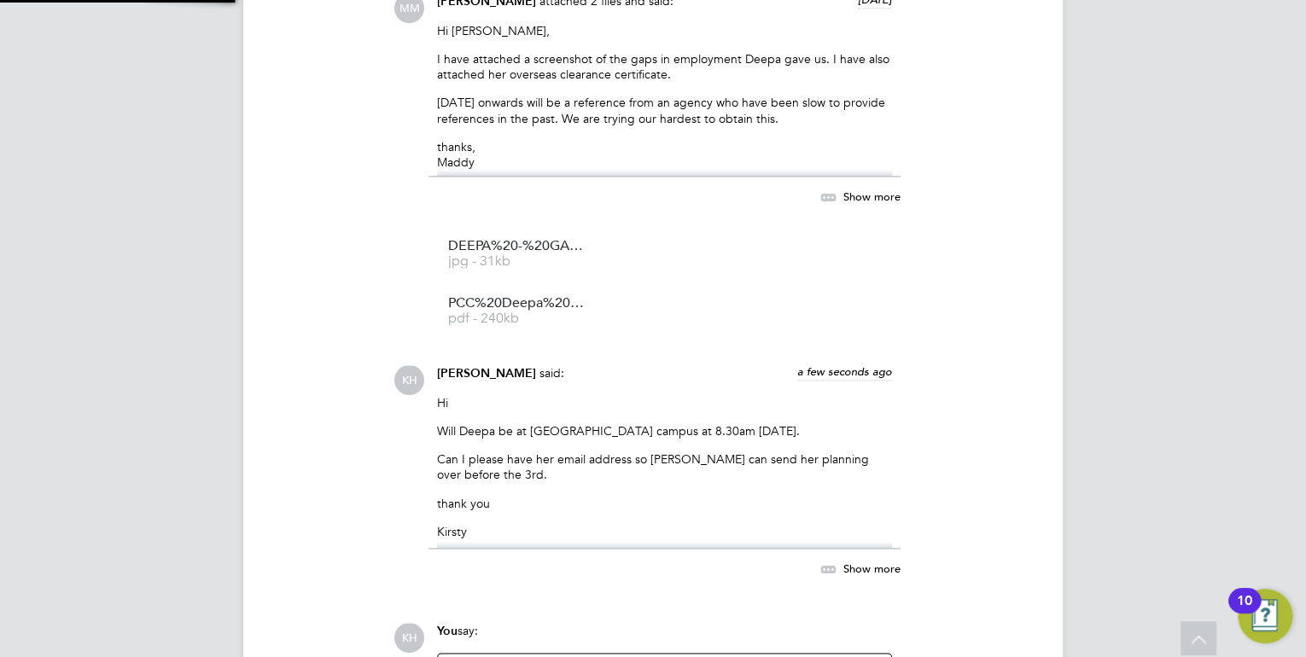
scroll to position [4474, 0]
